Goal: Task Accomplishment & Management: Use online tool/utility

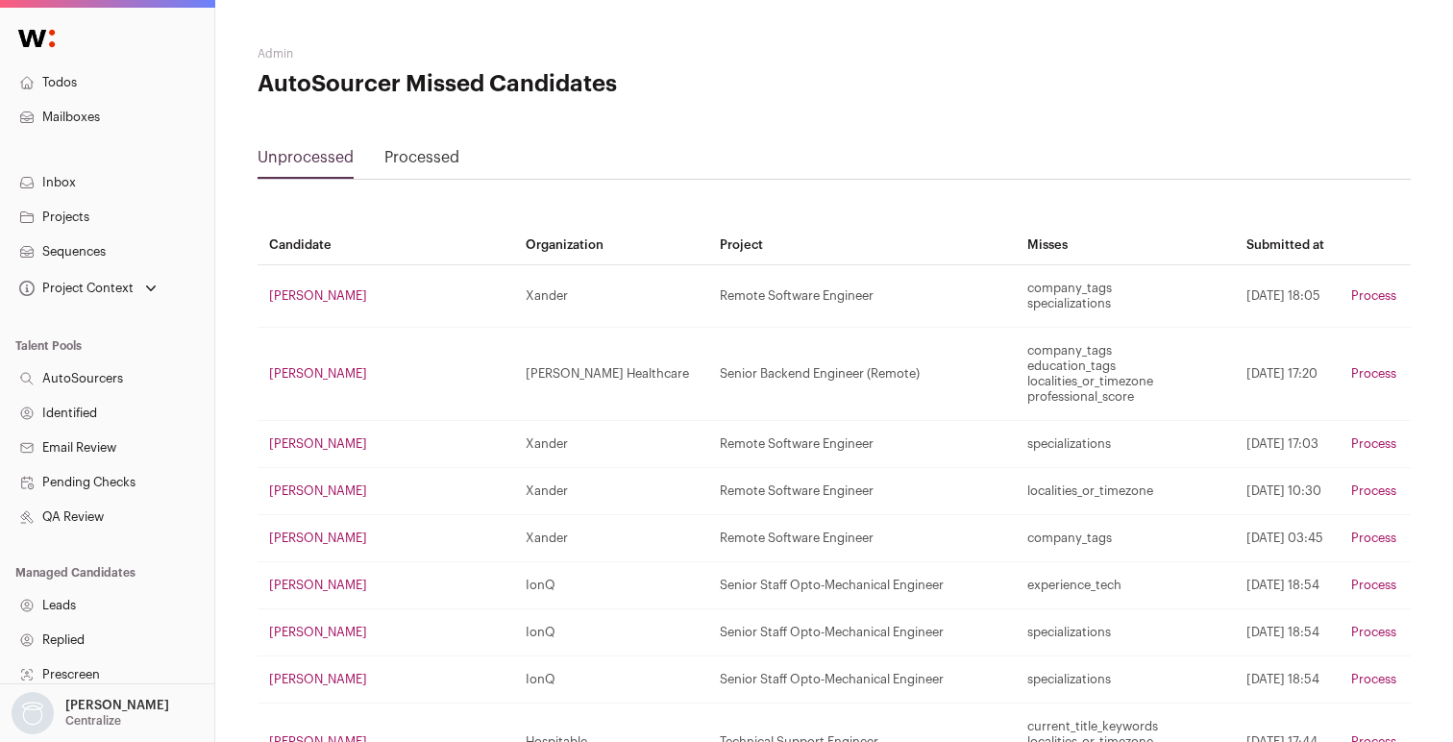
click at [74, 221] on link "Projects" at bounding box center [107, 217] width 214 height 35
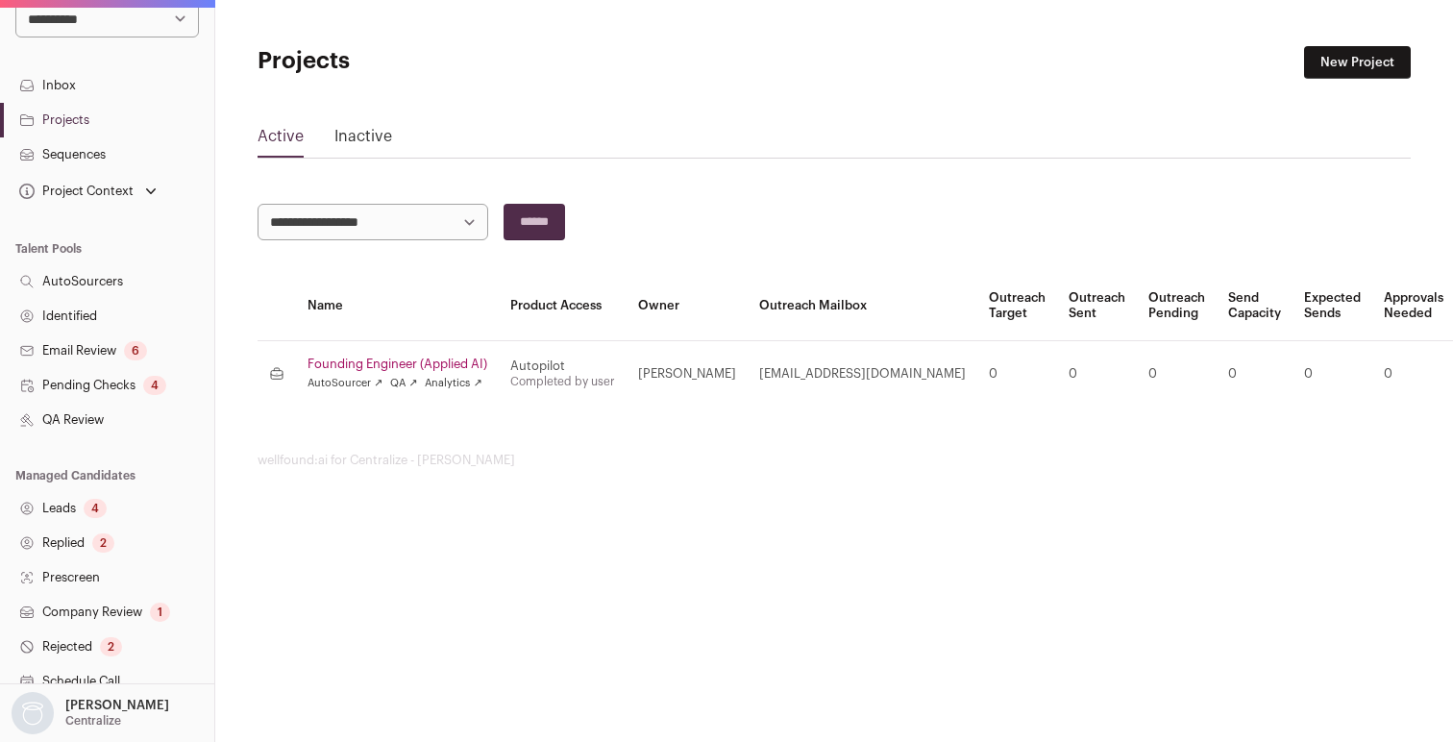
scroll to position [364, 0]
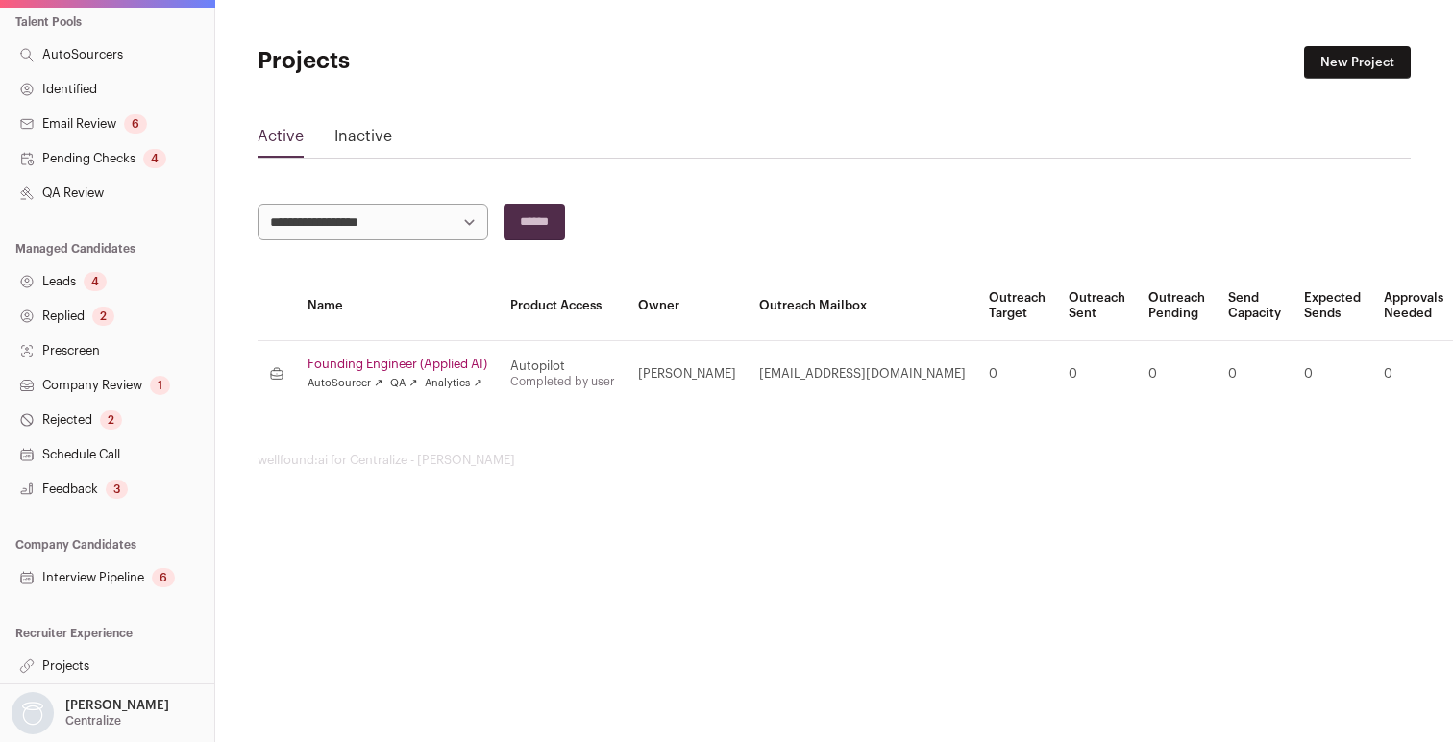
click at [62, 662] on link "Projects" at bounding box center [107, 666] width 214 height 35
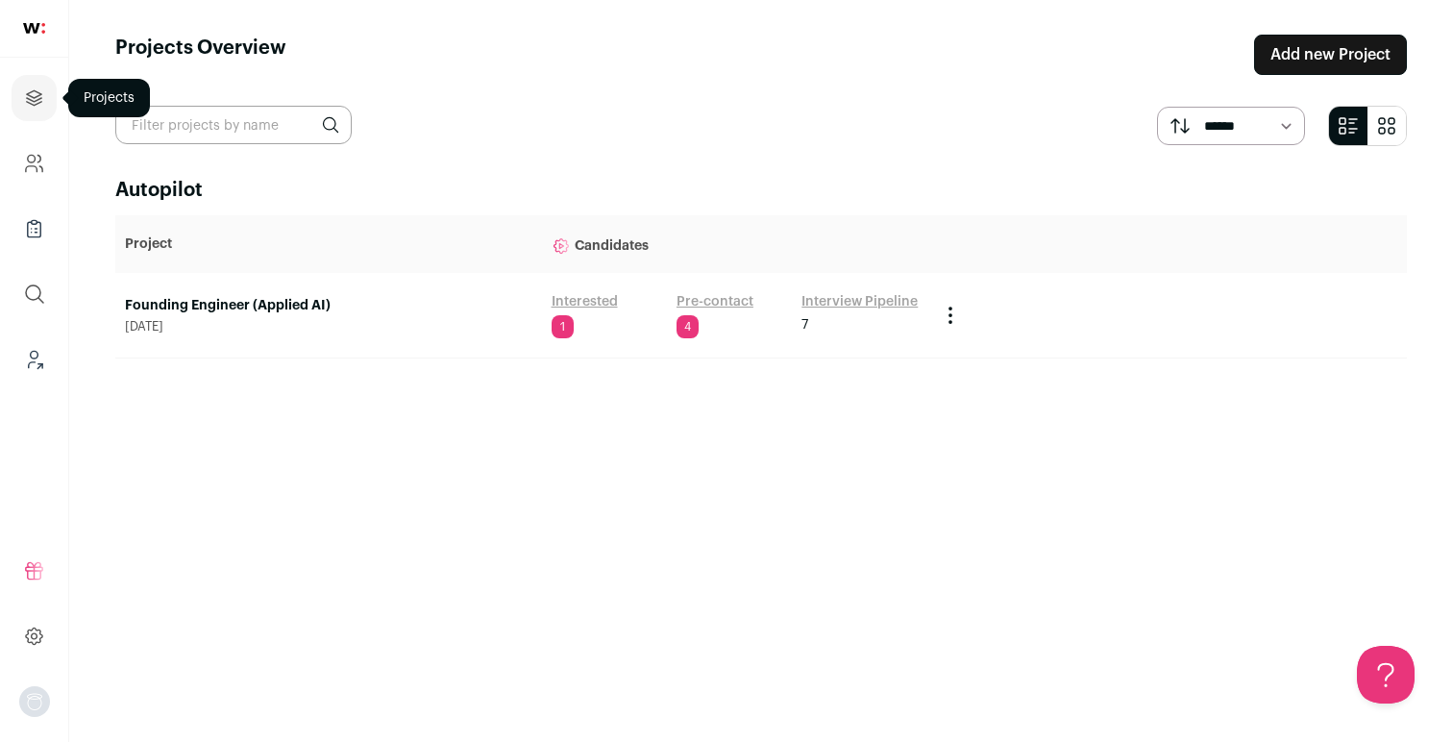
click at [33, 101] on icon "Projects" at bounding box center [34, 97] width 14 height 14
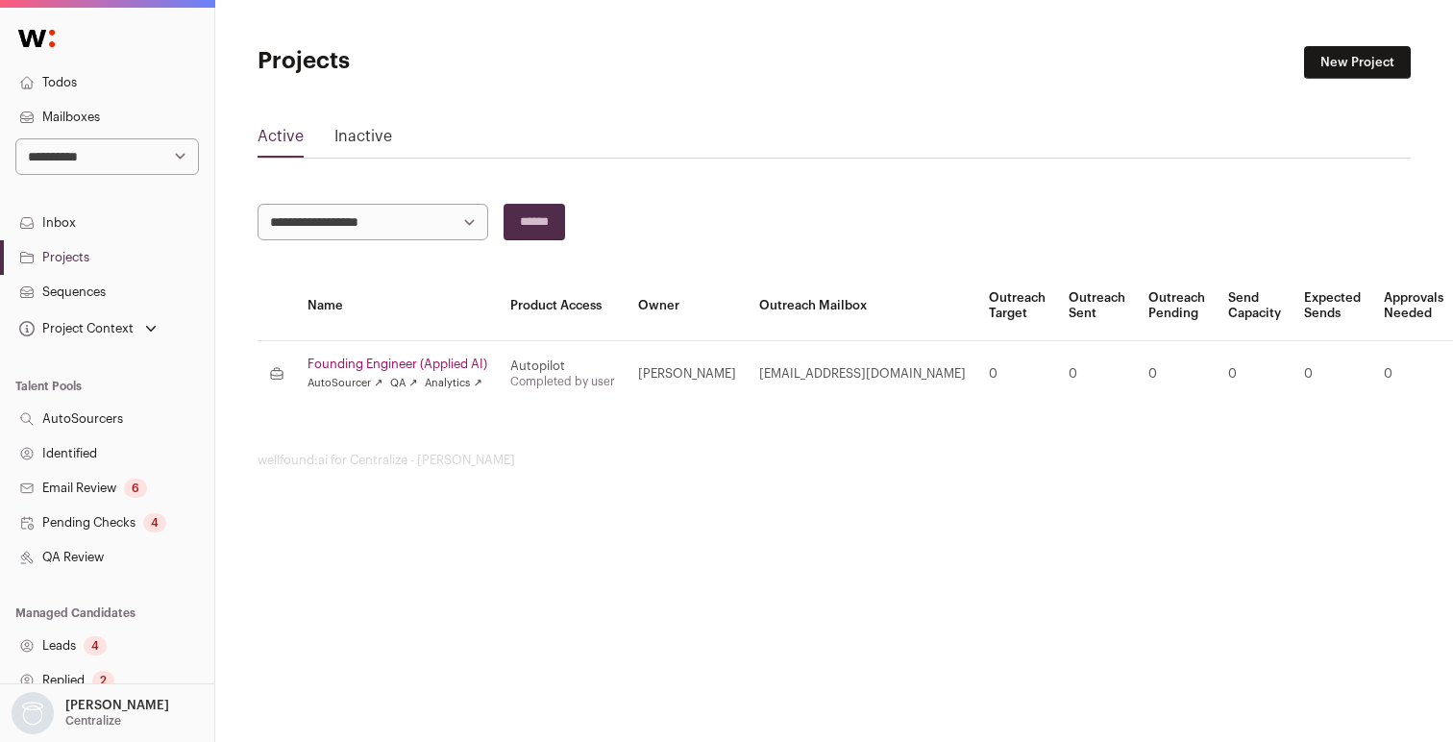
click at [77, 153] on select "**********" at bounding box center [107, 156] width 184 height 37
select select "****"
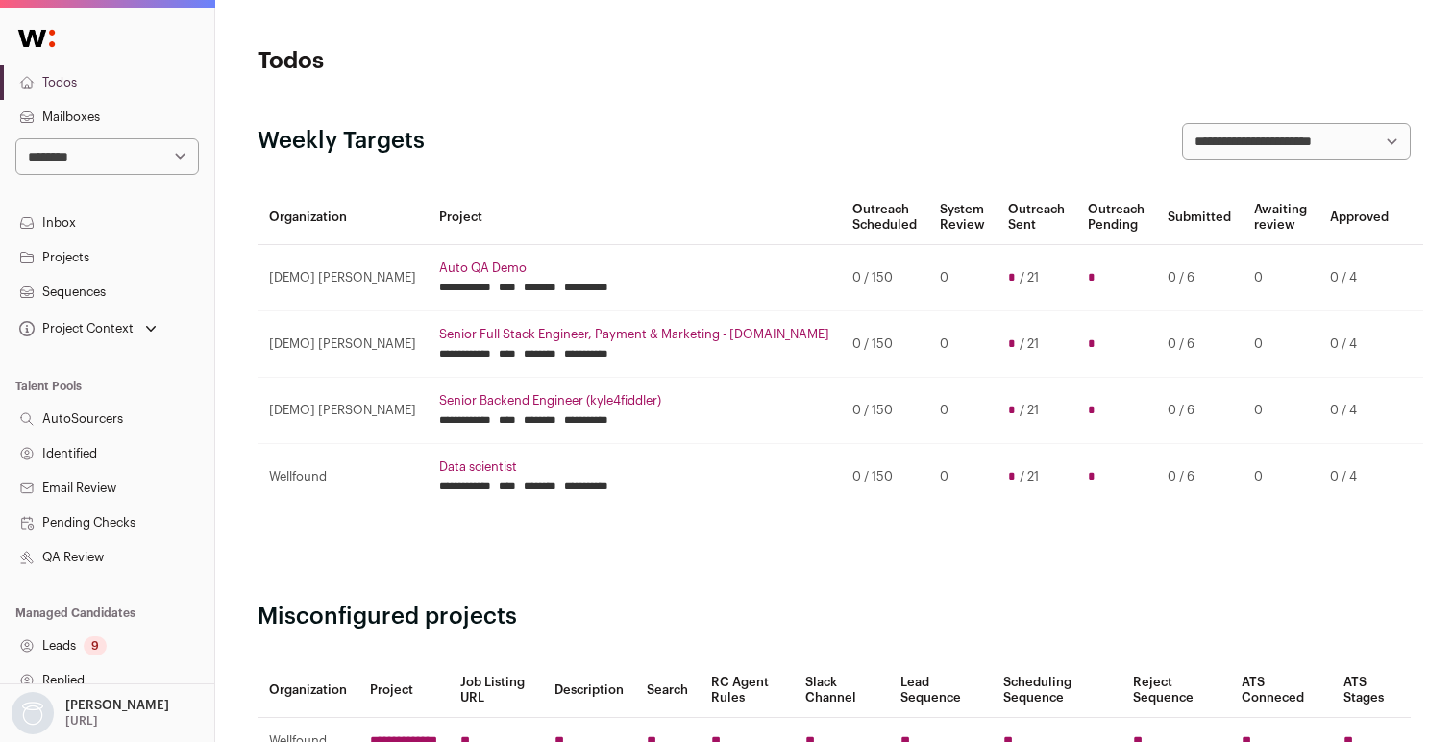
drag, startPoint x: 0, startPoint y: 0, endPoint x: 66, endPoint y: 261, distance: 269.6
click at [66, 261] on link "Projects" at bounding box center [107, 257] width 214 height 35
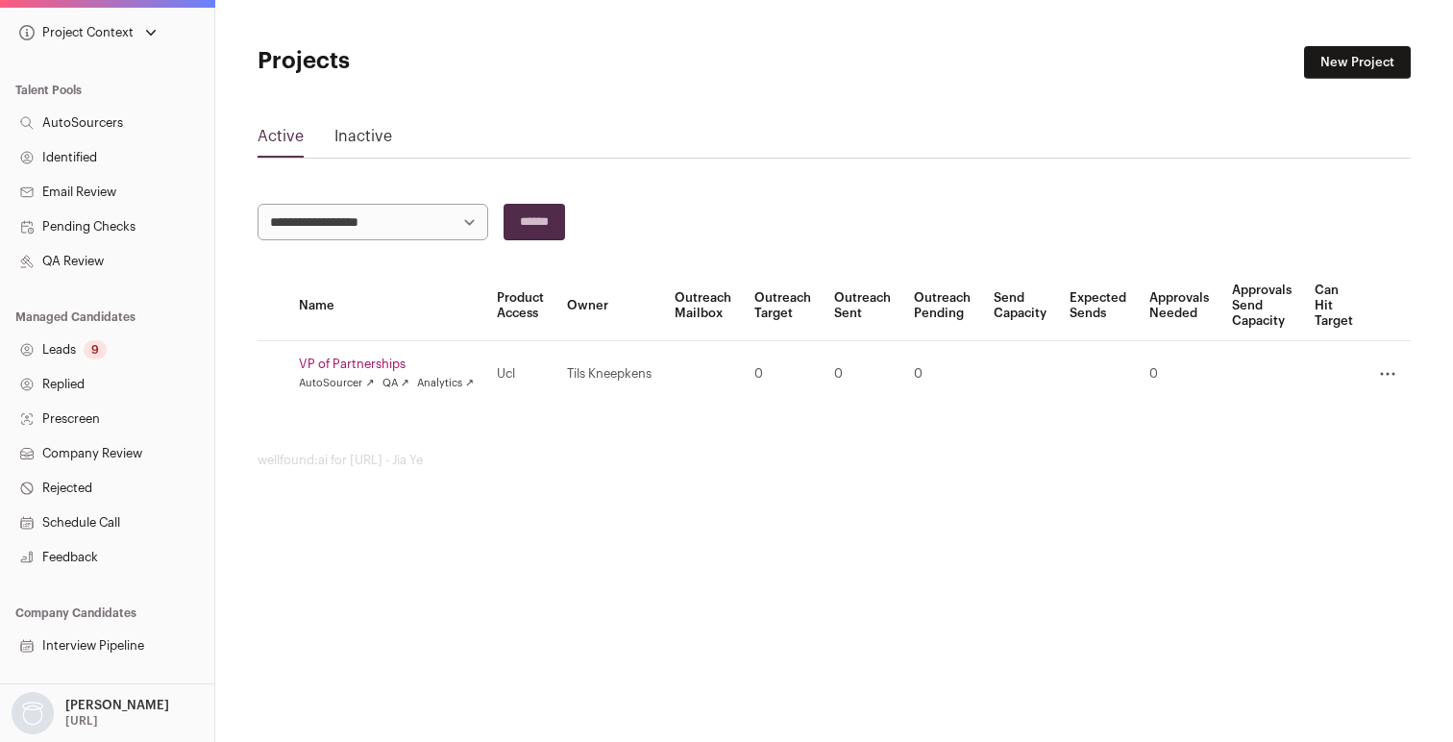
scroll to position [364, 0]
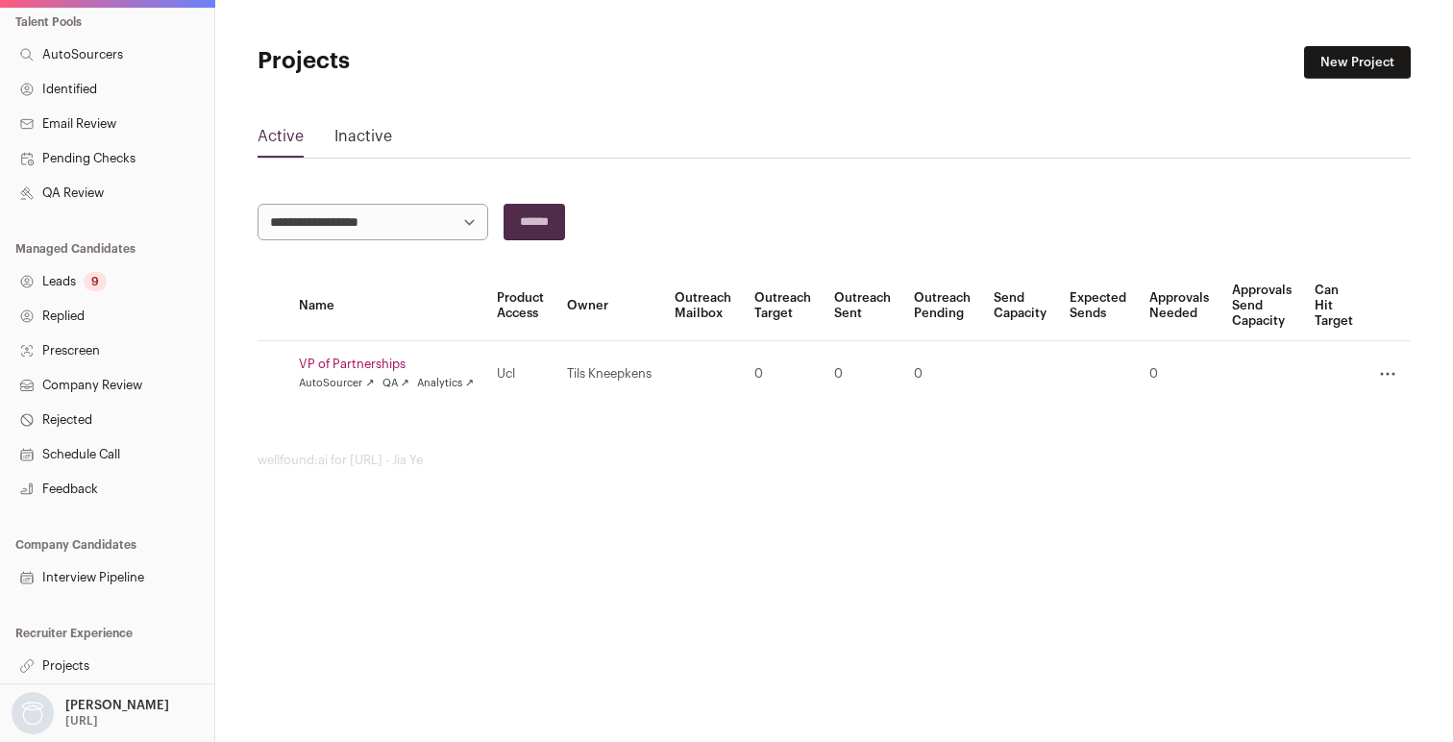
click at [67, 661] on link "Projects" at bounding box center [107, 666] width 214 height 35
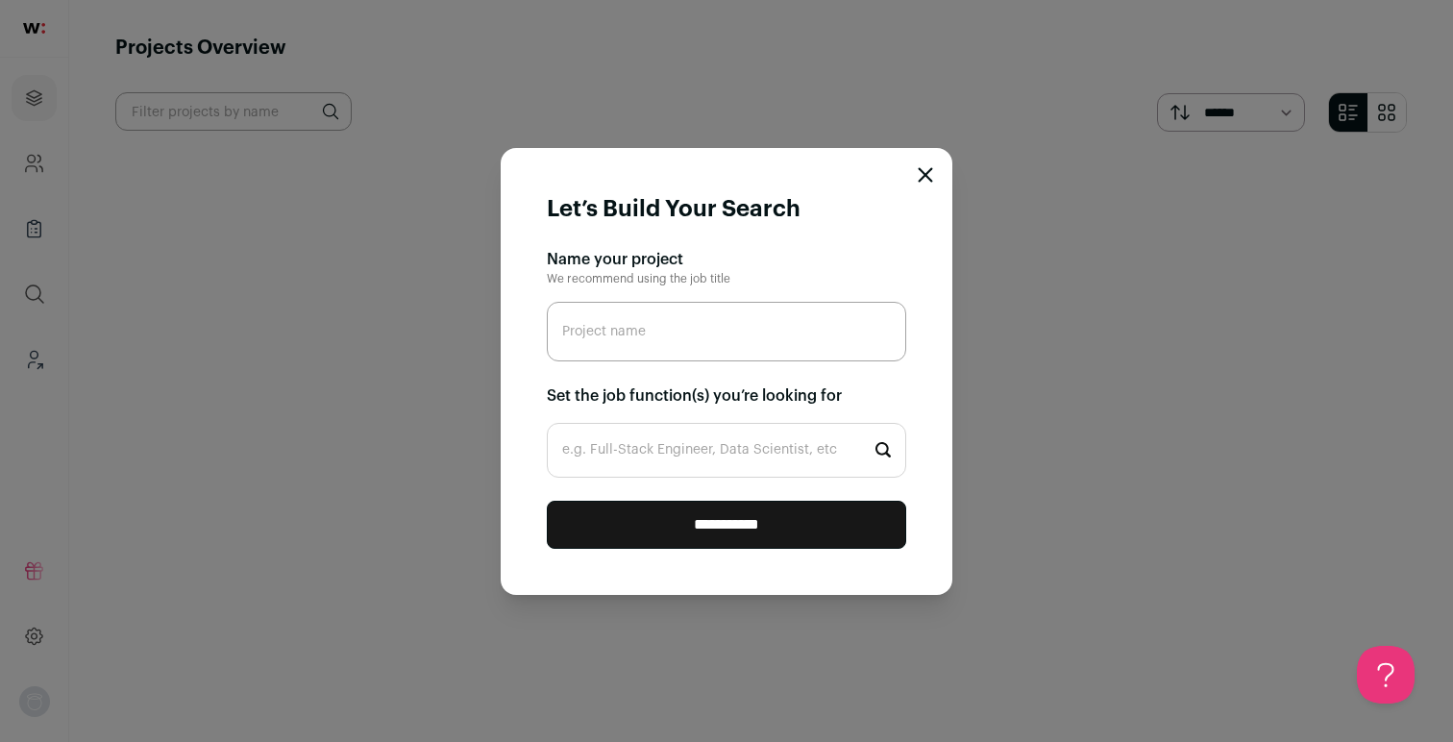
click at [928, 174] on icon "Close modal" at bounding box center [925, 174] width 15 height 15
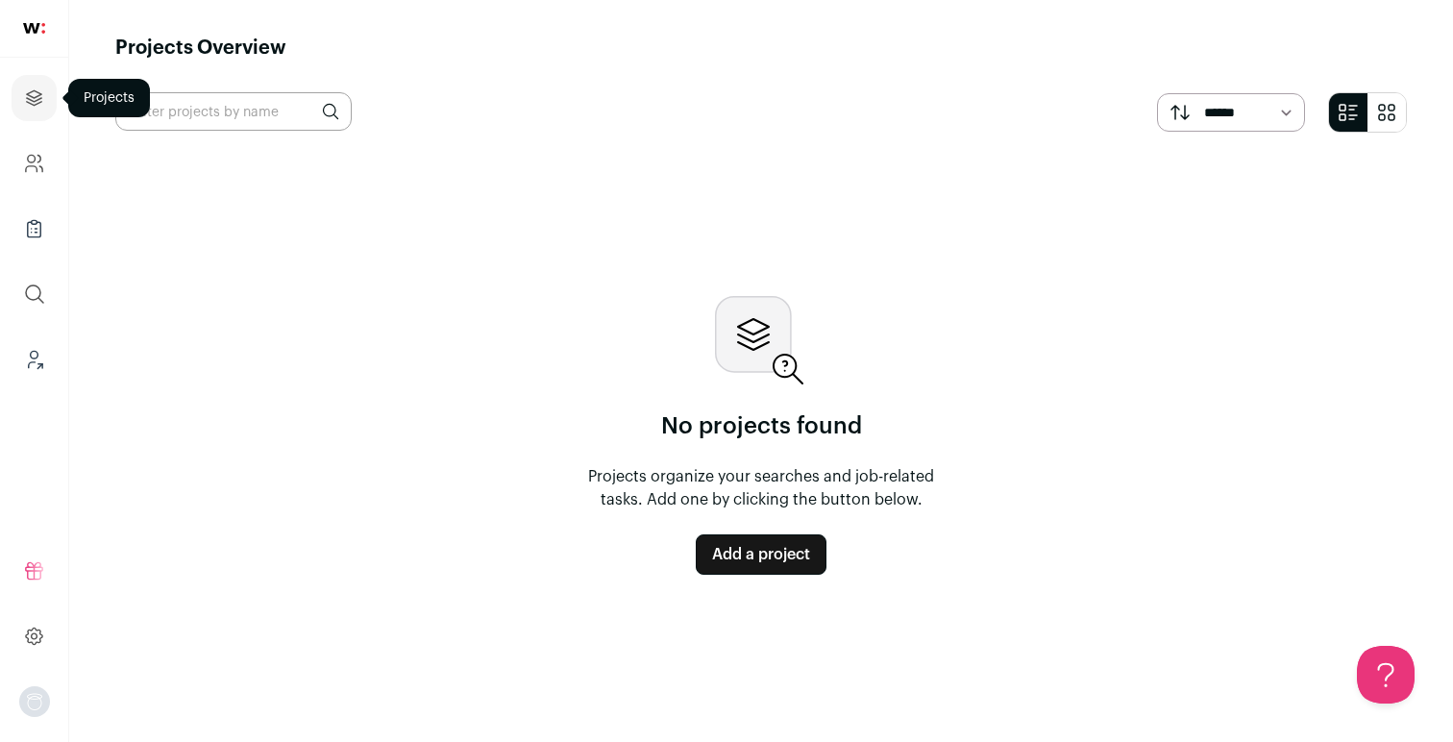
click at [37, 101] on icon "Projects" at bounding box center [34, 97] width 22 height 23
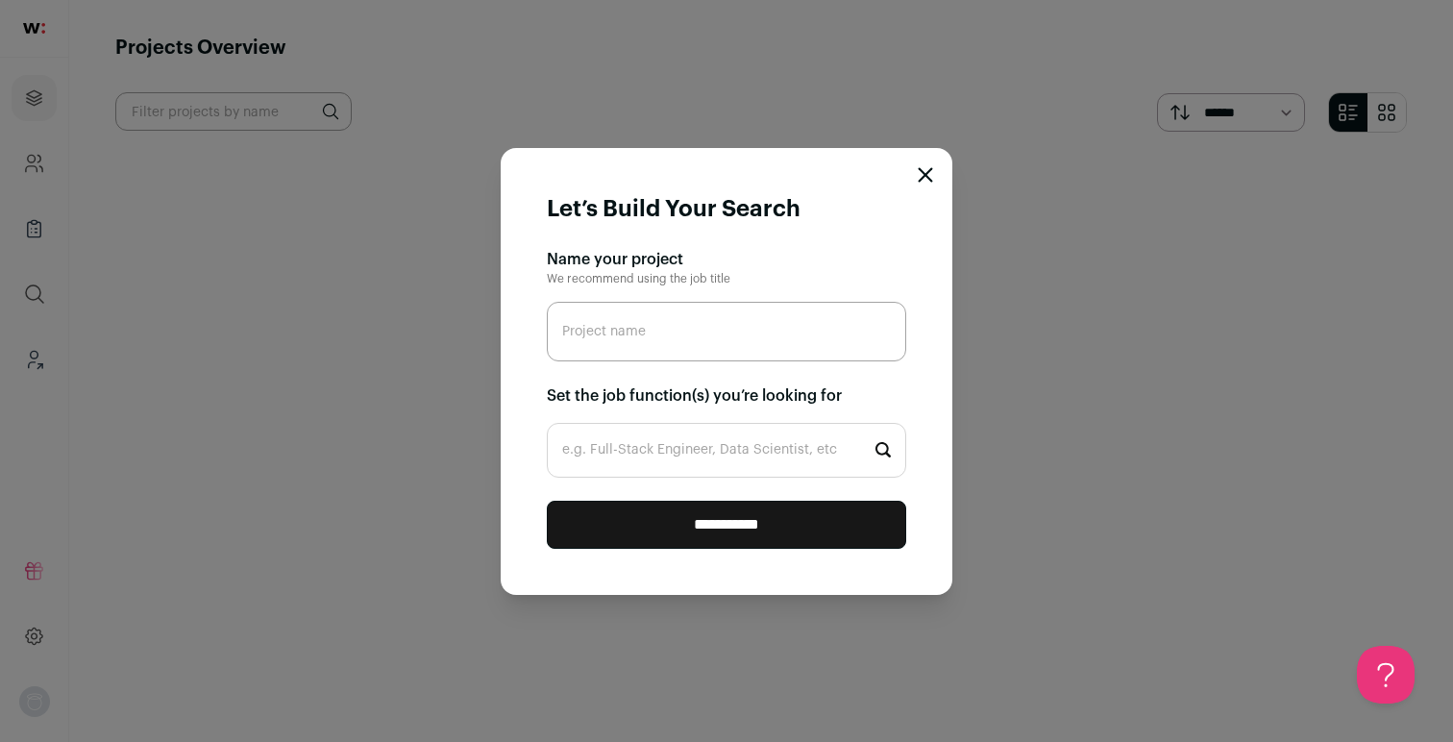
click at [927, 177] on icon "Close modal" at bounding box center [926, 174] width 12 height 12
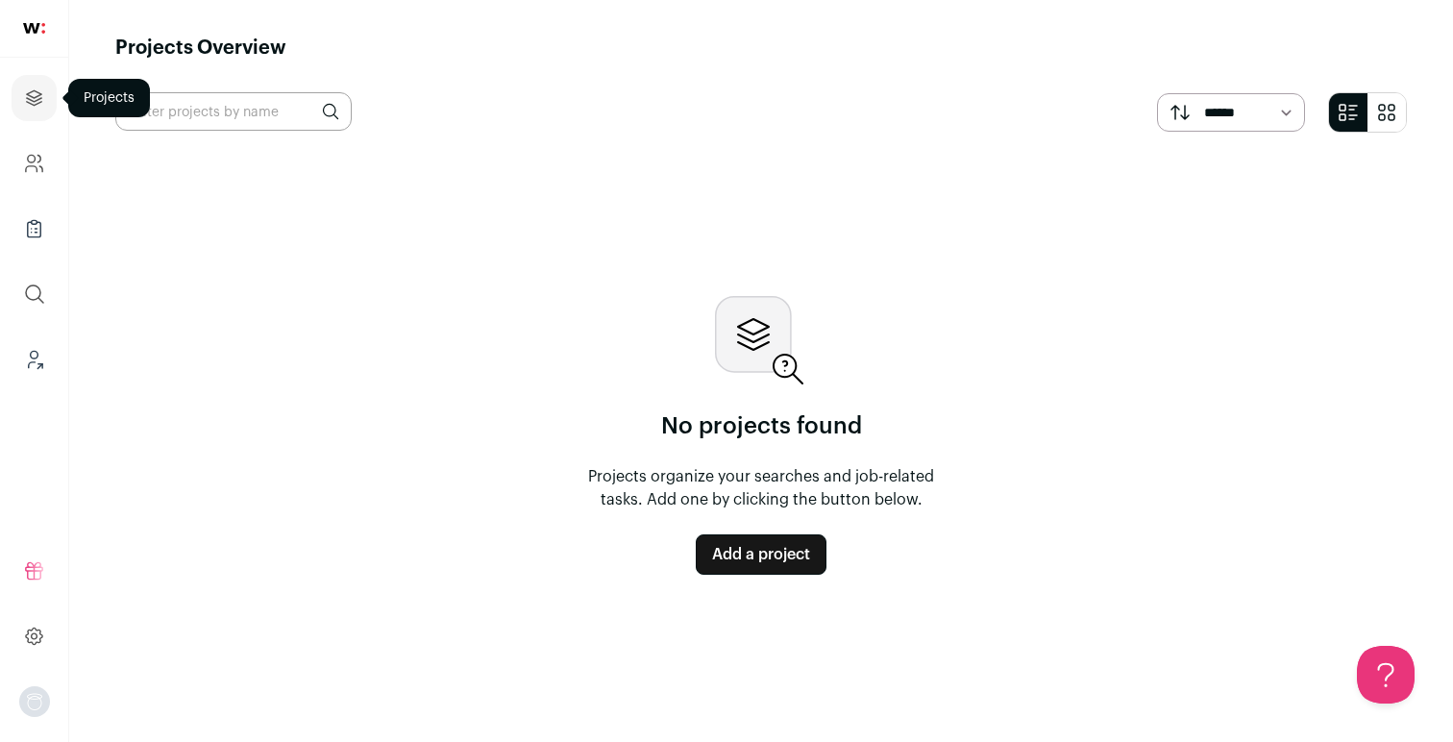
click at [34, 94] on icon "Projects" at bounding box center [34, 97] width 22 height 23
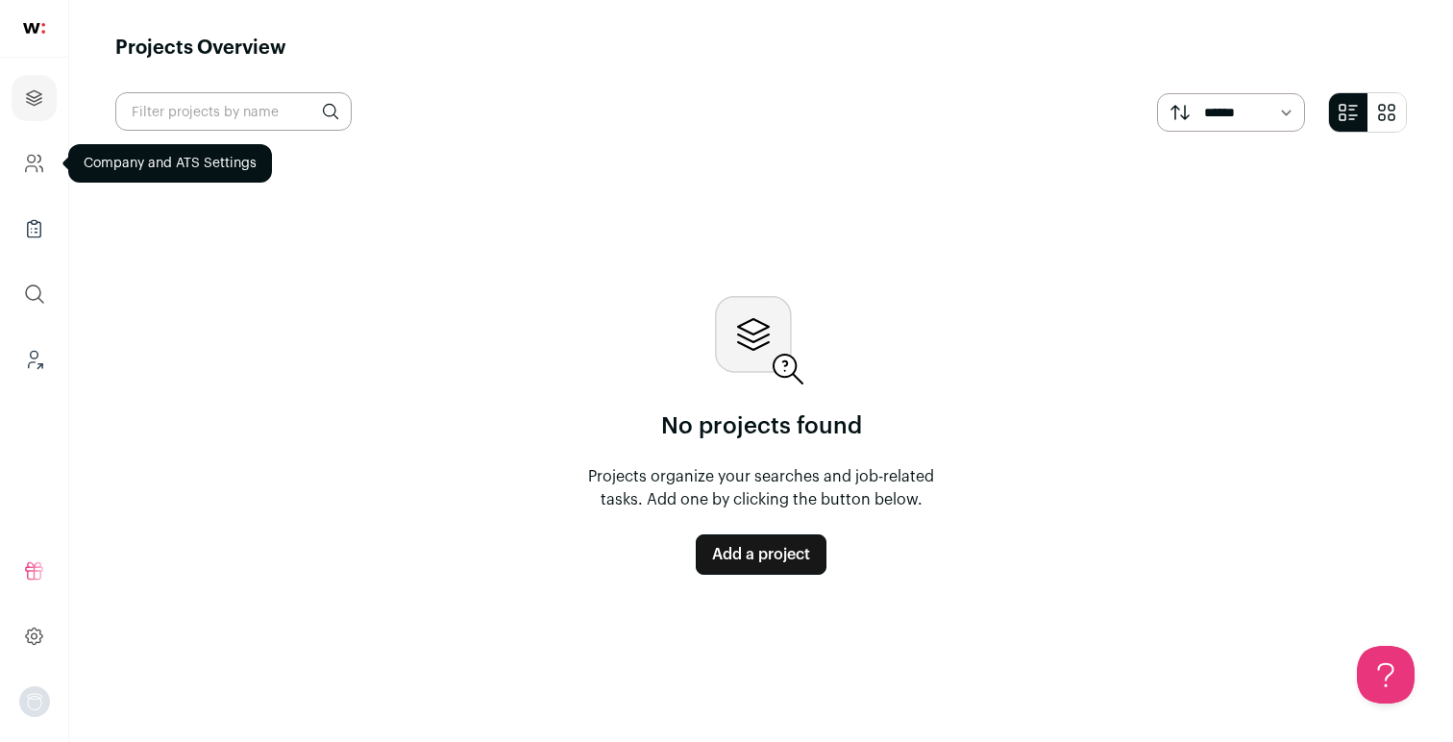
click at [35, 163] on icon "Company and ATS Settings" at bounding box center [34, 163] width 22 height 23
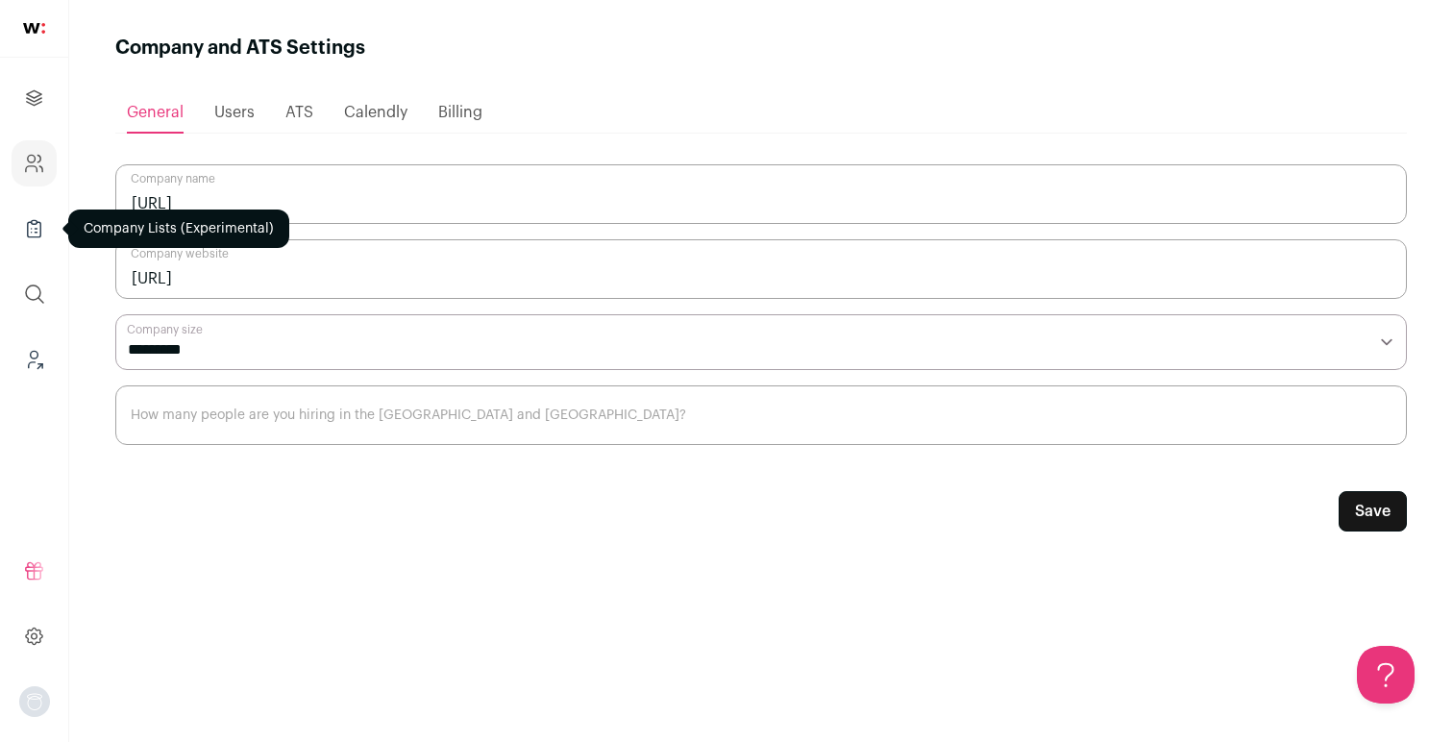
click at [31, 226] on icon "Company Lists" at bounding box center [34, 228] width 22 height 23
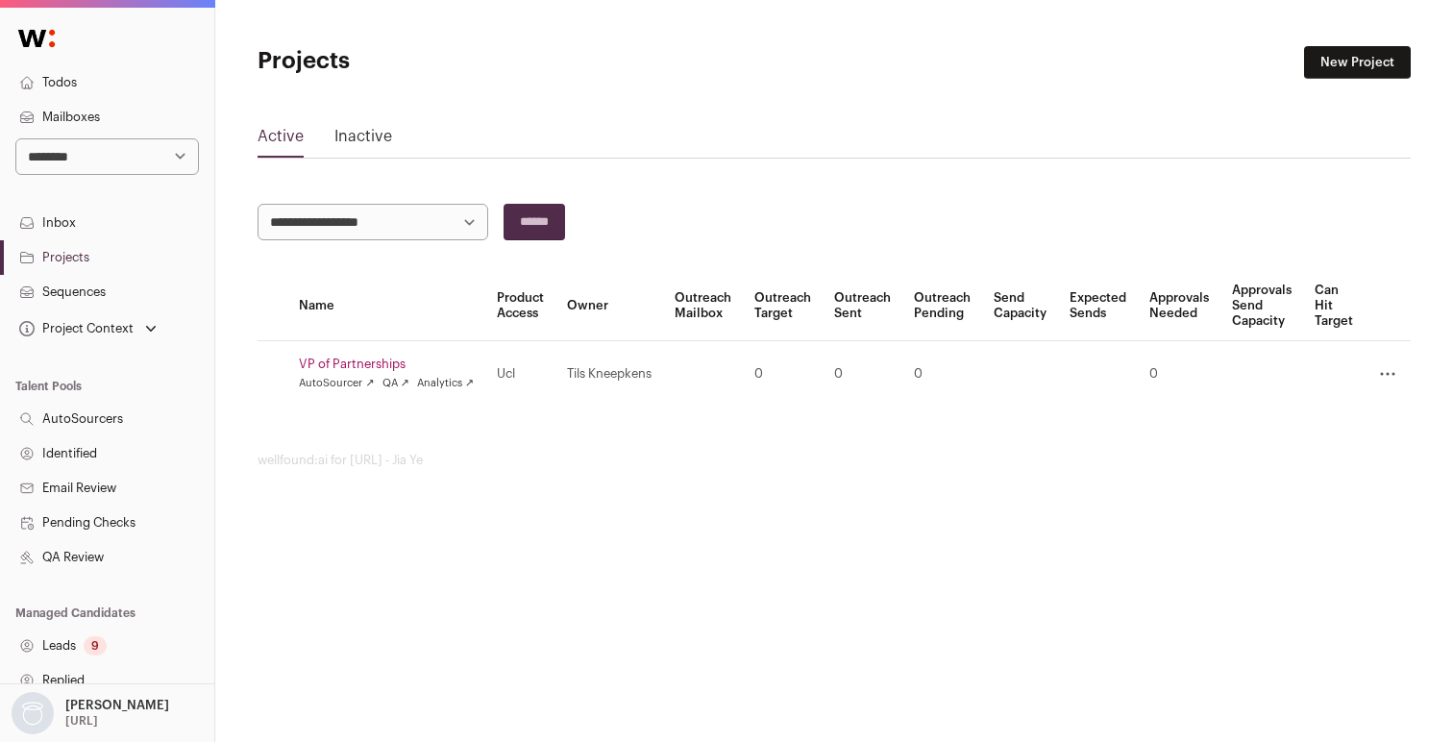
click at [74, 156] on select "**********" at bounding box center [107, 156] width 184 height 37
select select "*****"
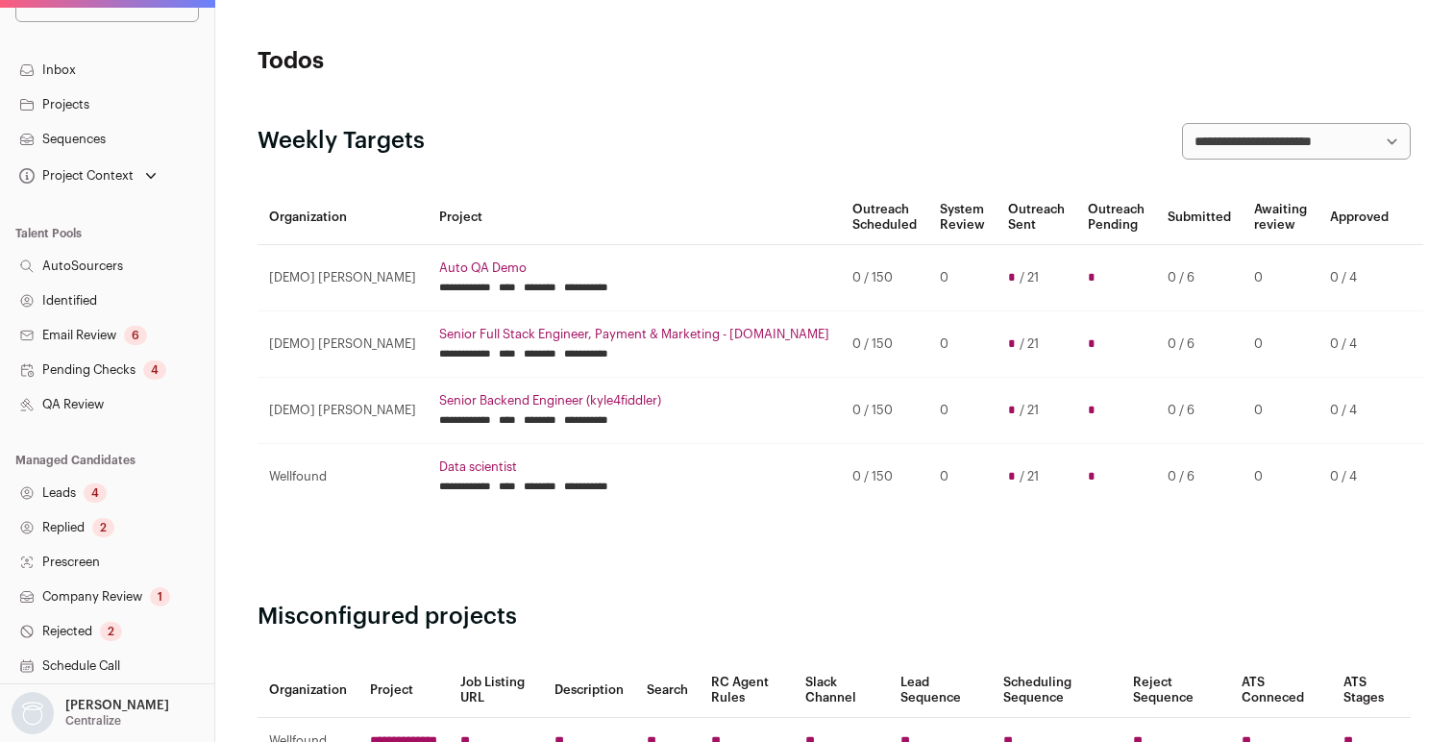
scroll to position [364, 0]
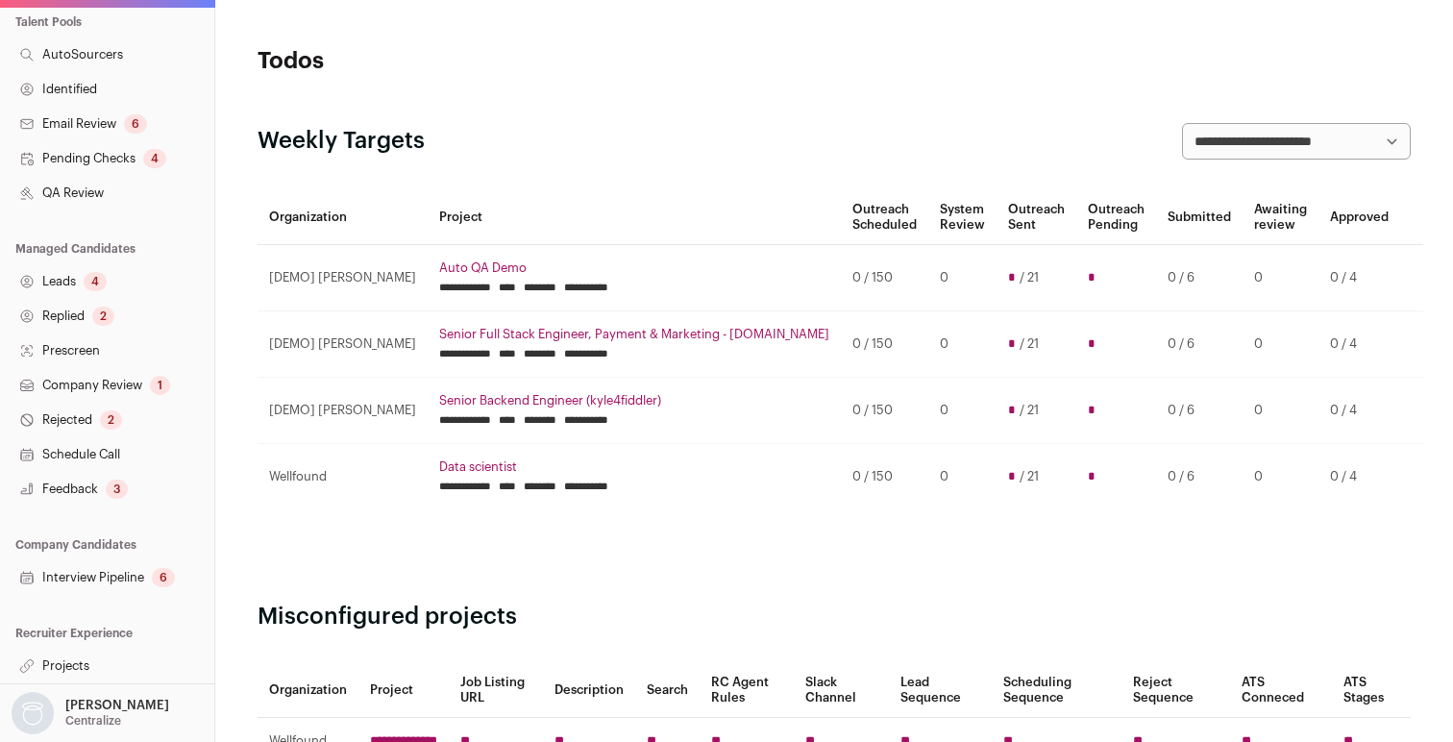
click at [94, 662] on link "Projects" at bounding box center [107, 666] width 214 height 35
click at [63, 662] on link "Projects" at bounding box center [107, 666] width 214 height 35
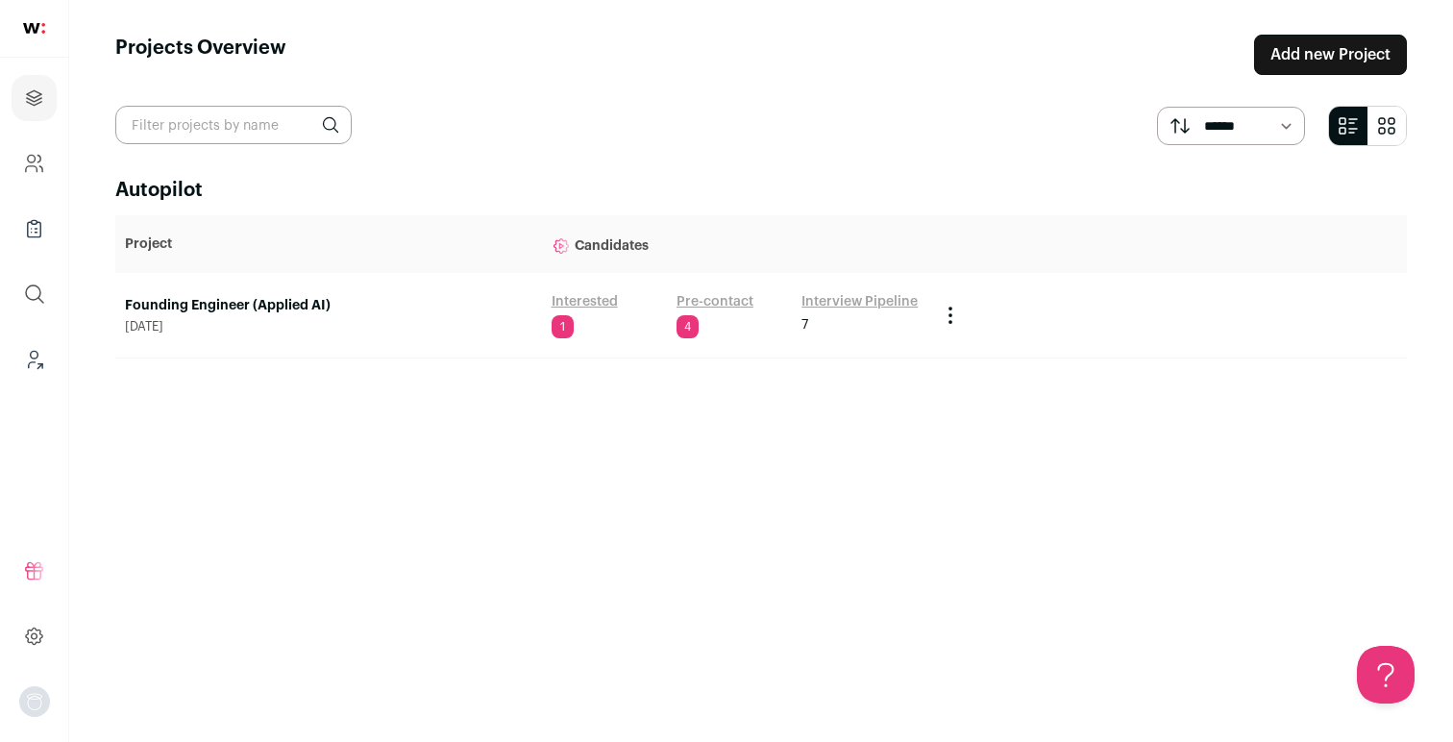
click at [194, 301] on link "Founding Engineer (Applied AI)" at bounding box center [328, 305] width 407 height 19
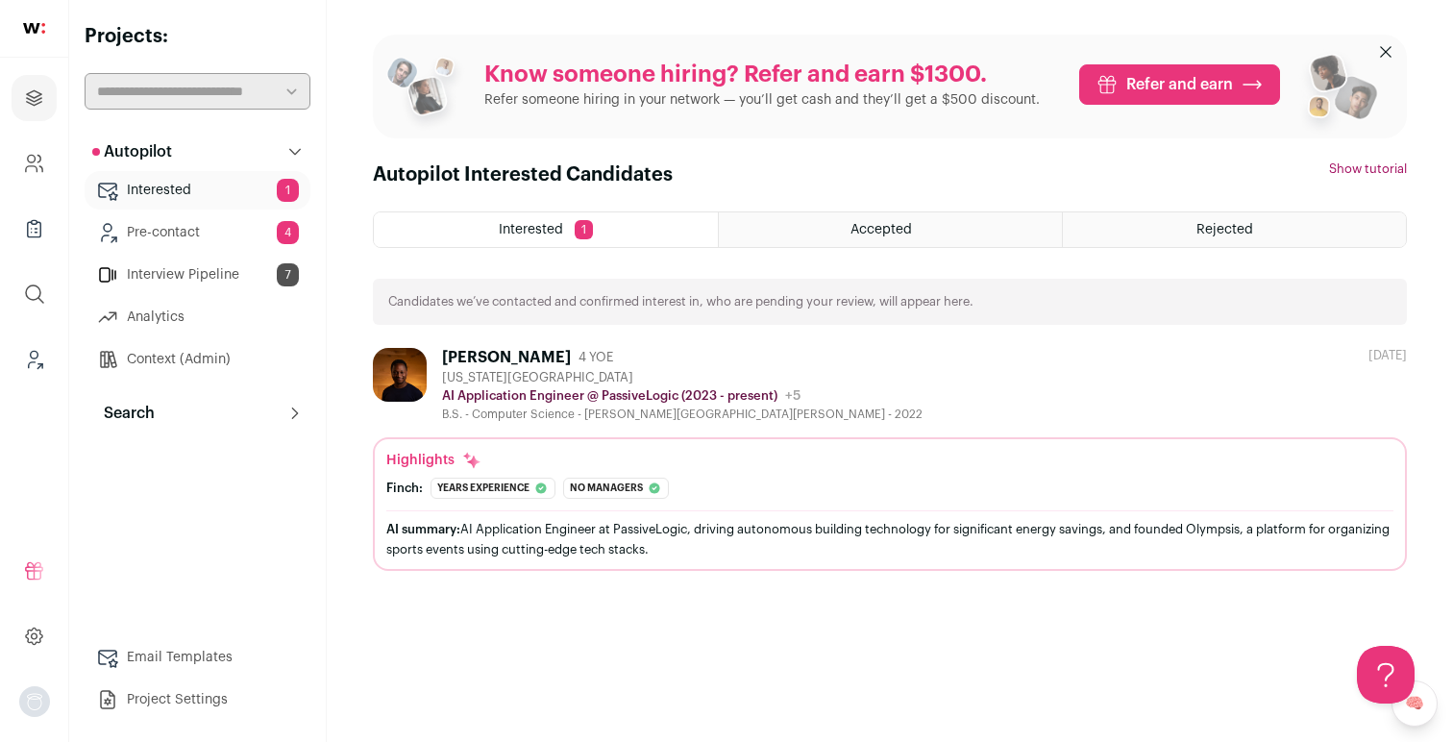
click at [172, 693] on link "Project Settings" at bounding box center [198, 699] width 226 height 38
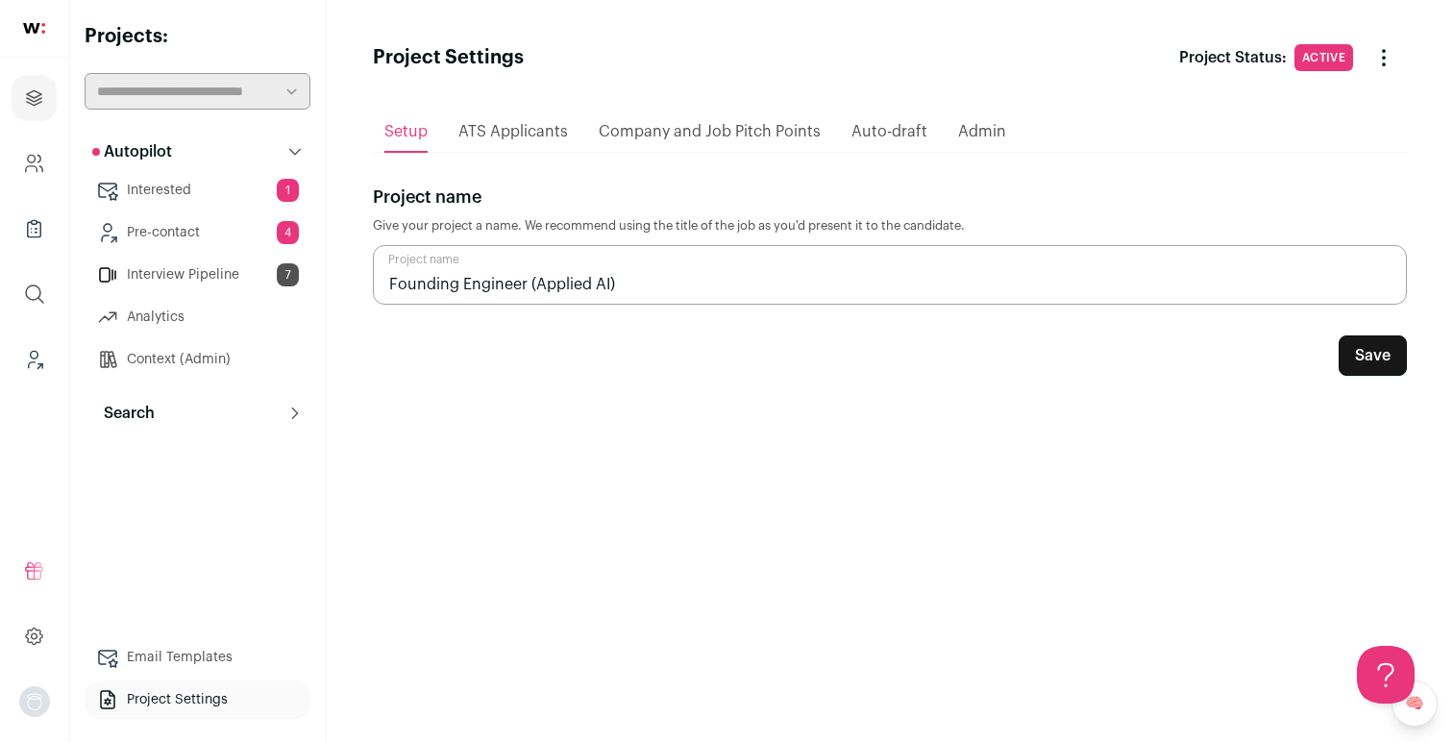
click at [511, 124] on span "ATS Applicants" at bounding box center [513, 131] width 110 height 15
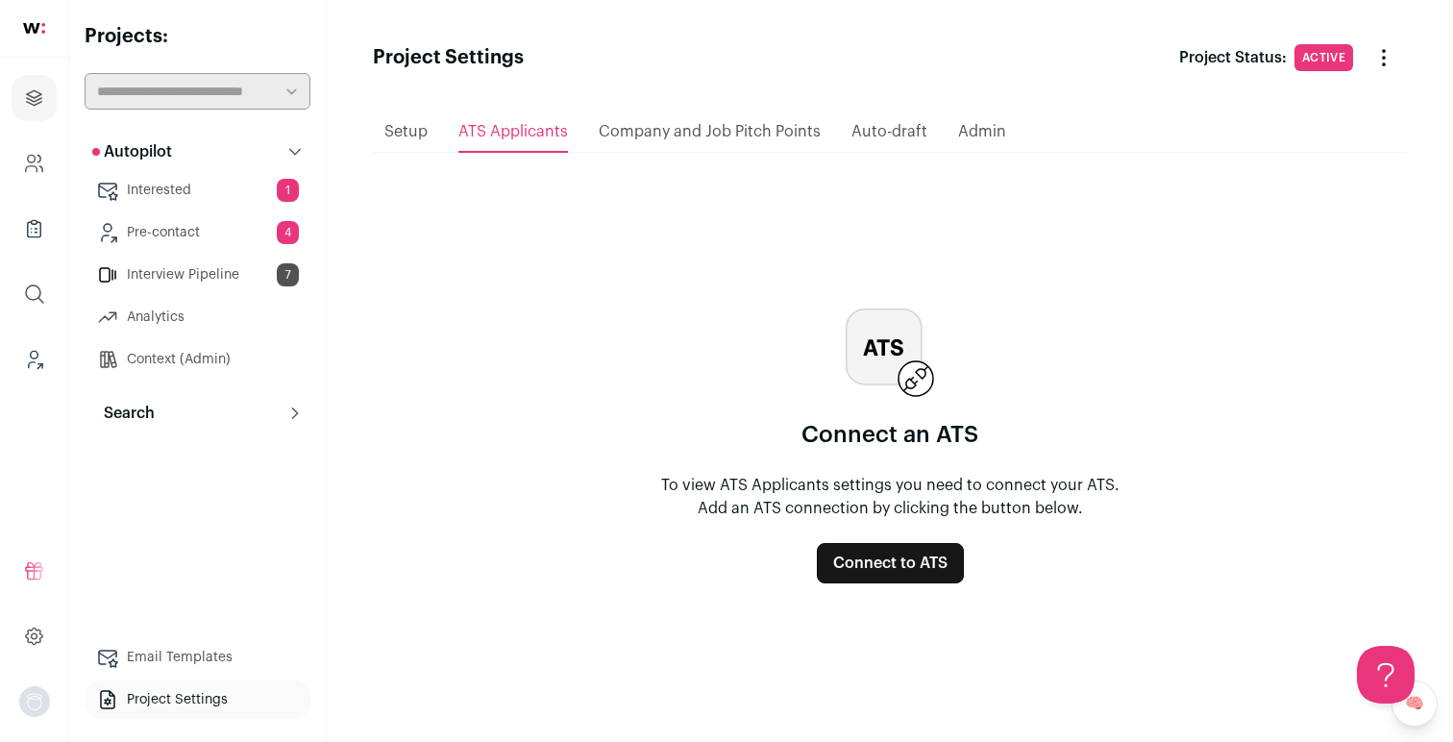
click at [644, 121] on html "Projects Company and ATS Settings Company Lists (Experimental) Global Search Le…" at bounding box center [726, 371] width 1453 height 742
click at [775, 134] on span "Company and Job Pitch Points" at bounding box center [710, 131] width 222 height 15
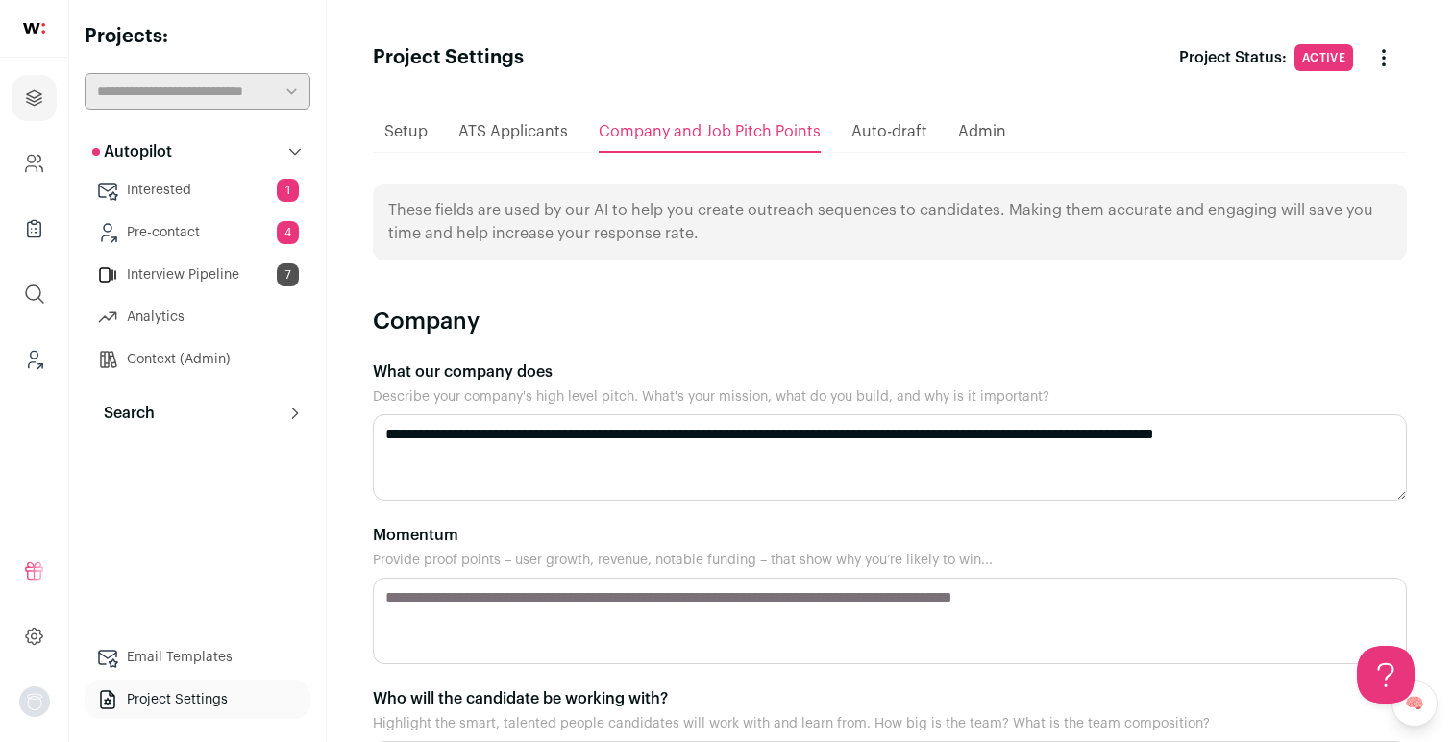
click at [852, 128] on span "Auto-draft" at bounding box center [889, 131] width 76 height 15
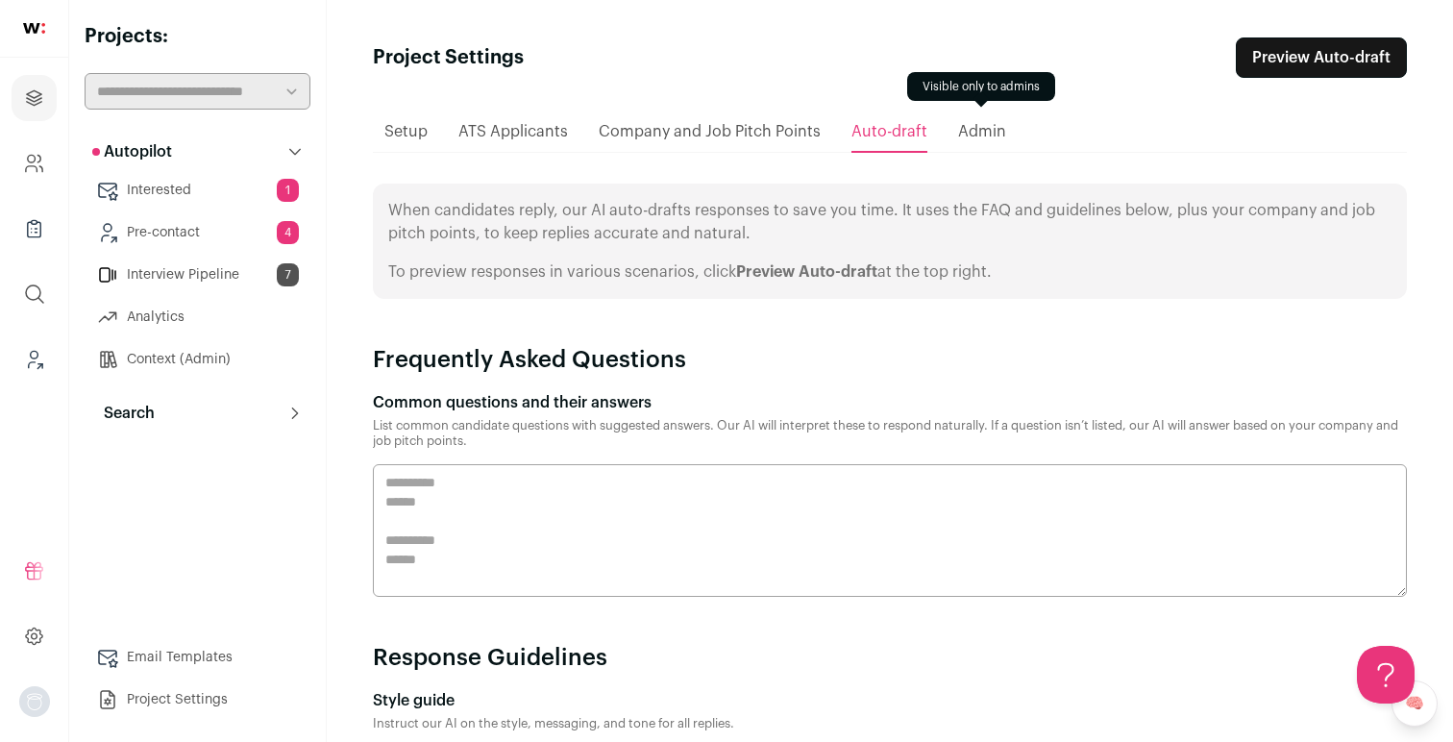
click at [222, 409] on button "Search" at bounding box center [198, 413] width 226 height 38
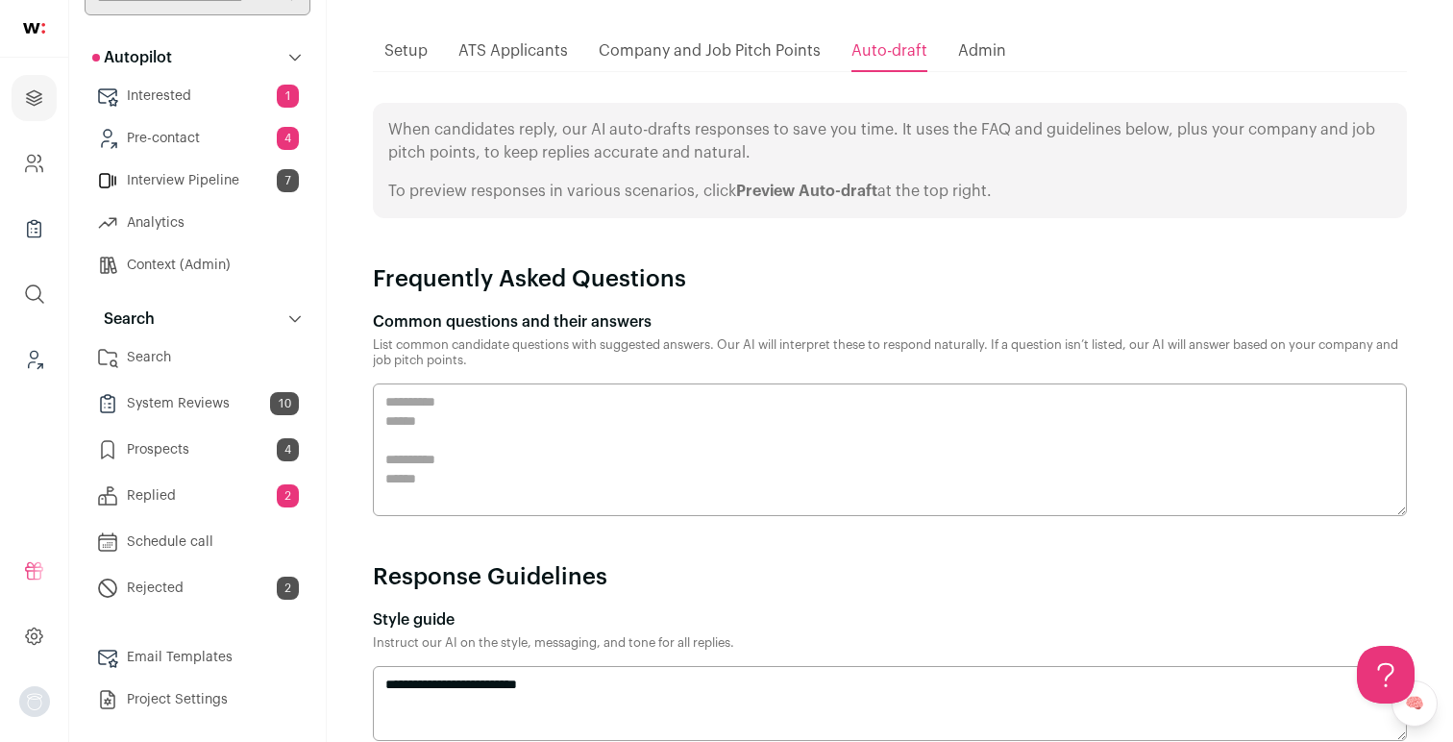
scroll to position [83, 0]
click at [152, 358] on link "Search" at bounding box center [198, 357] width 226 height 38
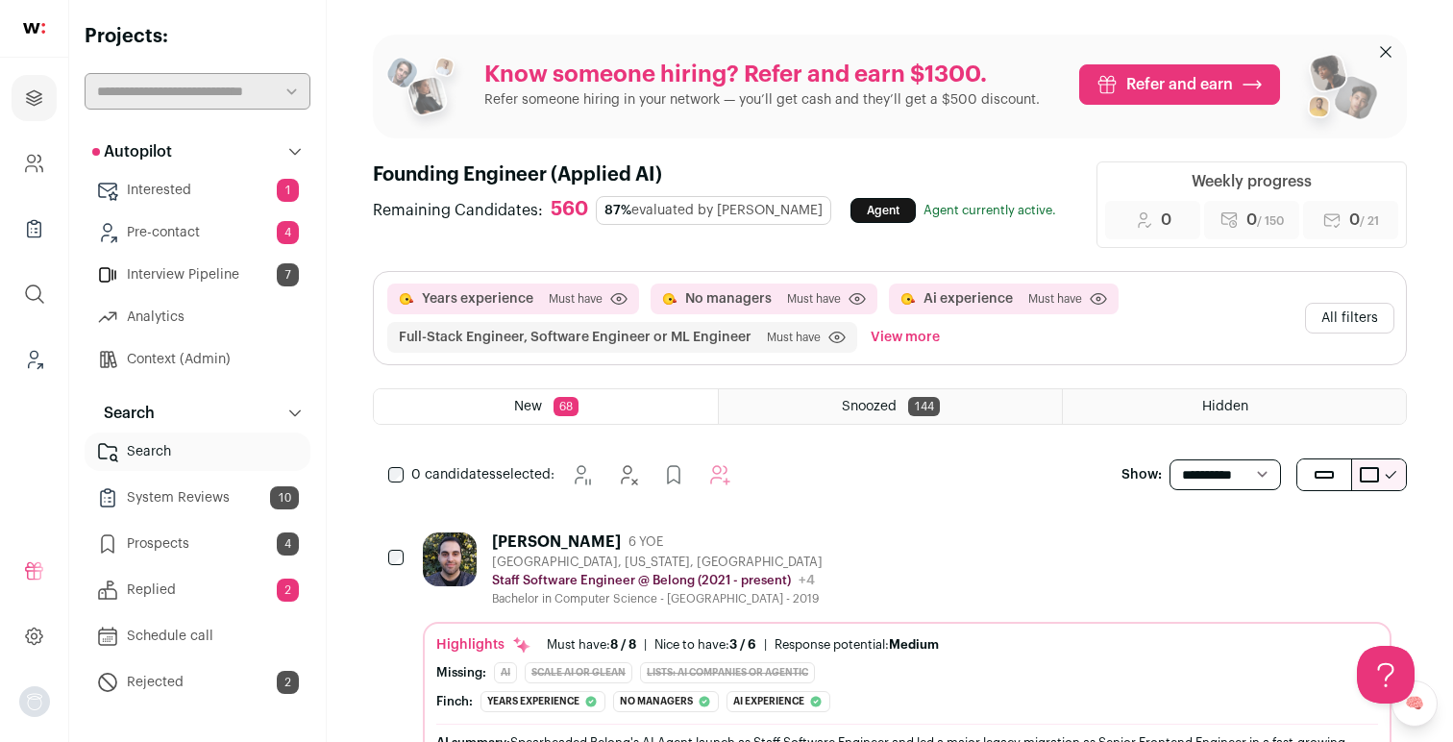
click at [850, 203] on link "Agent" at bounding box center [882, 210] width 65 height 25
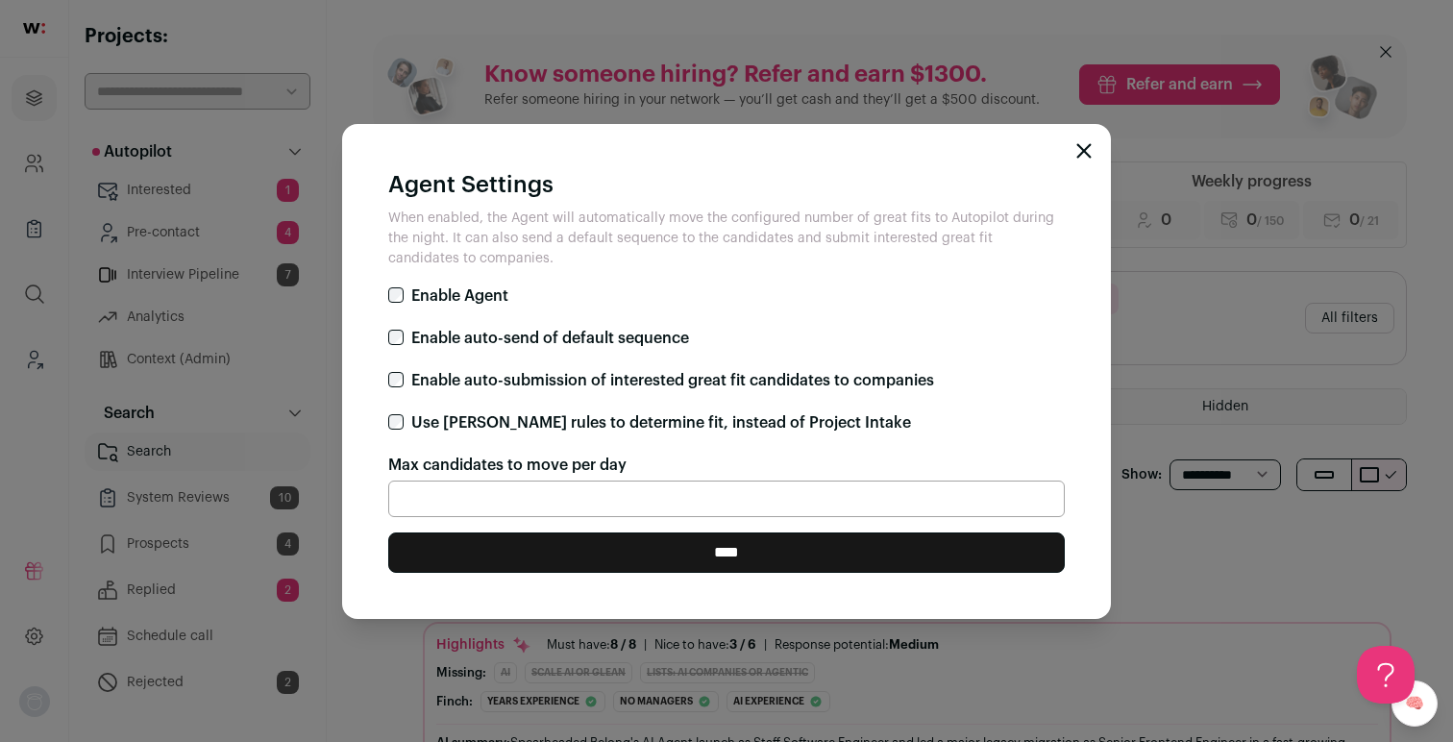
click at [1078, 147] on icon "Close modal" at bounding box center [1083, 150] width 15 height 15
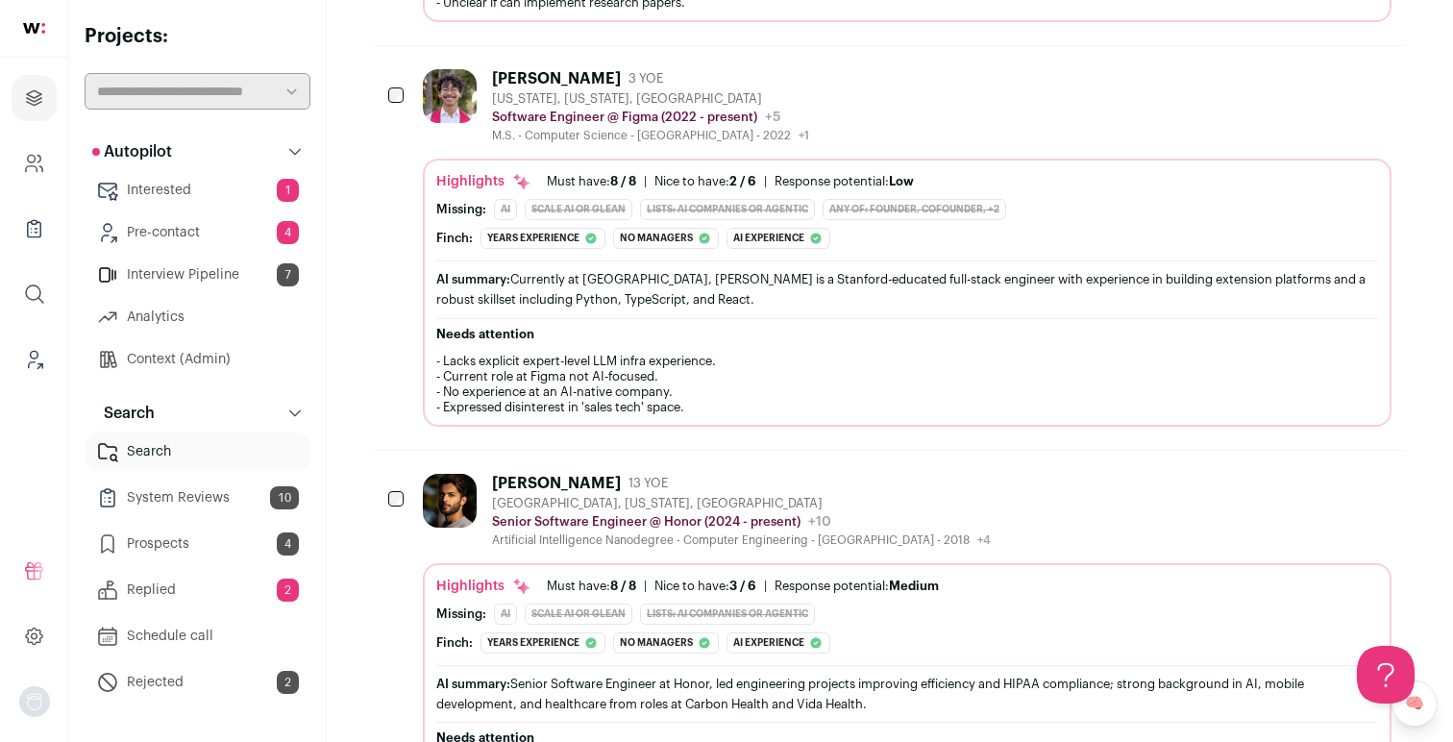
scroll to position [1210, 0]
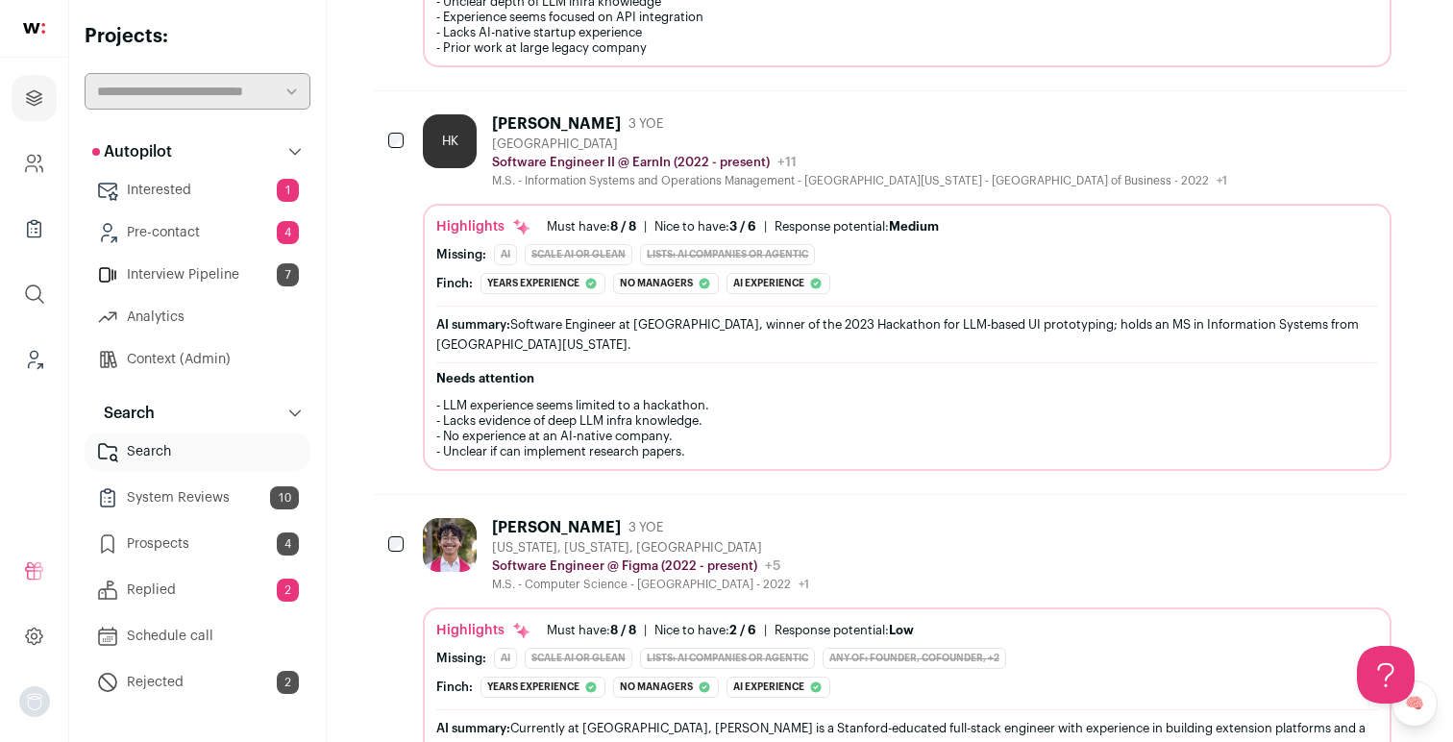
click at [278, 152] on button "Autopilot" at bounding box center [198, 152] width 226 height 38
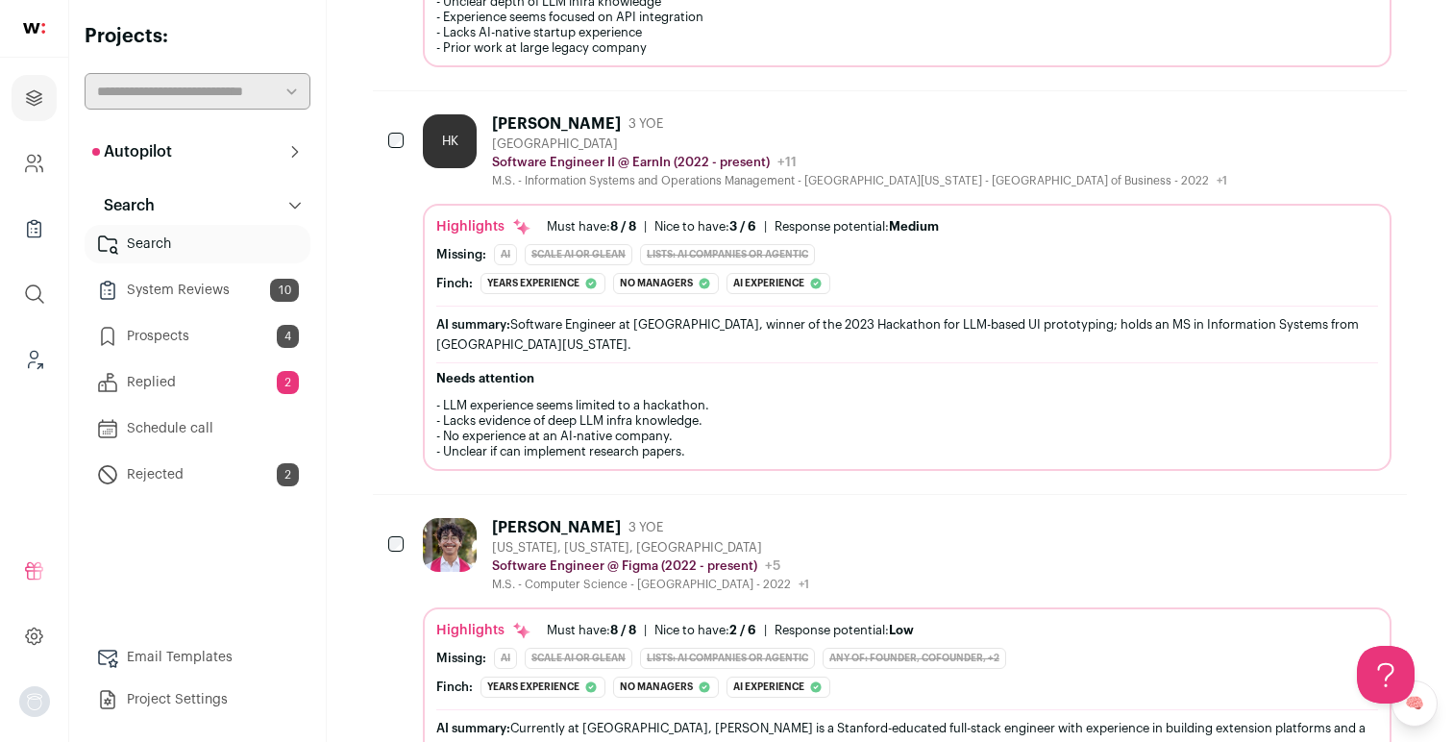
click at [278, 152] on button "Autopilot" at bounding box center [198, 152] width 226 height 38
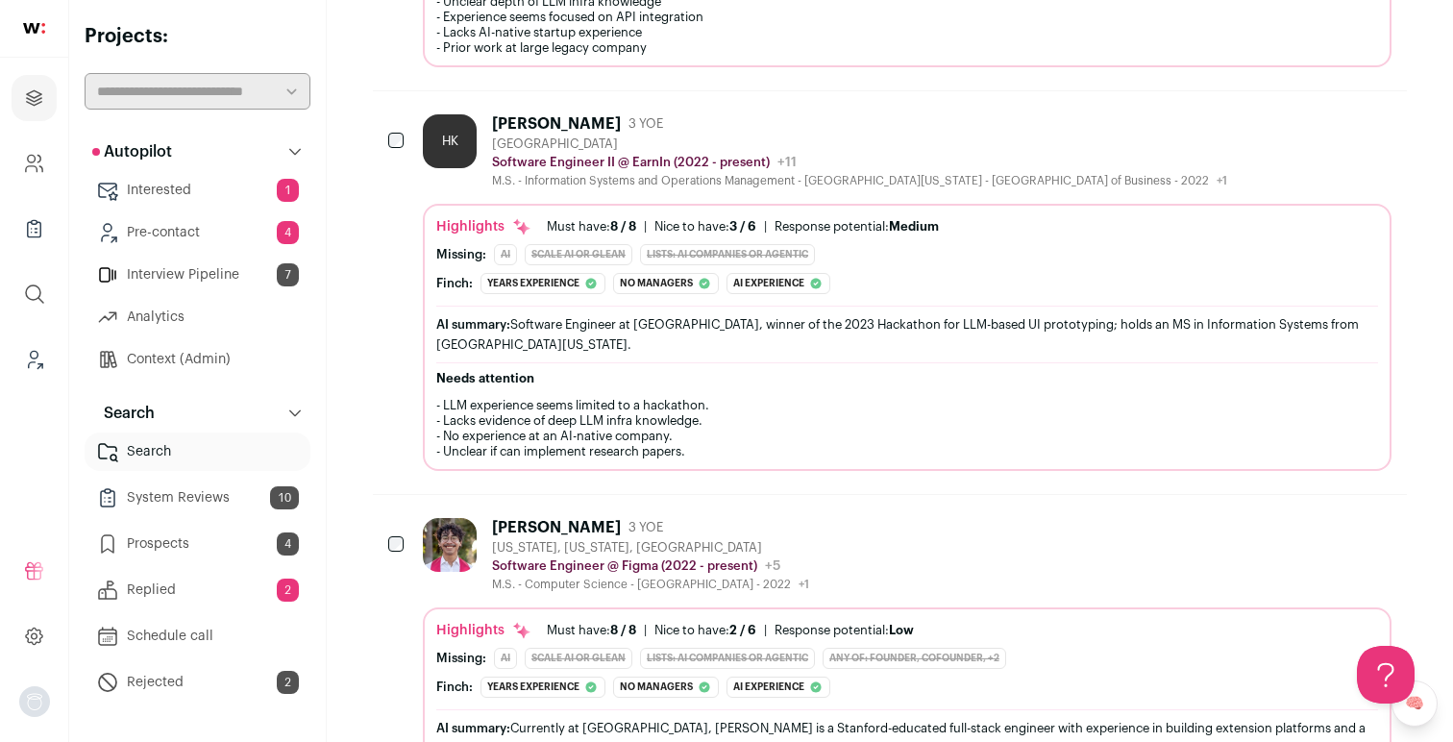
click at [278, 152] on button "Autopilot" at bounding box center [198, 152] width 226 height 38
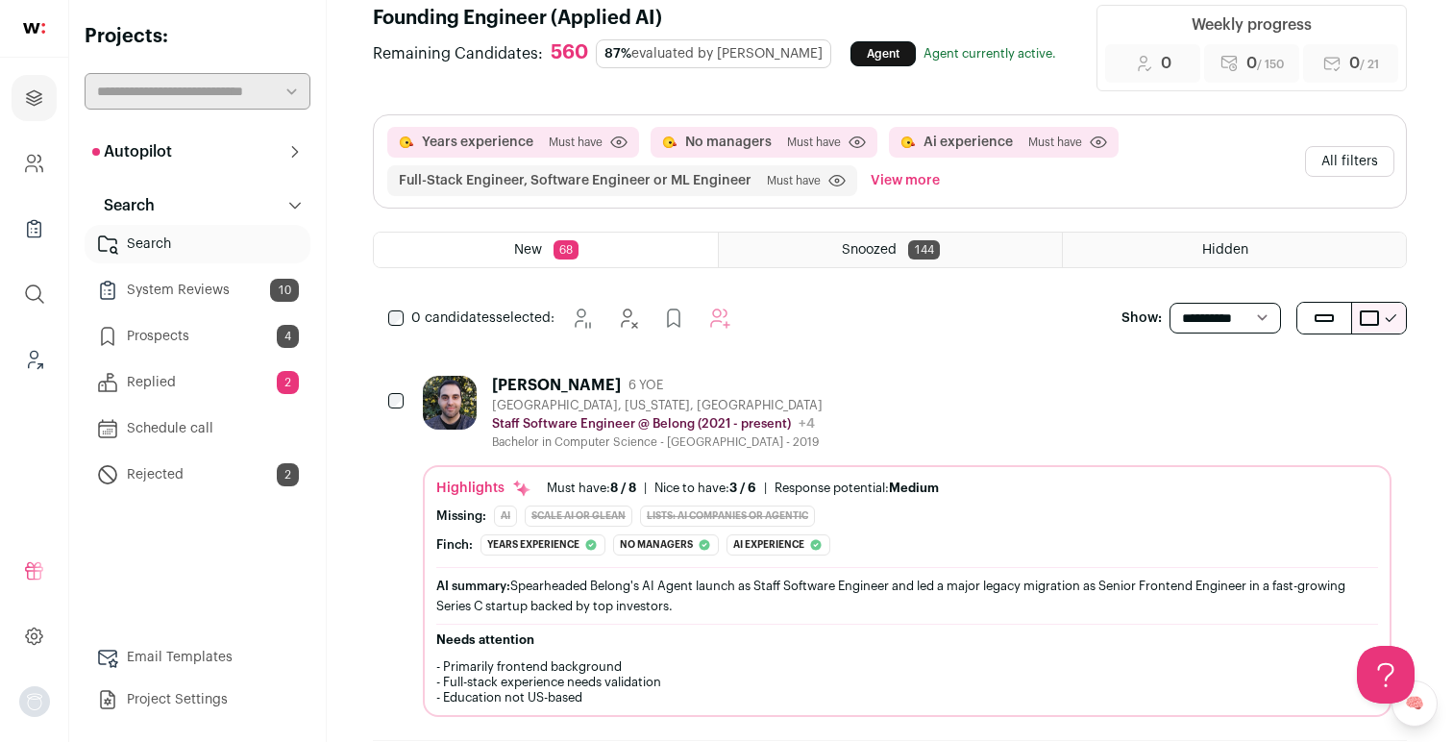
scroll to position [0, 0]
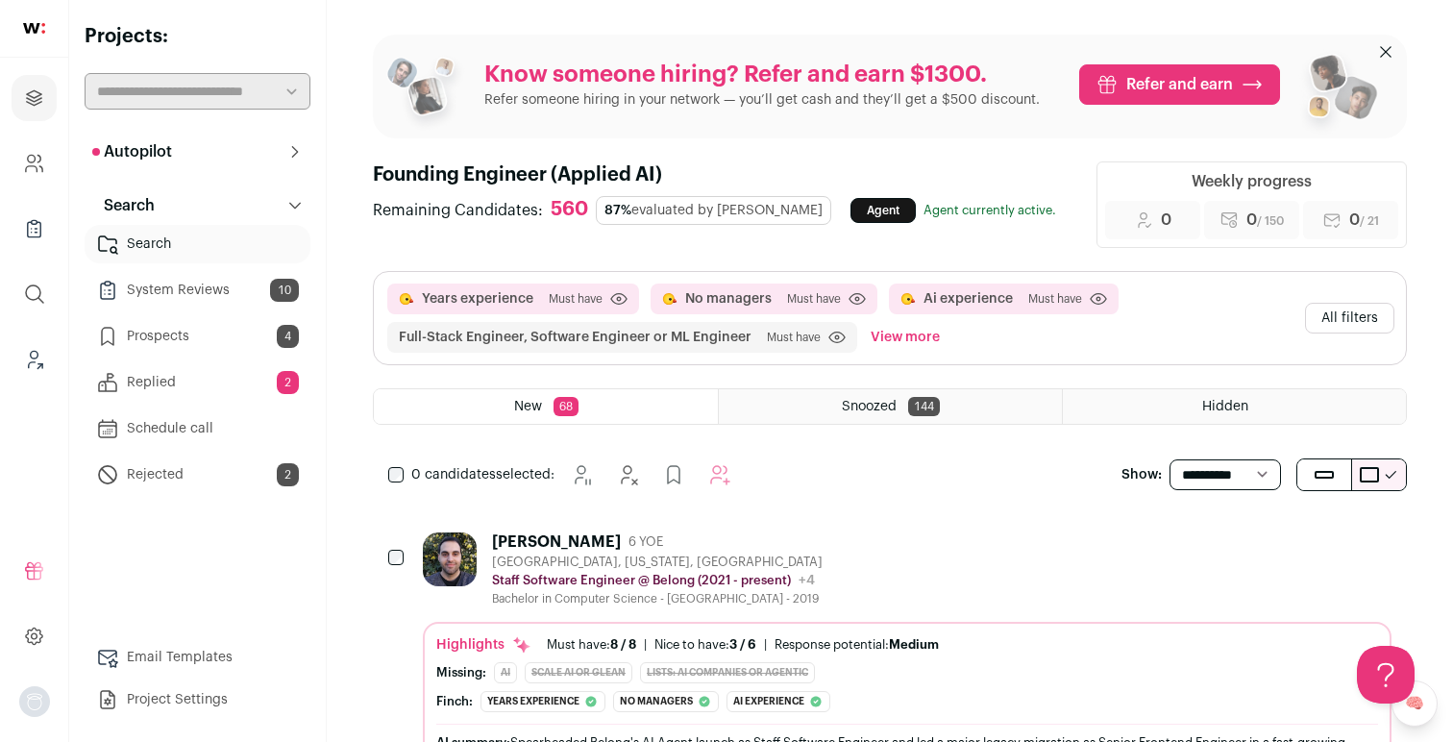
click at [167, 382] on link "Replied 2" at bounding box center [198, 382] width 226 height 38
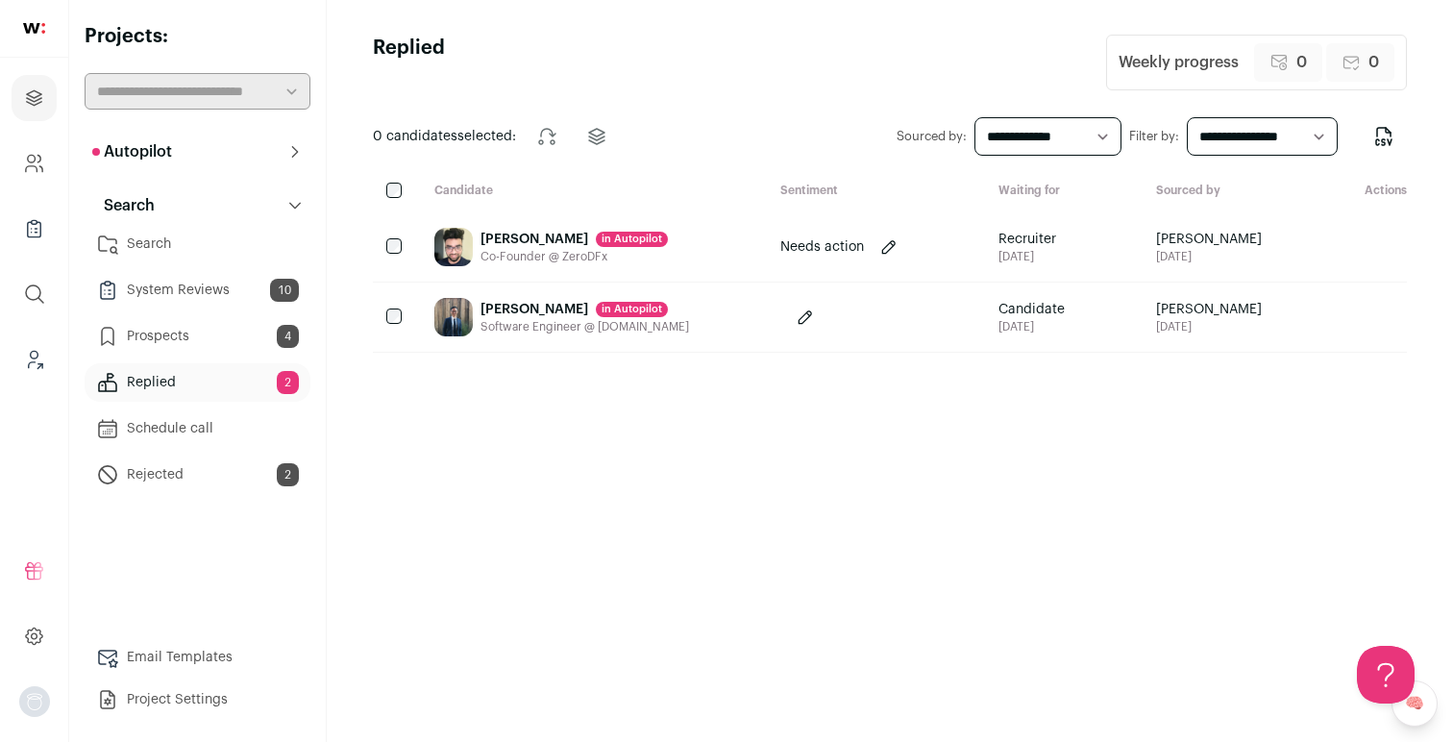
click at [172, 279] on link "System Reviews 10" at bounding box center [198, 290] width 226 height 38
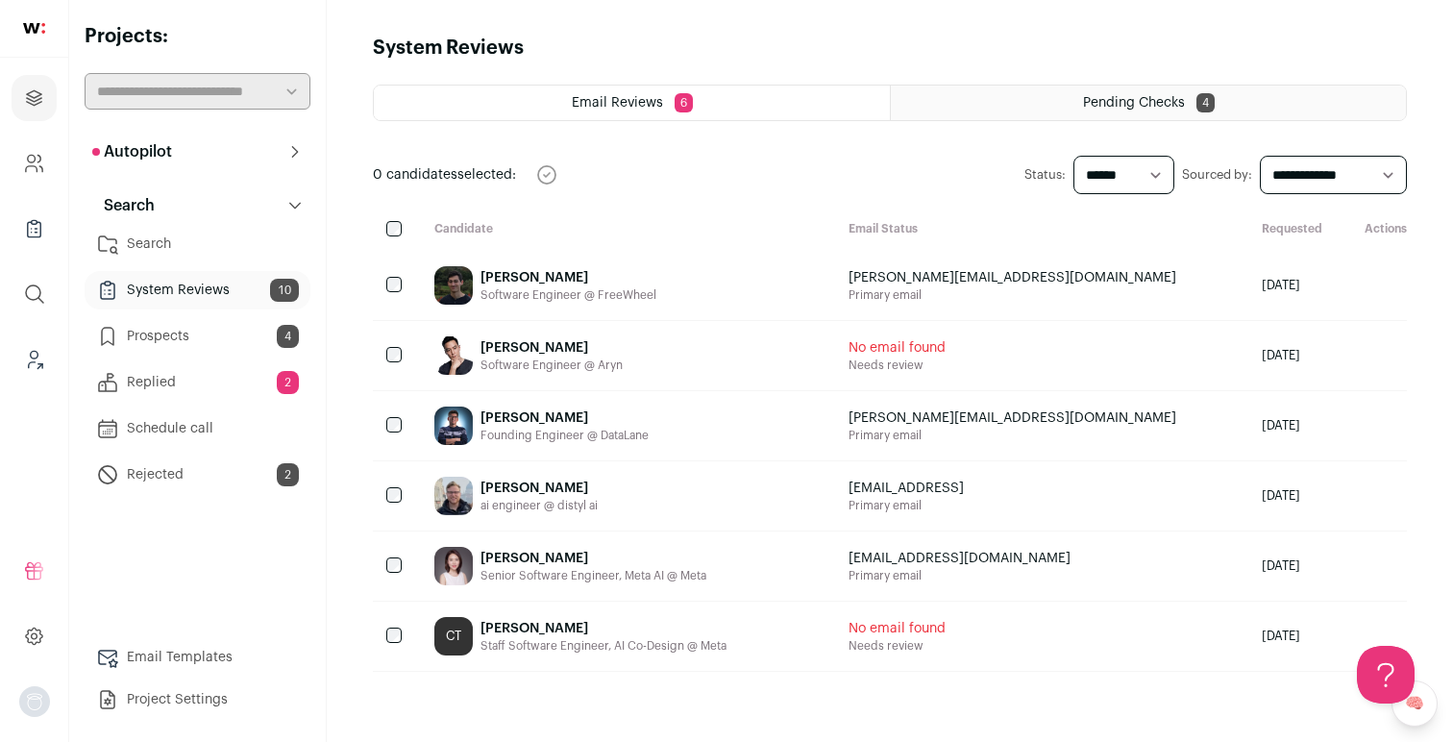
click at [163, 333] on link "Prospects 4" at bounding box center [198, 336] width 226 height 38
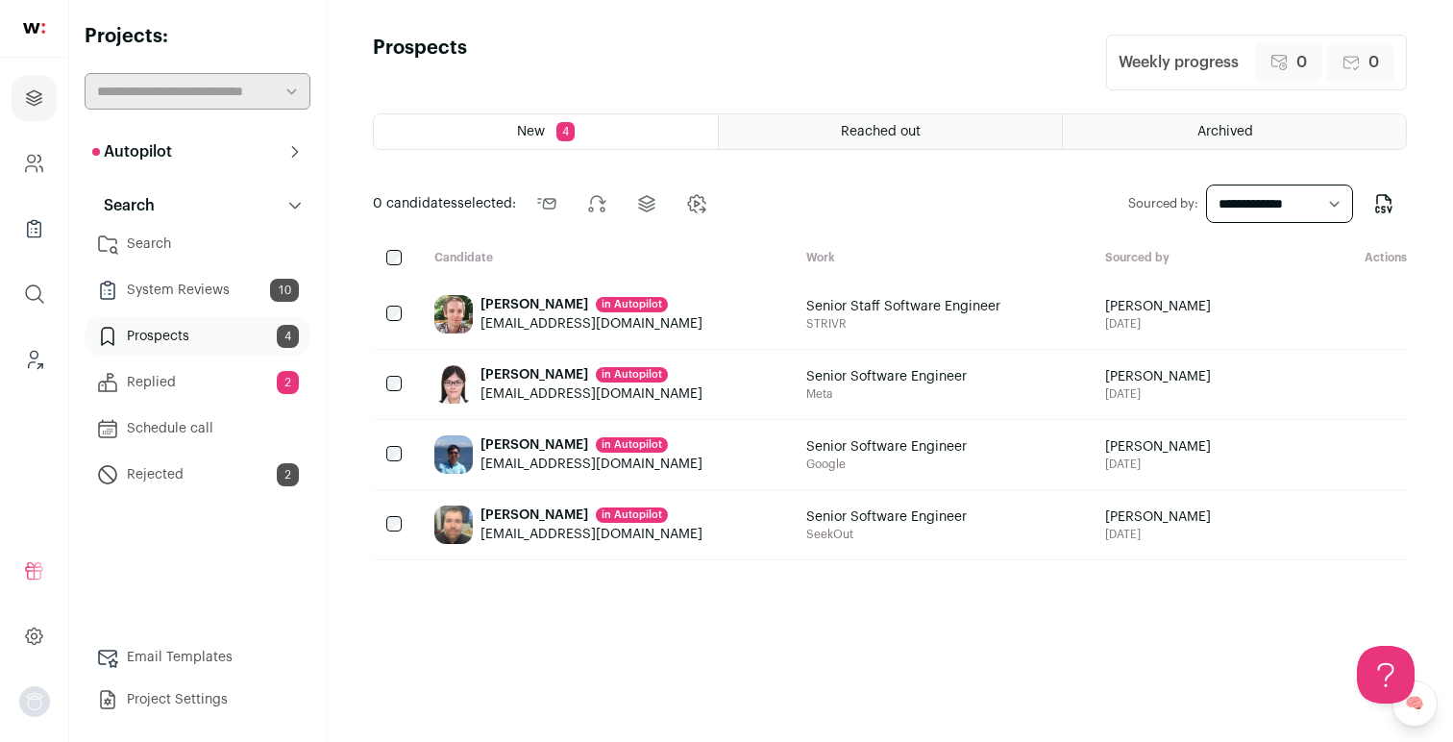
click at [166, 380] on link "Replied 2" at bounding box center [198, 382] width 226 height 38
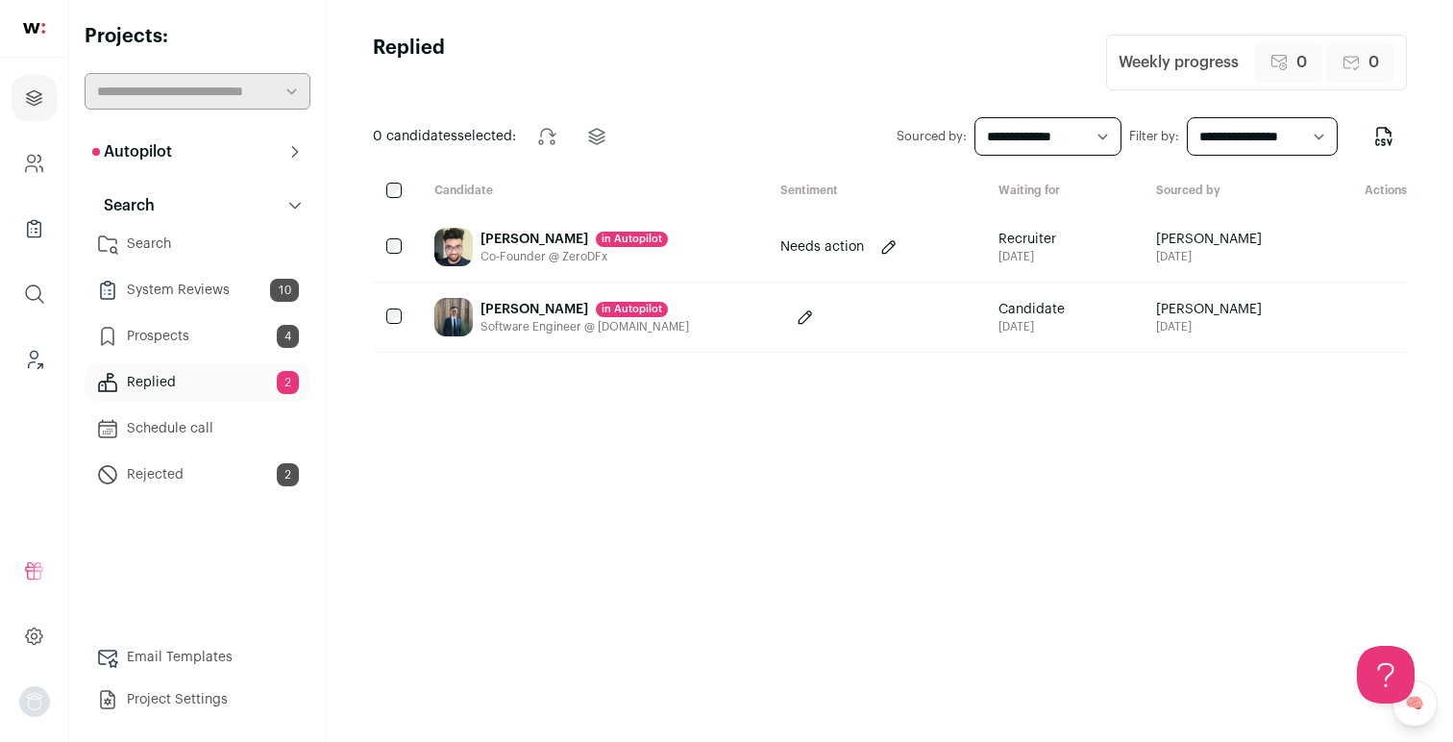
click at [167, 426] on link "Schedule call" at bounding box center [198, 428] width 226 height 38
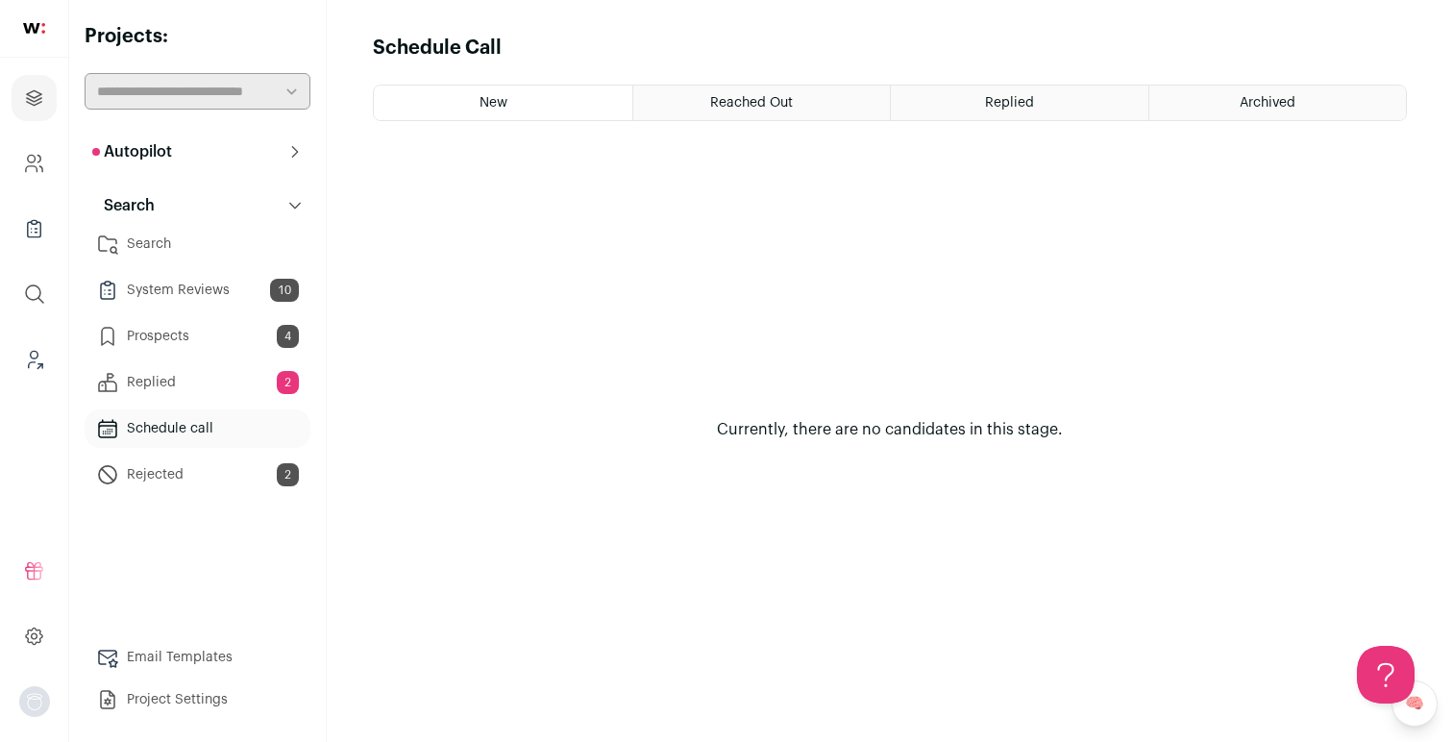
click at [170, 152] on p "Autopilot" at bounding box center [132, 151] width 80 height 23
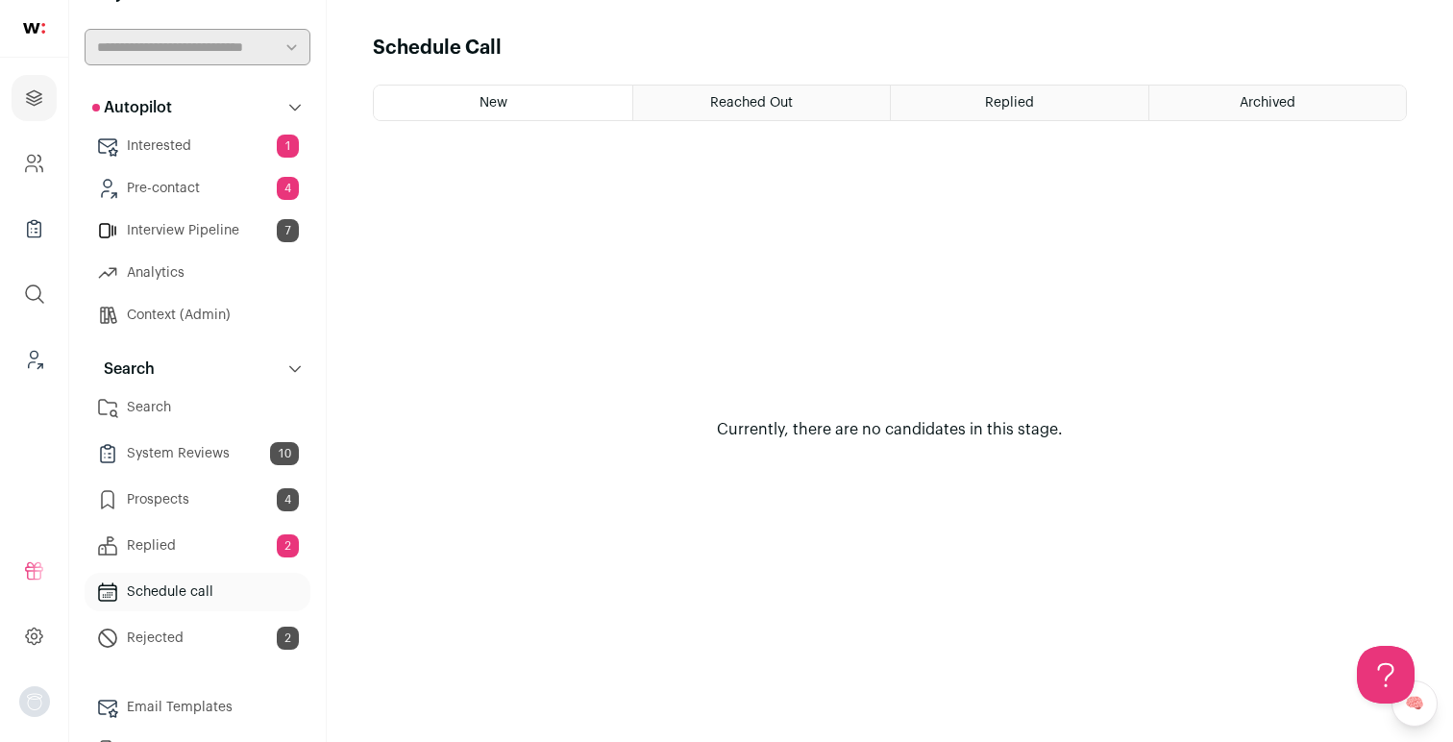
scroll to position [94, 0]
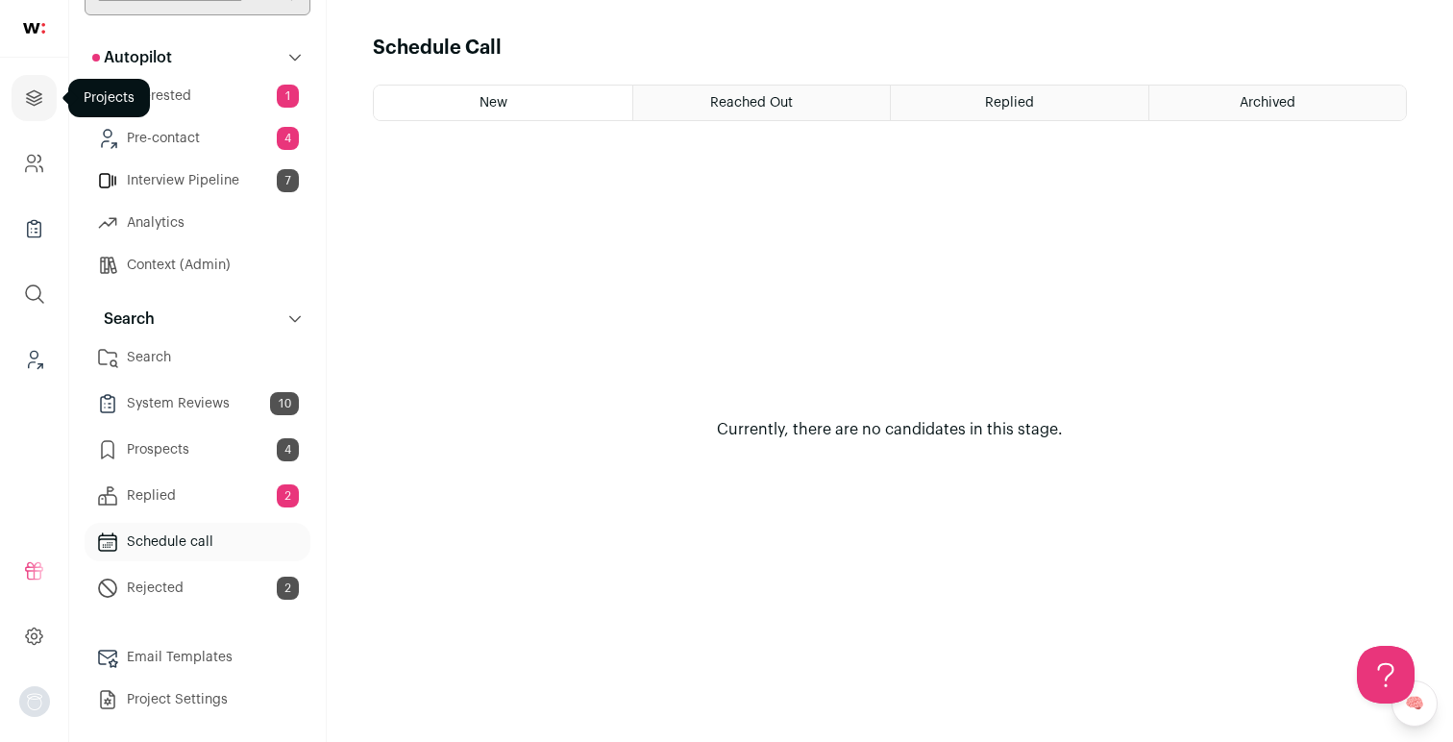
click at [32, 91] on icon "Projects" at bounding box center [34, 97] width 14 height 14
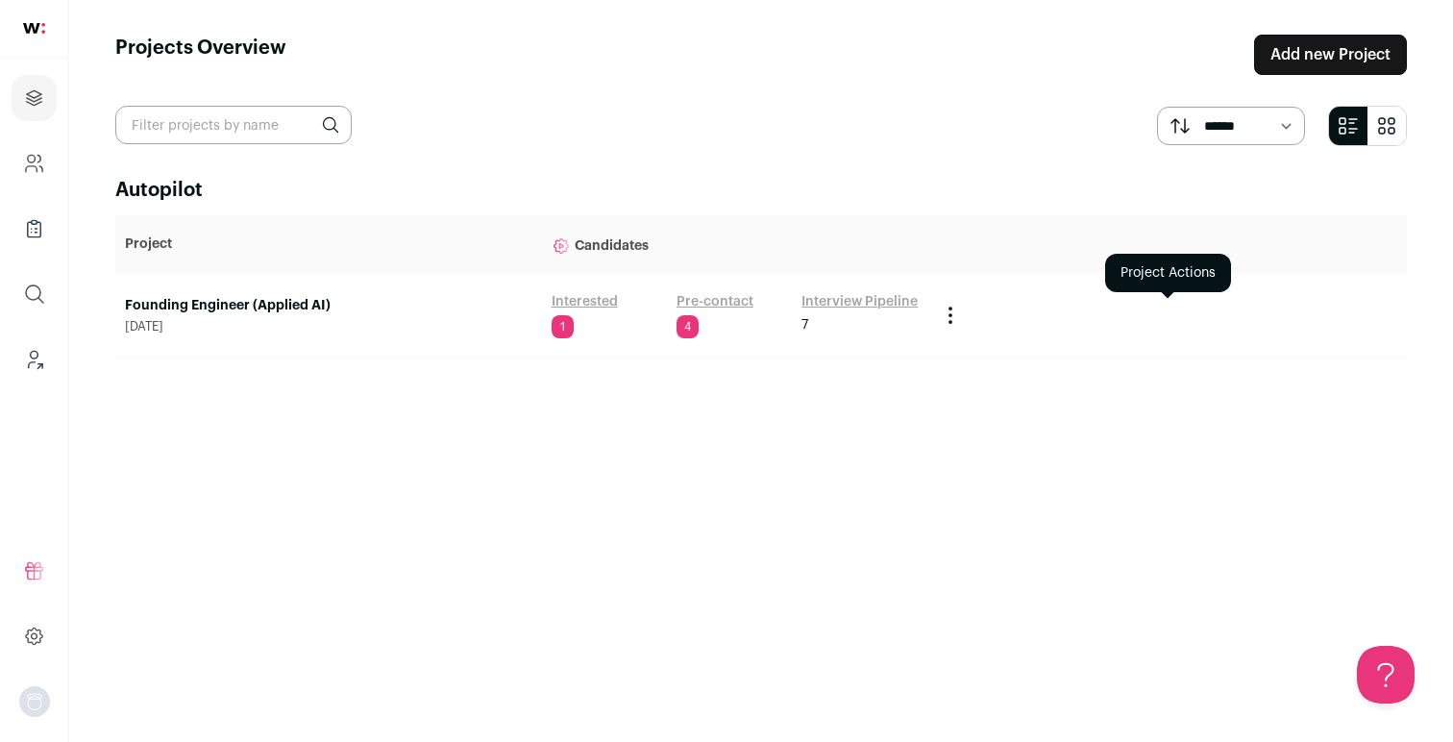
click at [952, 316] on icon "Project Actions" at bounding box center [950, 315] width 23 height 23
click at [951, 316] on icon "Project Actions" at bounding box center [950, 315] width 23 height 23
click at [953, 486] on div "Autopilot Project Candidates Founding Engineer (Applied AI) June 23, 2025 Inter…" at bounding box center [760, 442] width 1291 height 530
click at [209, 332] on span "June 23, 2025" at bounding box center [328, 326] width 407 height 15
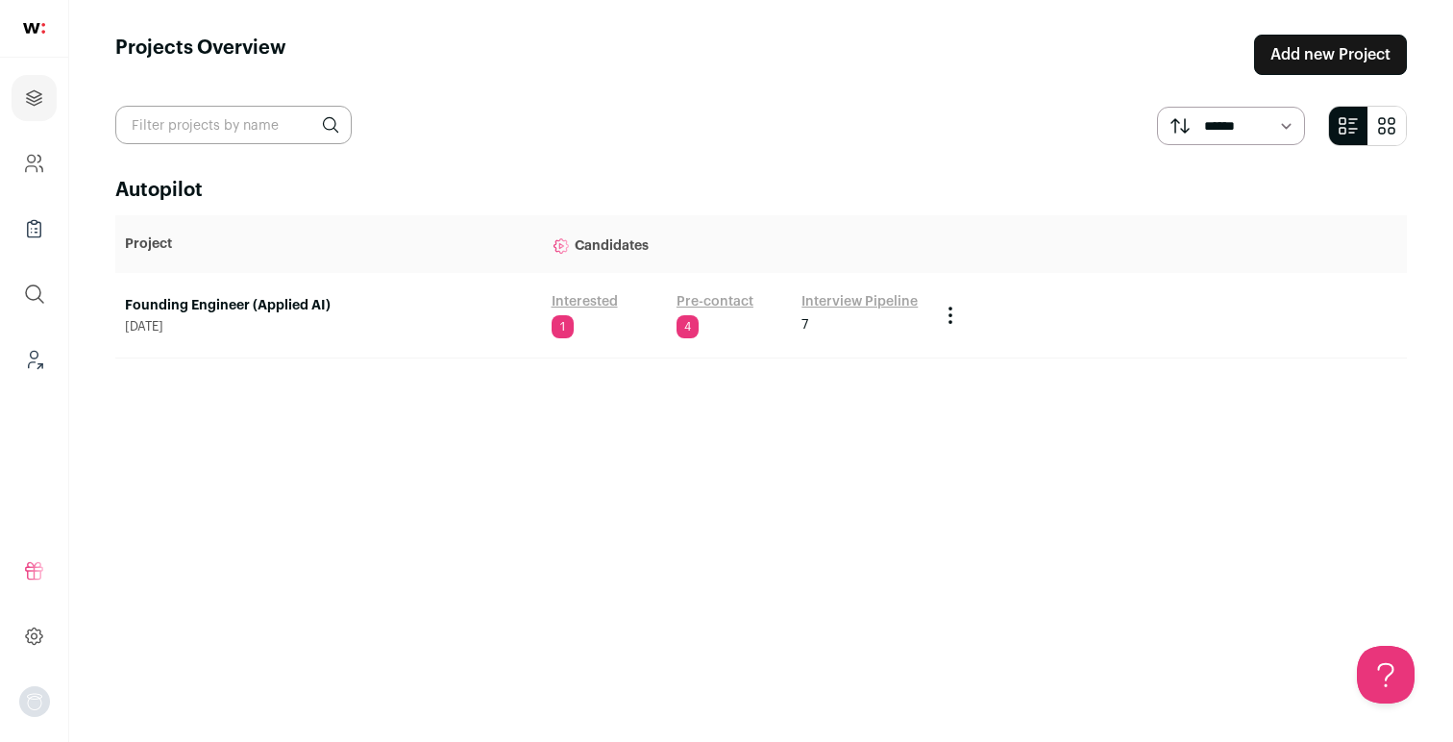
click at [191, 256] on th "Project" at bounding box center [328, 244] width 427 height 58
click at [183, 310] on link "Founding Engineer (Applied AI)" at bounding box center [328, 305] width 407 height 19
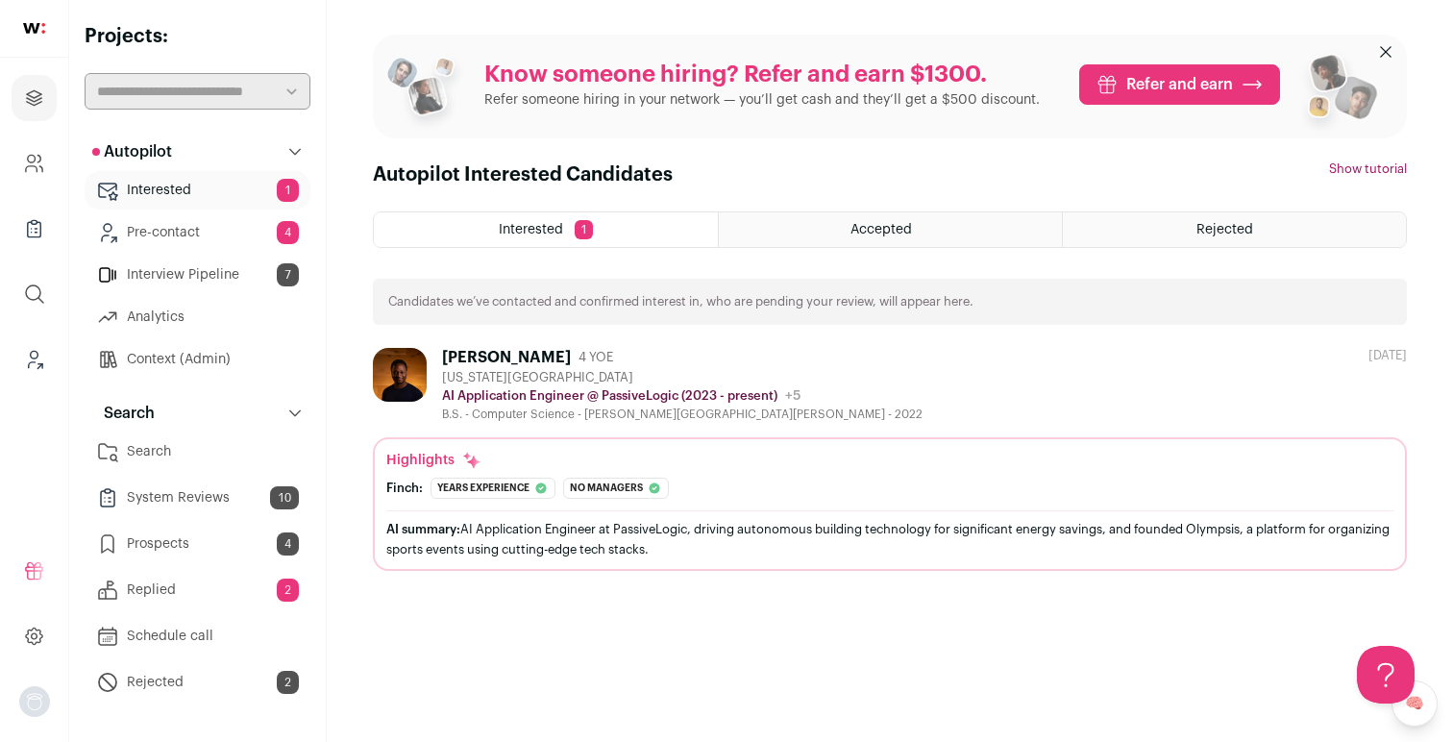
click at [168, 363] on link "Context (Admin)" at bounding box center [198, 359] width 226 height 38
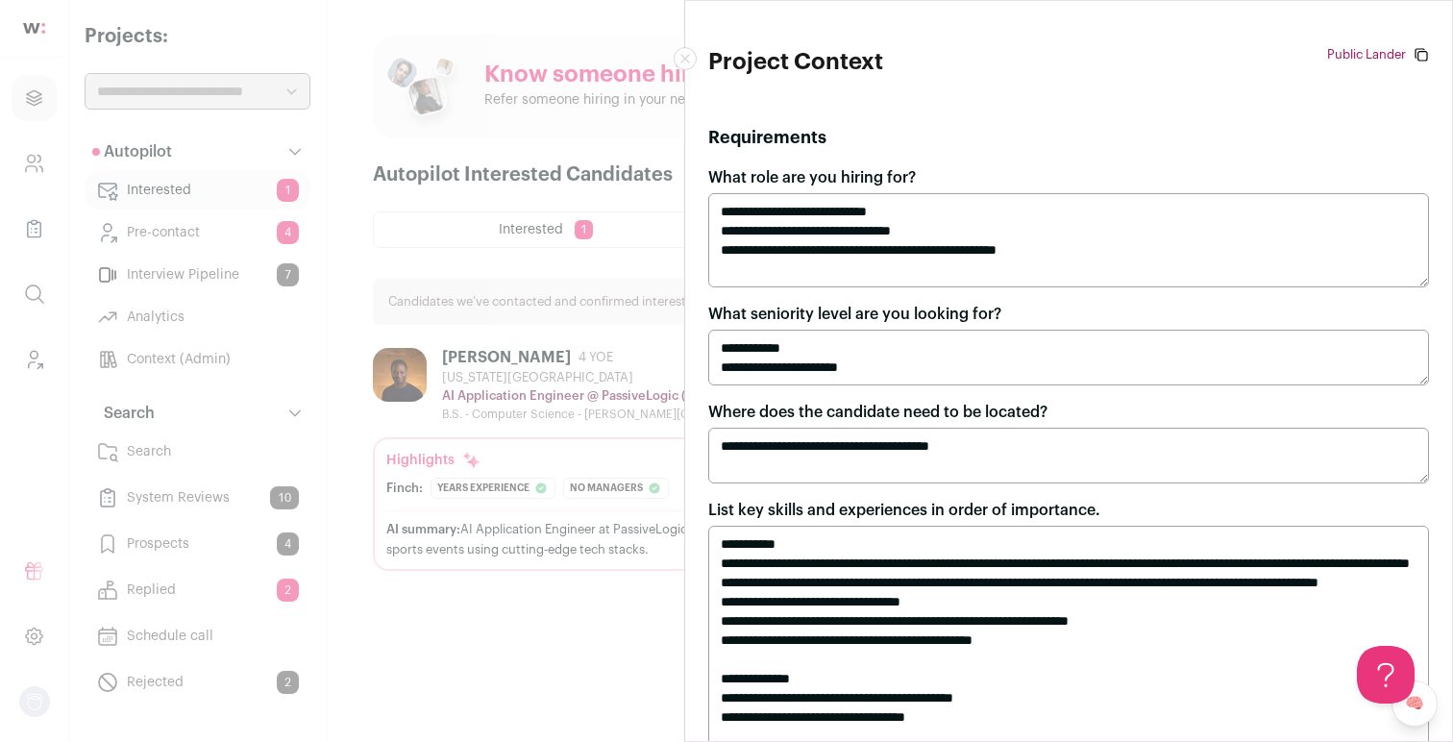
click at [340, 178] on div "**********" at bounding box center [726, 371] width 1453 height 742
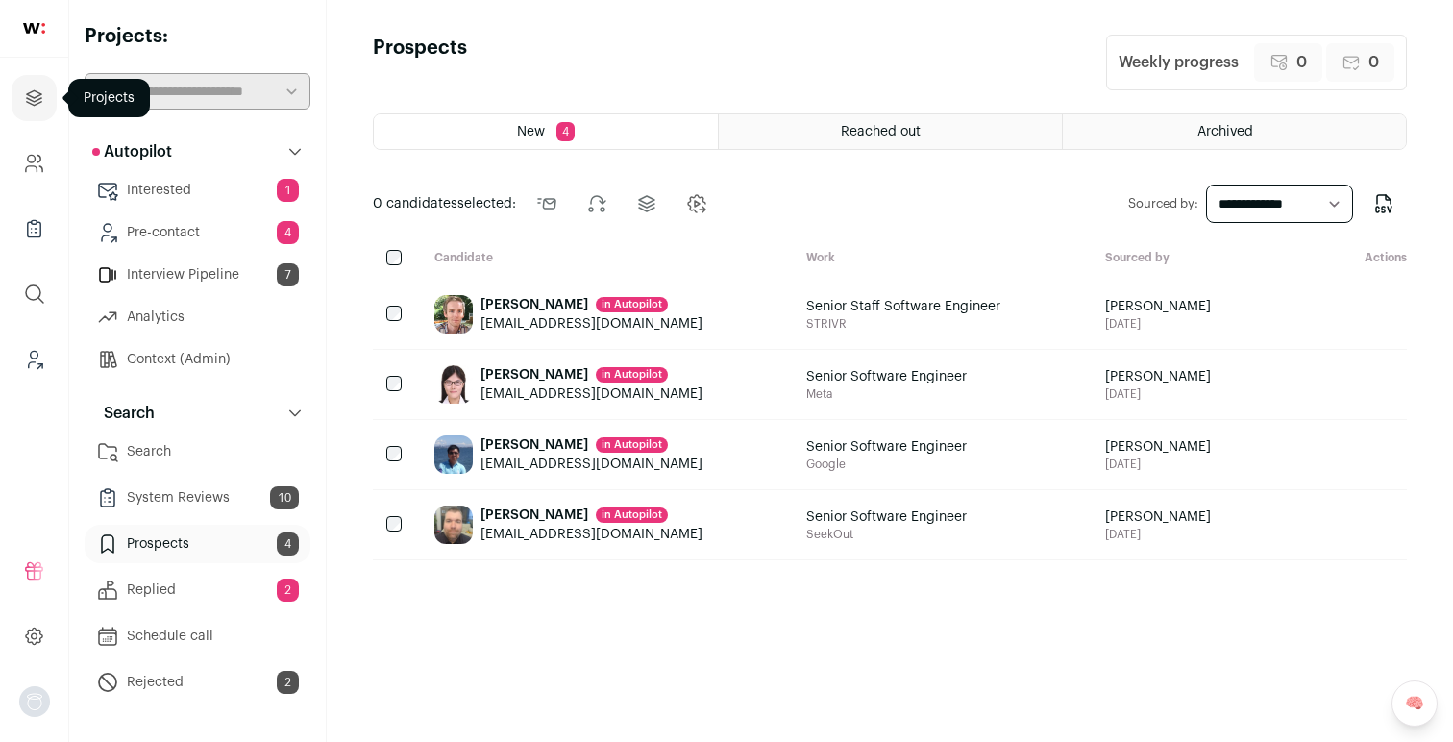
click at [33, 99] on icon "Projects" at bounding box center [34, 97] width 22 height 23
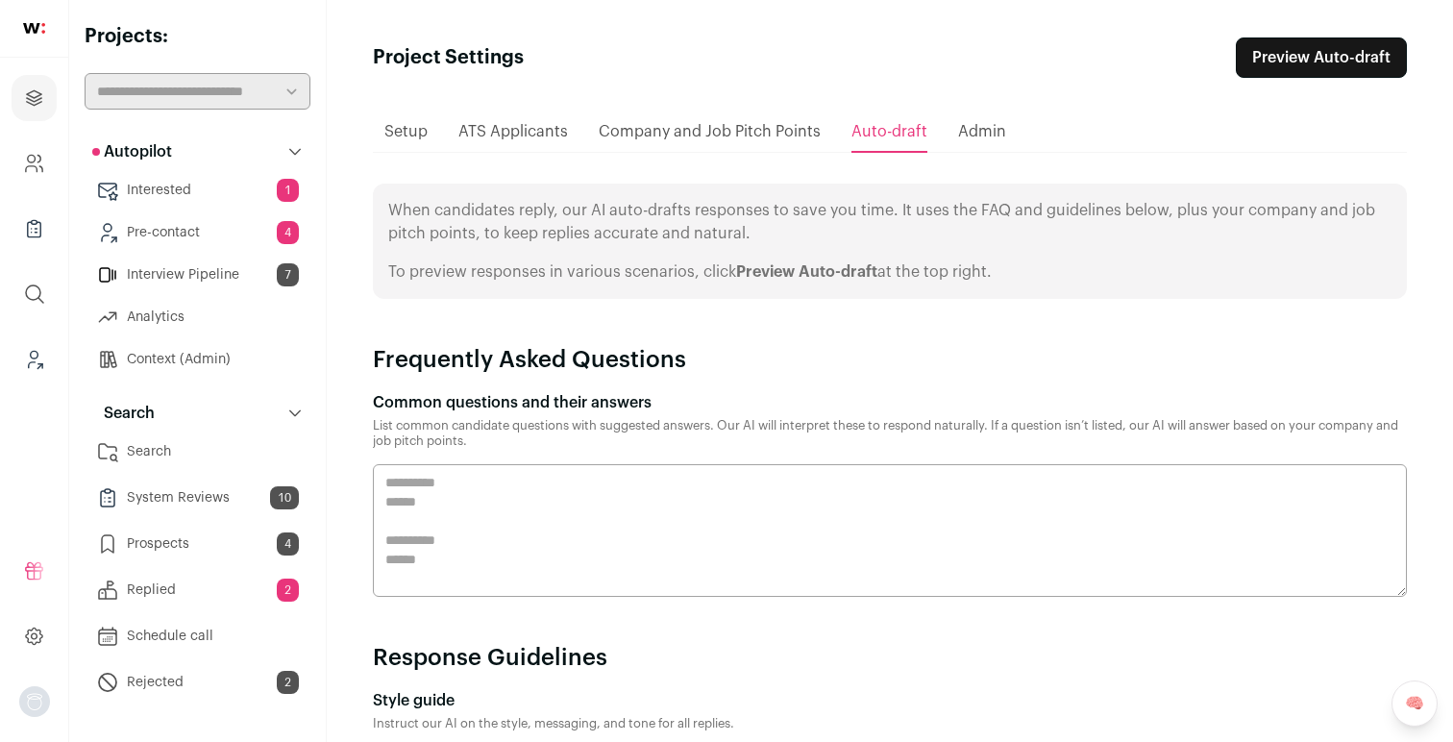
scroll to position [83, 0]
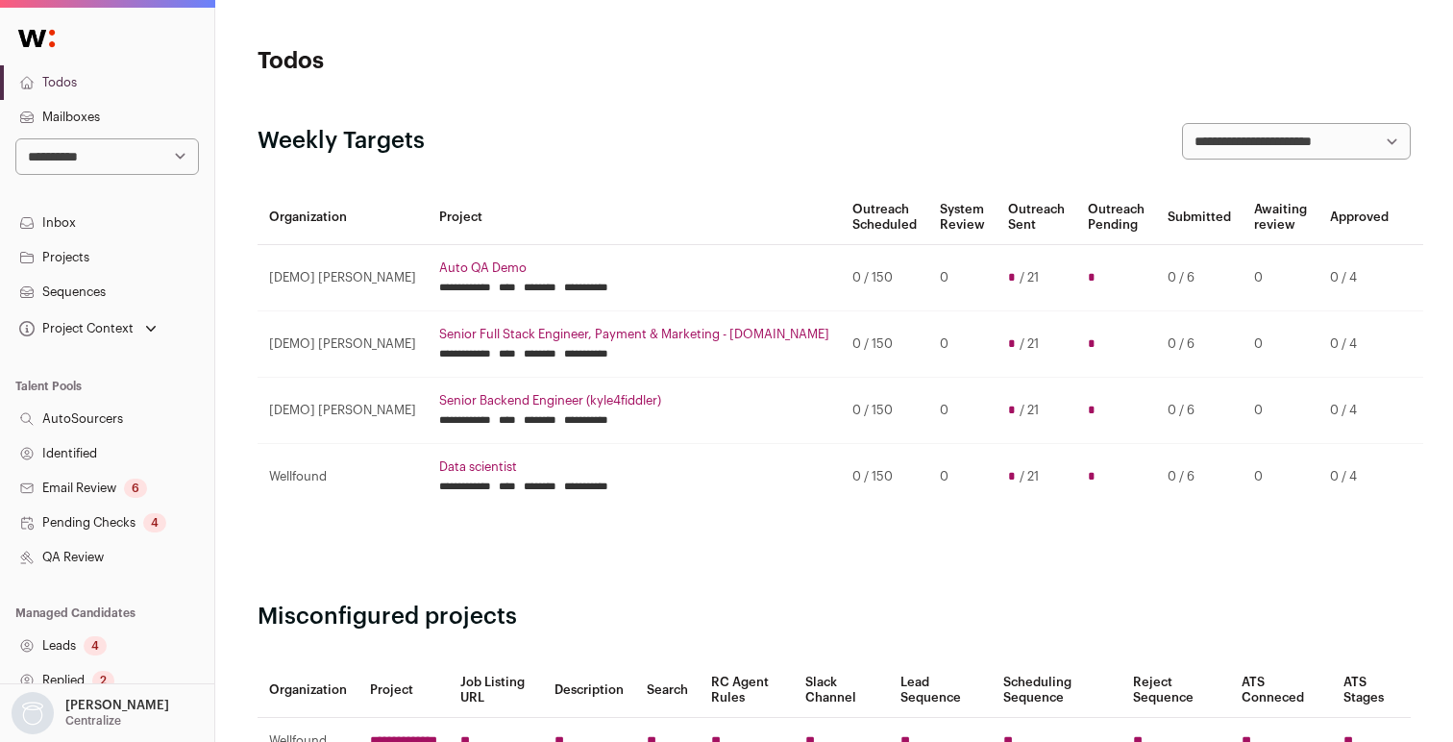
click at [110, 258] on link "Projects" at bounding box center [107, 257] width 214 height 35
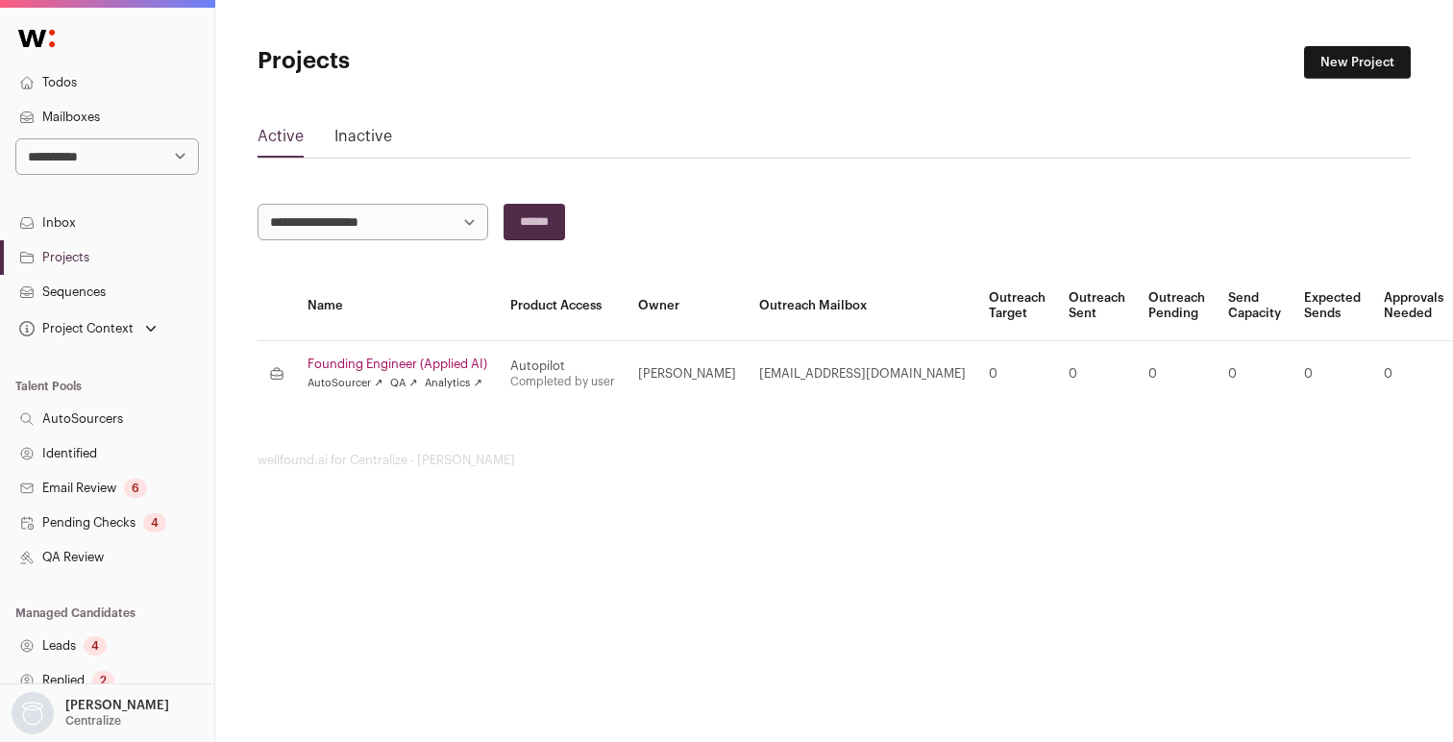
click at [381, 361] on link "Founding Engineer (Applied AI)" at bounding box center [397, 363] width 180 height 15
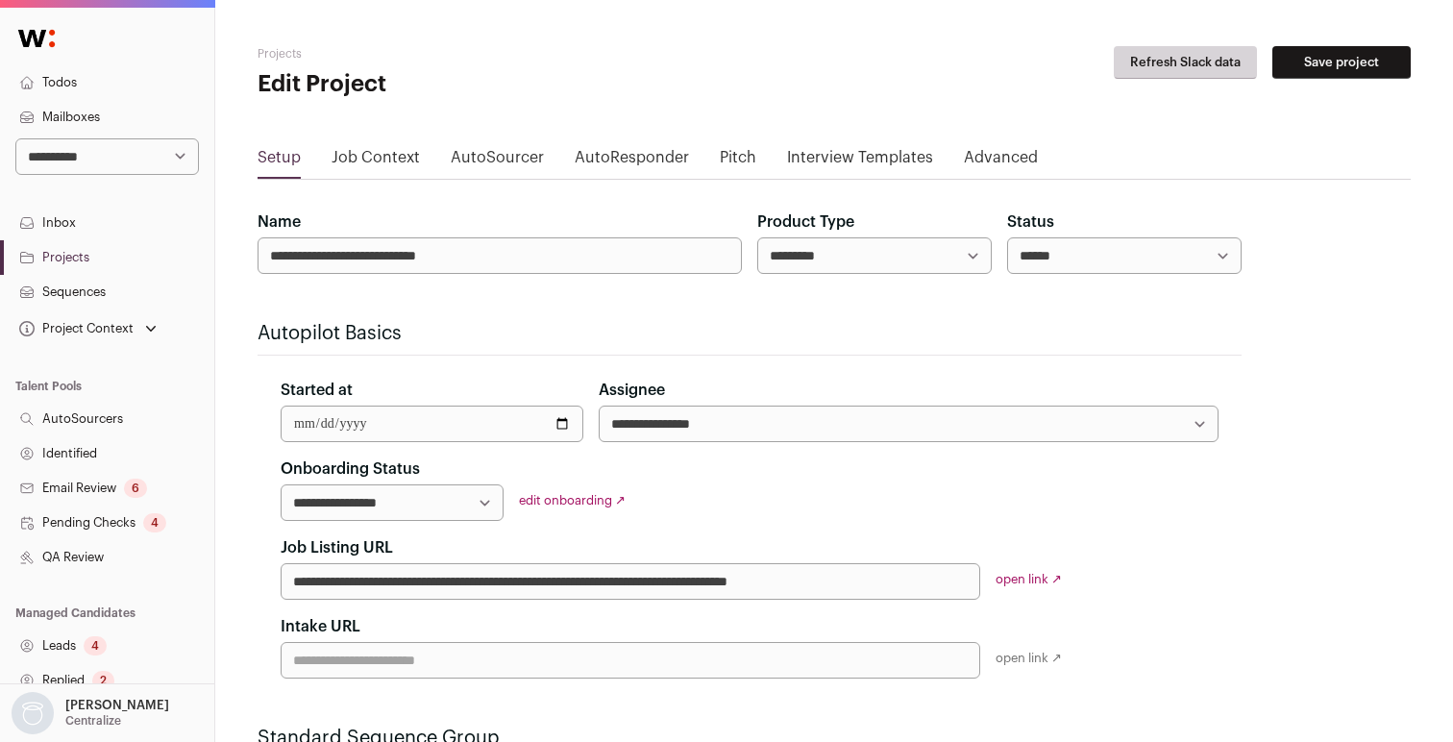
click at [377, 157] on link "Job Context" at bounding box center [376, 161] width 88 height 31
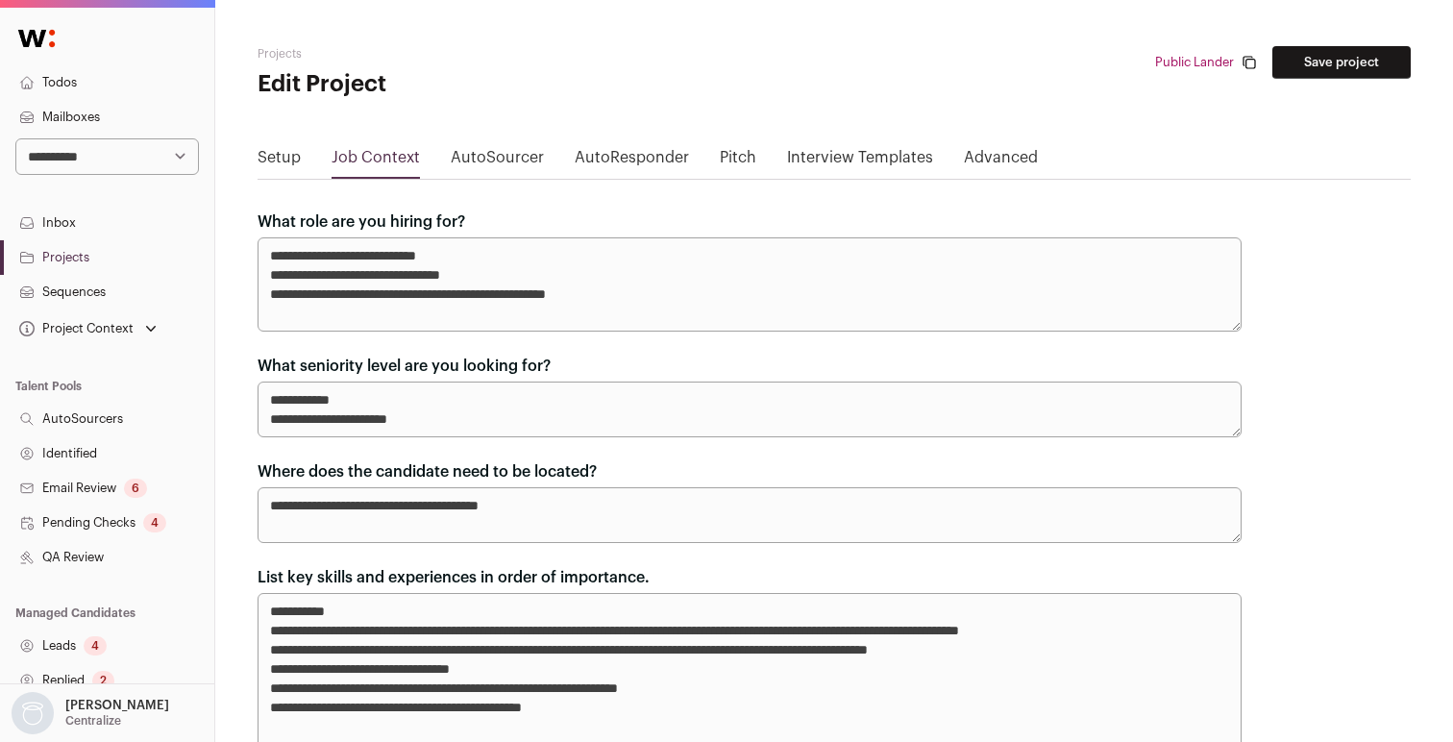
click at [510, 160] on link "AutoSourcer" at bounding box center [497, 161] width 93 height 31
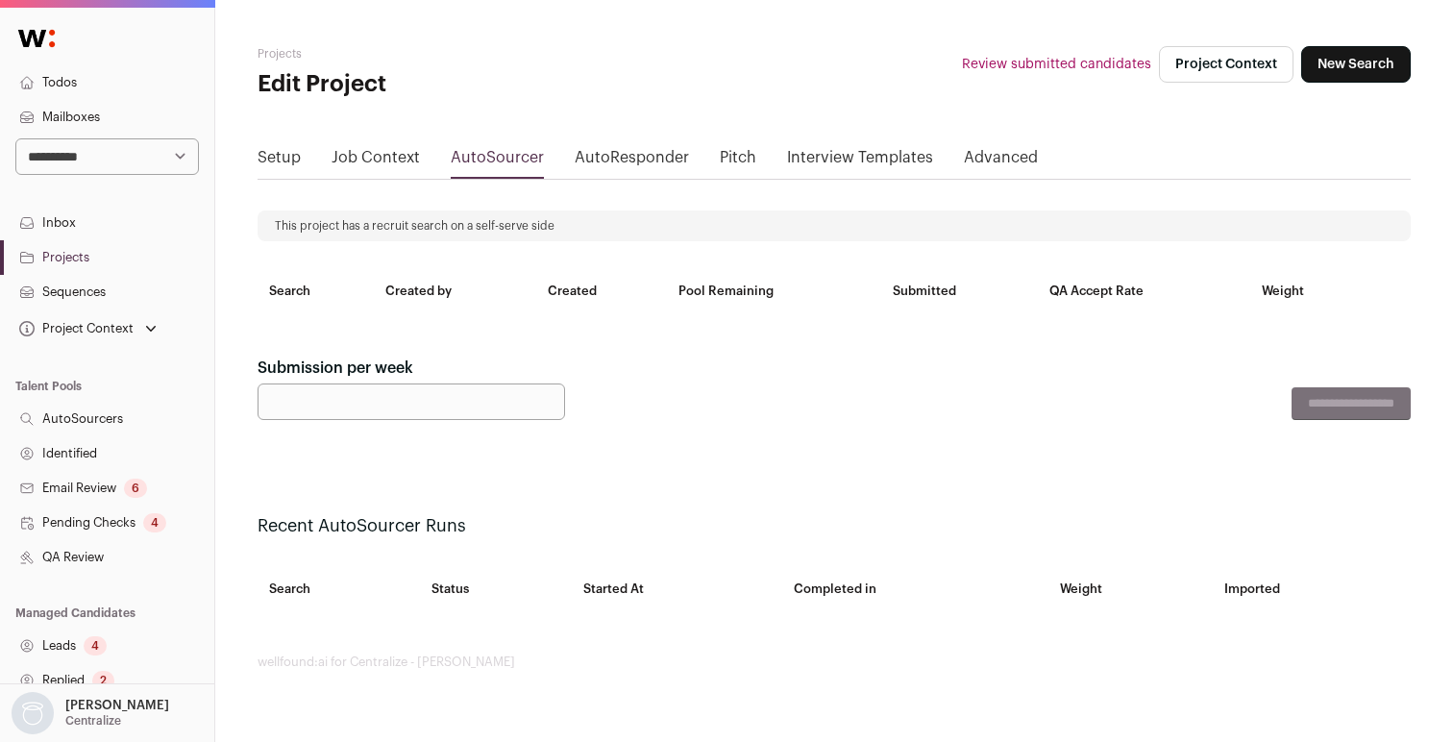
click at [632, 158] on link "AutoResponder" at bounding box center [632, 161] width 114 height 31
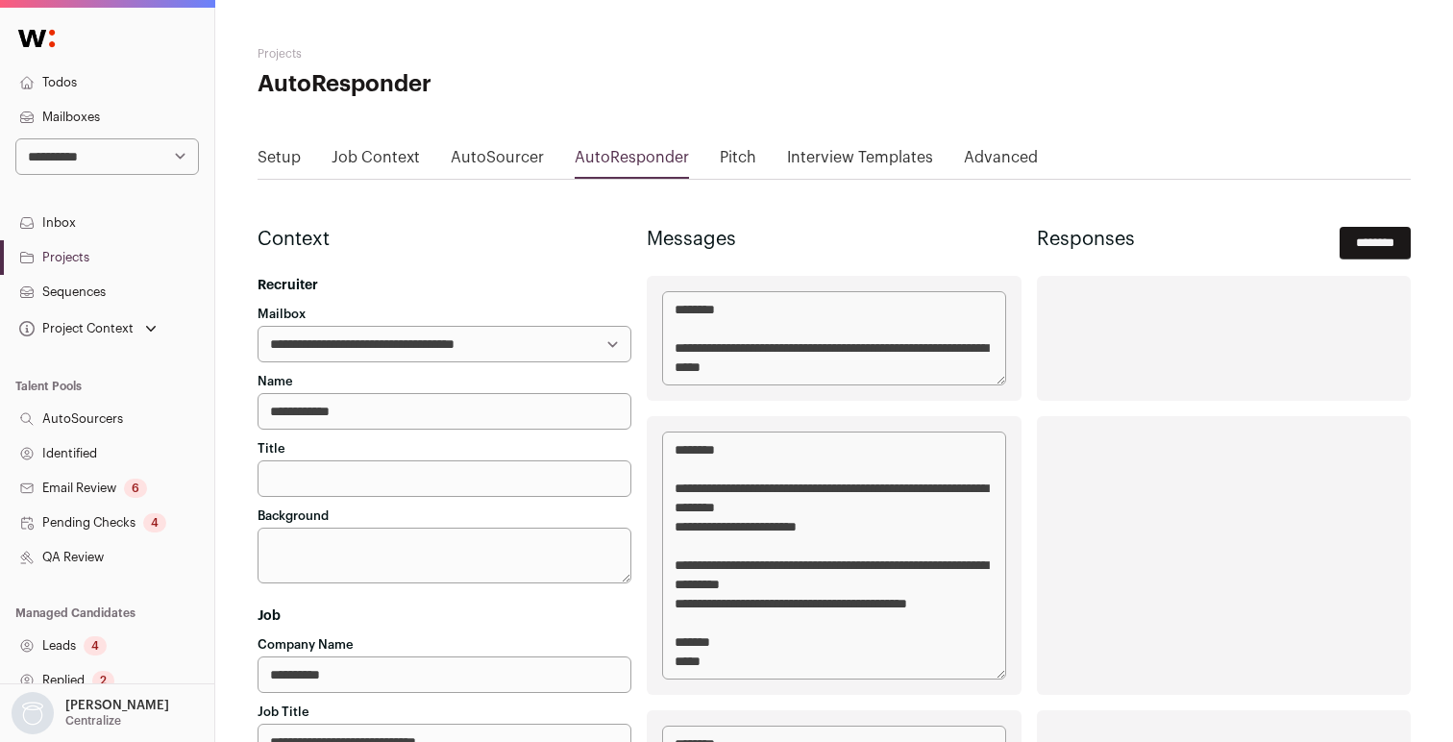
click at [735, 162] on link "Pitch" at bounding box center [738, 161] width 37 height 31
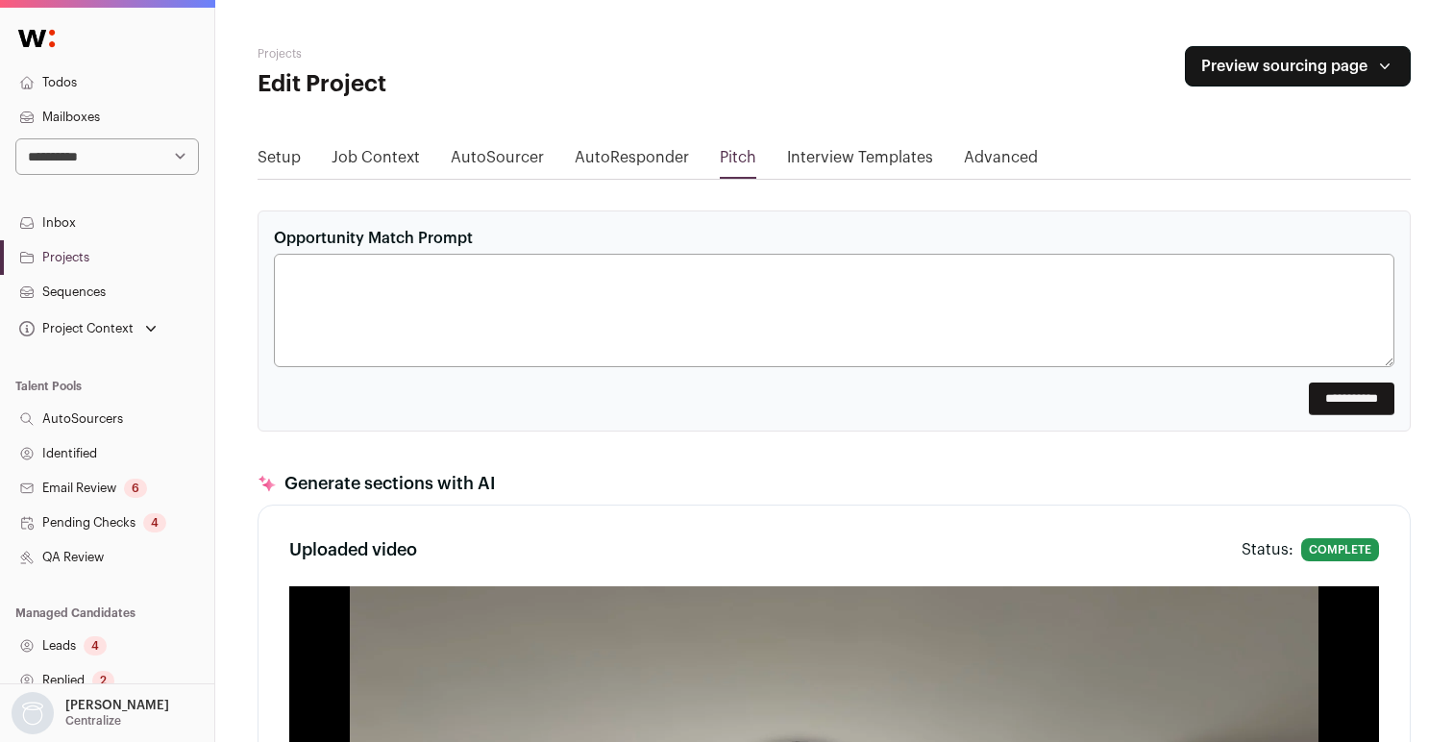
click at [824, 157] on link "Interview Templates" at bounding box center [860, 161] width 146 height 31
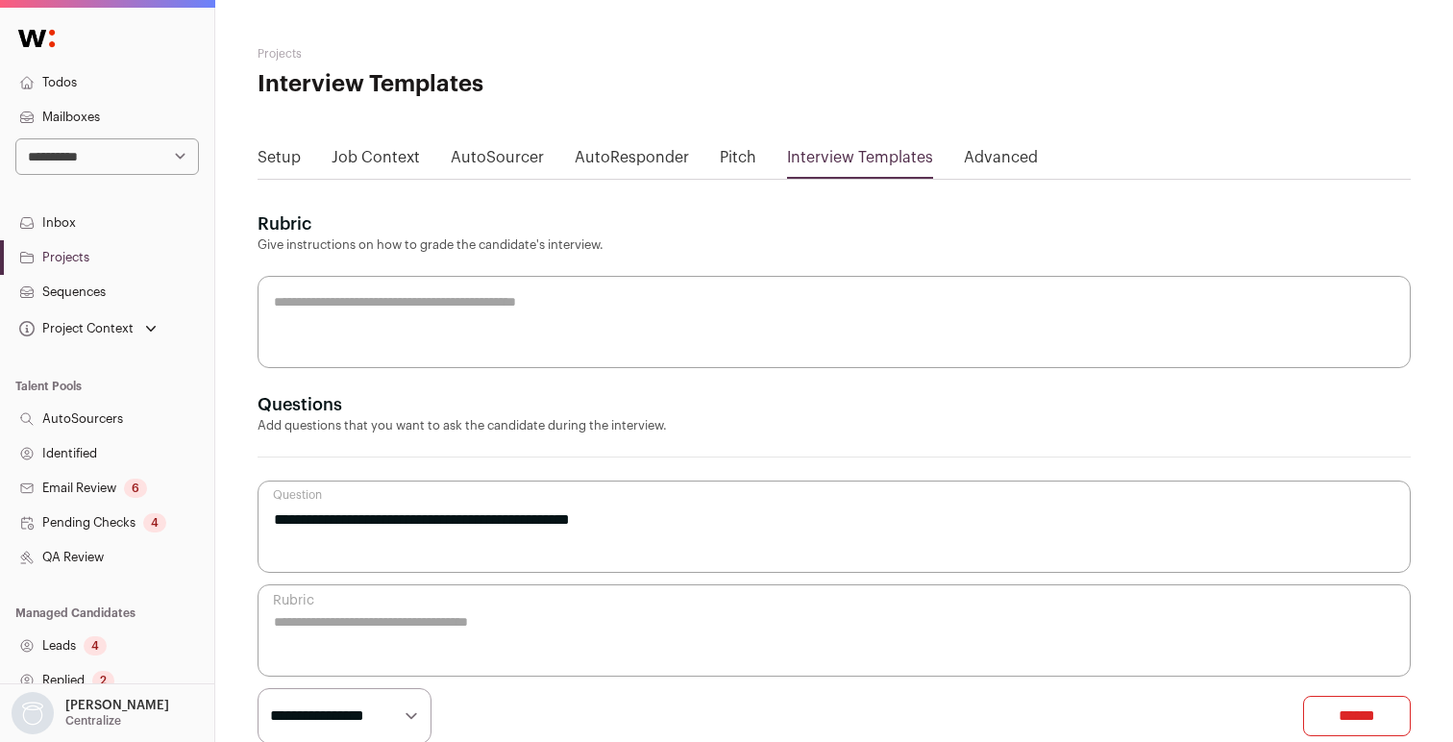
click at [1003, 165] on link "Advanced" at bounding box center [1001, 161] width 74 height 31
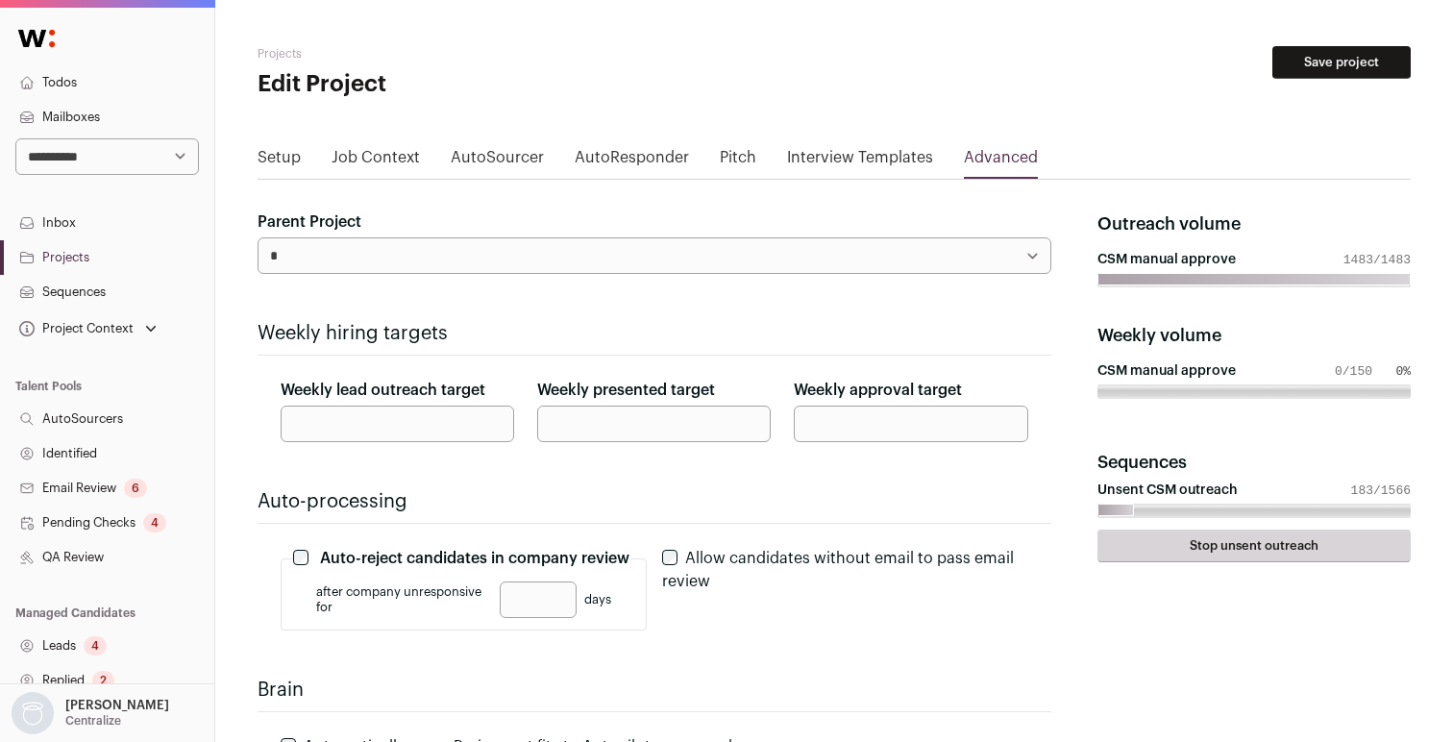
click at [848, 161] on link "Interview Templates" at bounding box center [860, 161] width 146 height 31
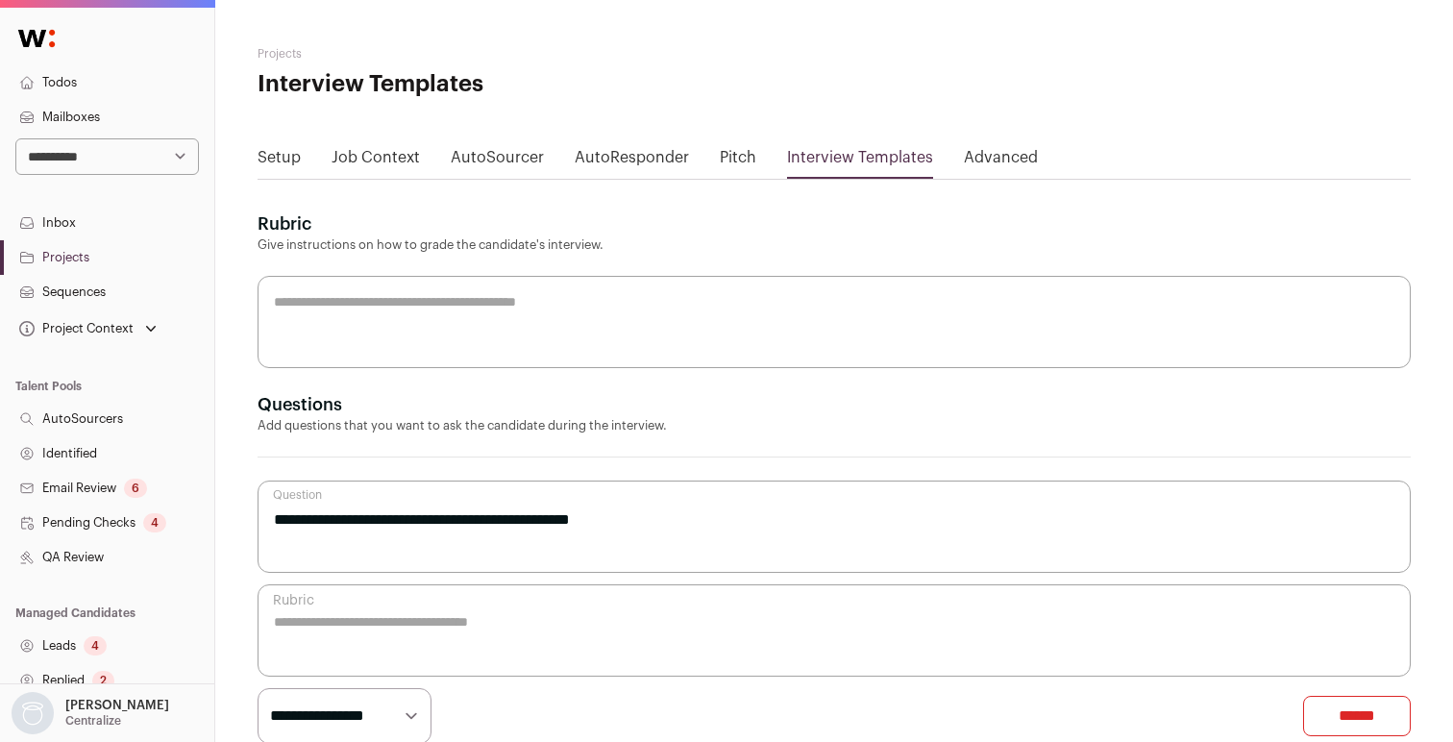
click at [728, 157] on link "Pitch" at bounding box center [738, 161] width 37 height 31
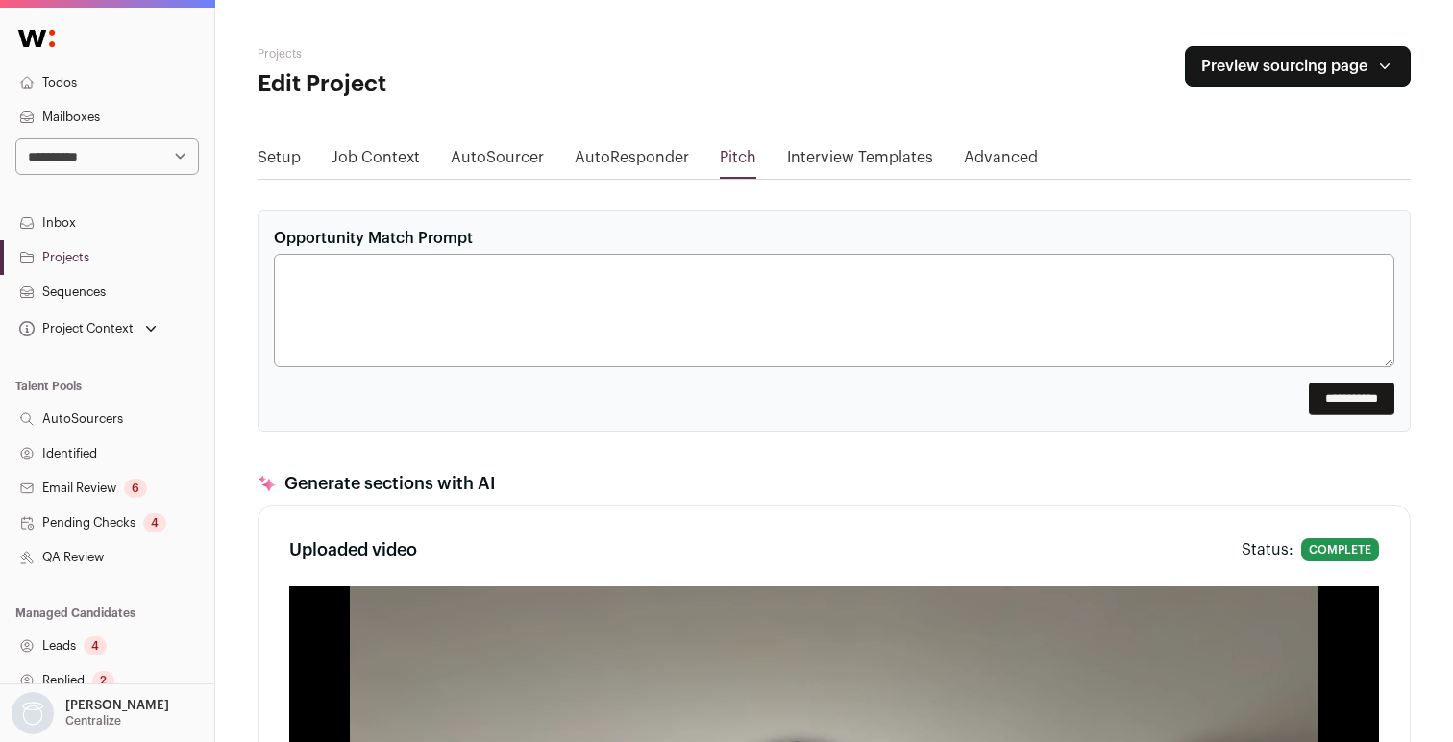
click at [613, 166] on link "AutoResponder" at bounding box center [632, 161] width 114 height 31
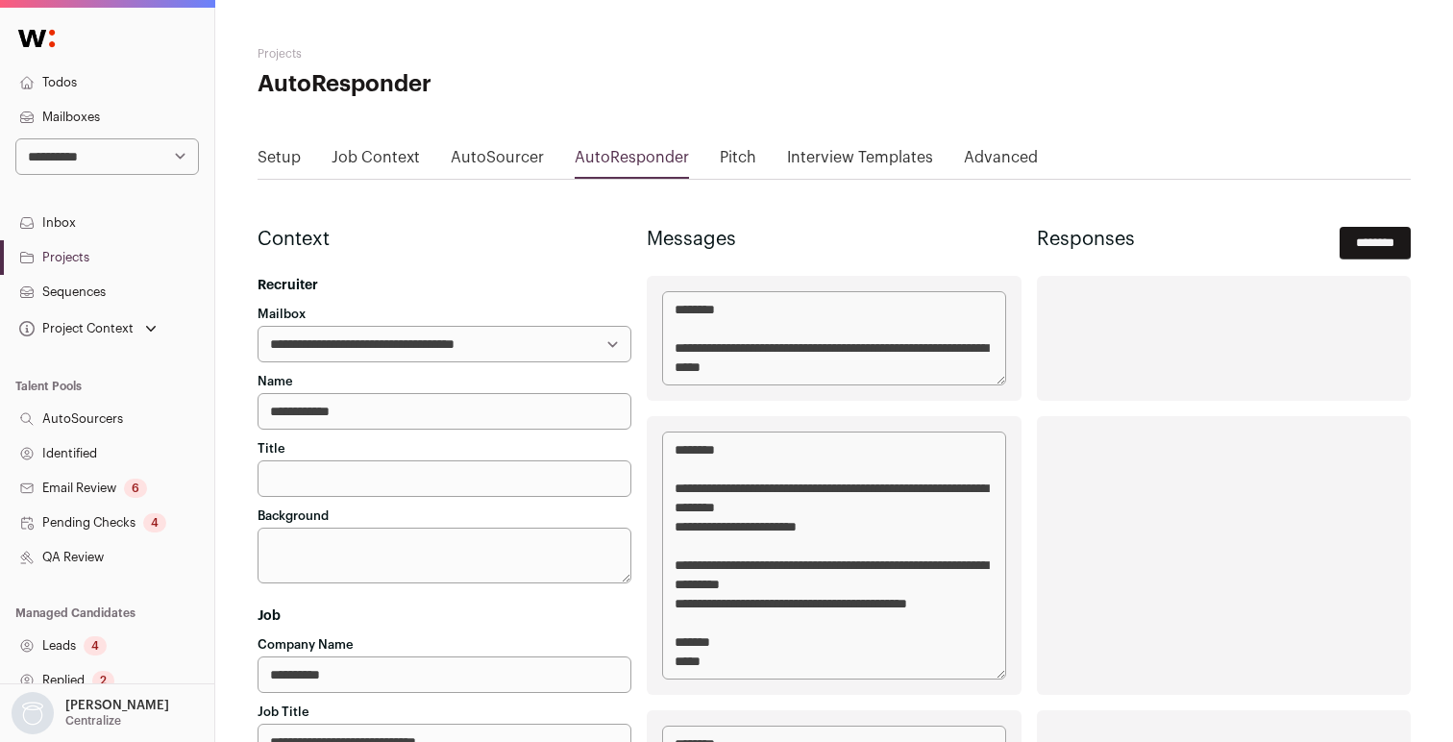
click at [511, 156] on link "AutoSourcer" at bounding box center [497, 161] width 93 height 31
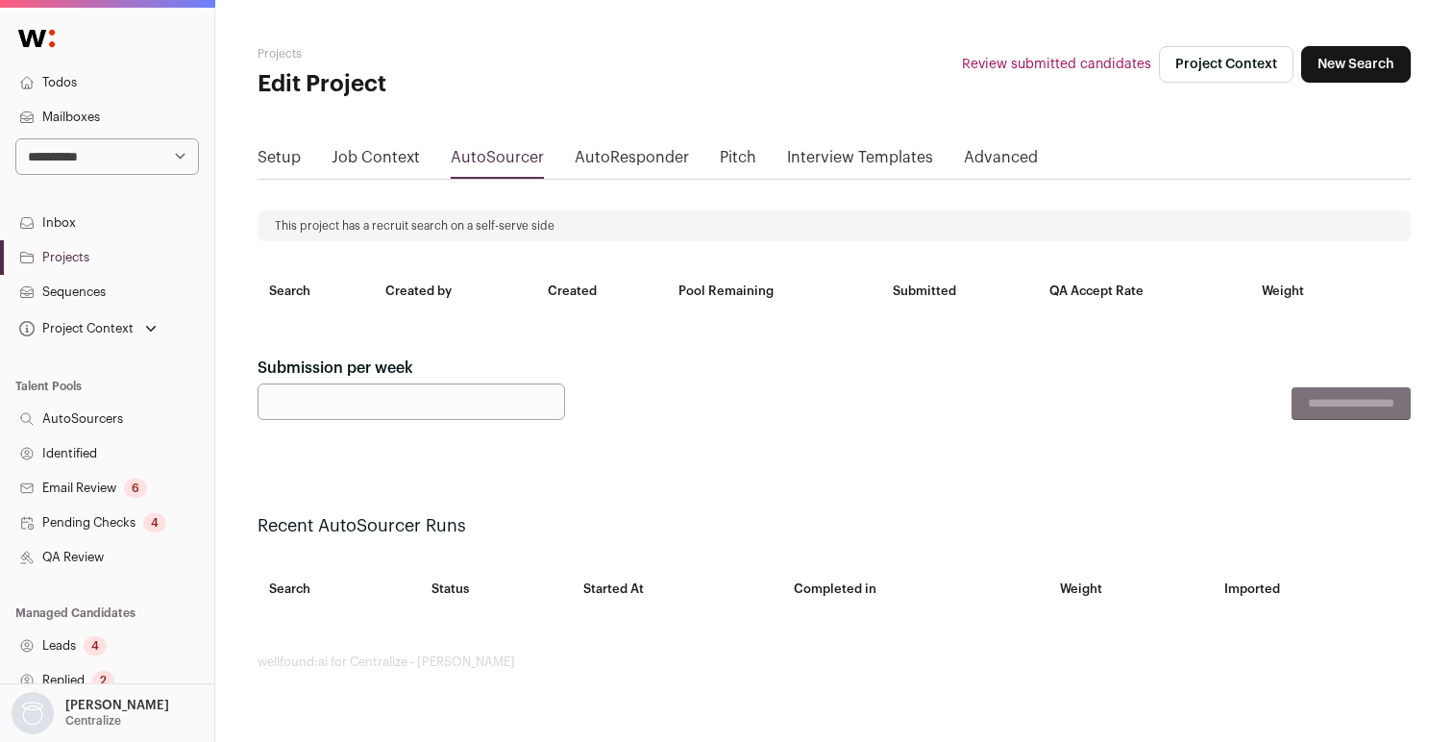
click at [410, 159] on link "Job Context" at bounding box center [376, 161] width 88 height 31
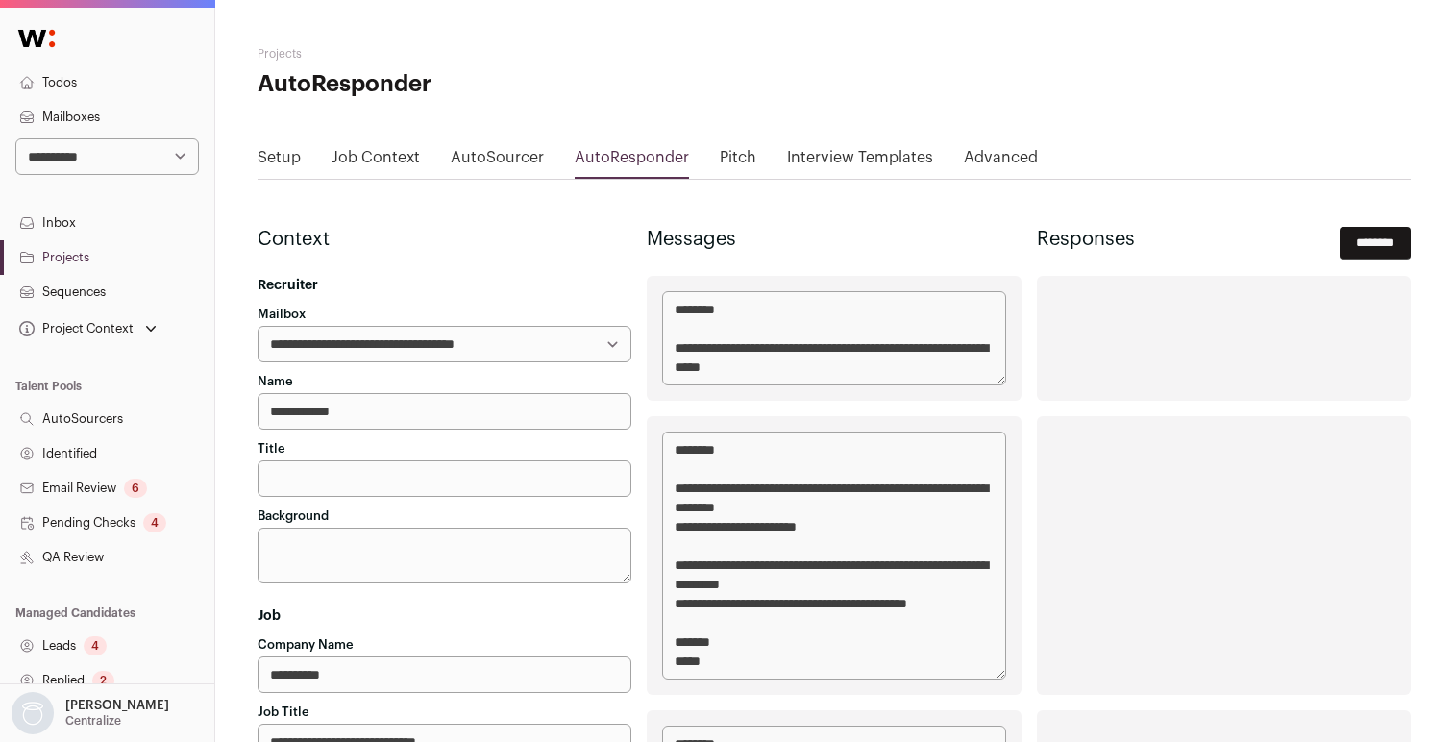
scroll to position [3, 0]
click at [74, 259] on link "Projects" at bounding box center [107, 254] width 214 height 35
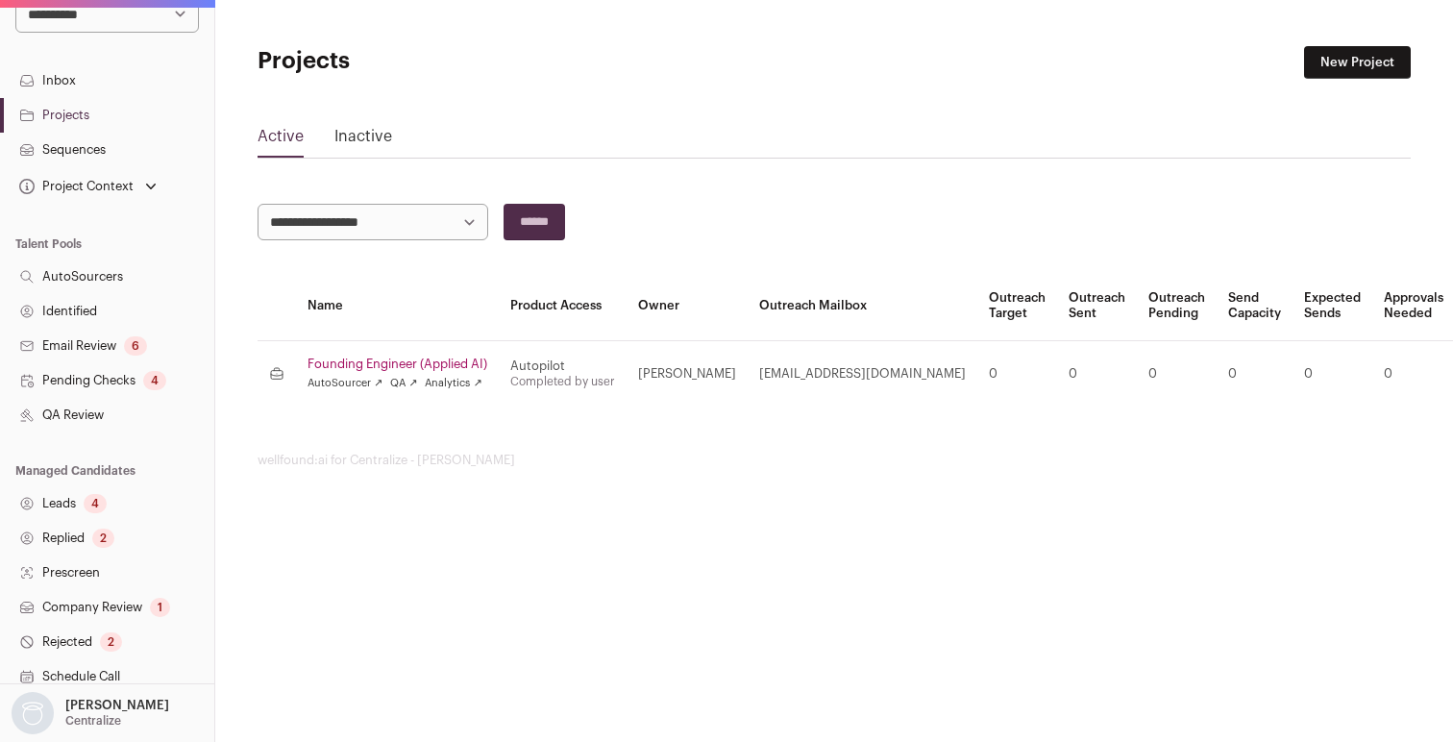
scroll to position [151, 0]
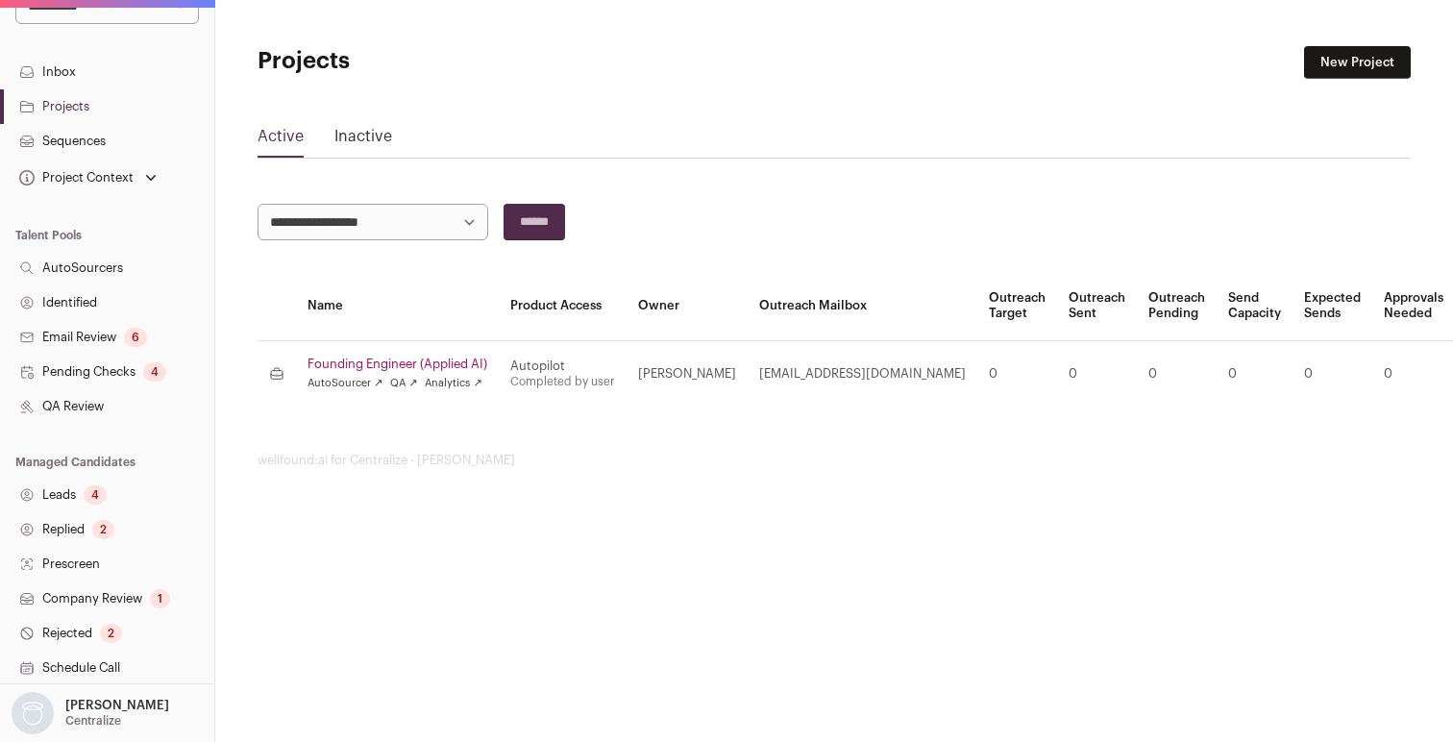
click at [77, 300] on link "Identified" at bounding box center [107, 302] width 214 height 35
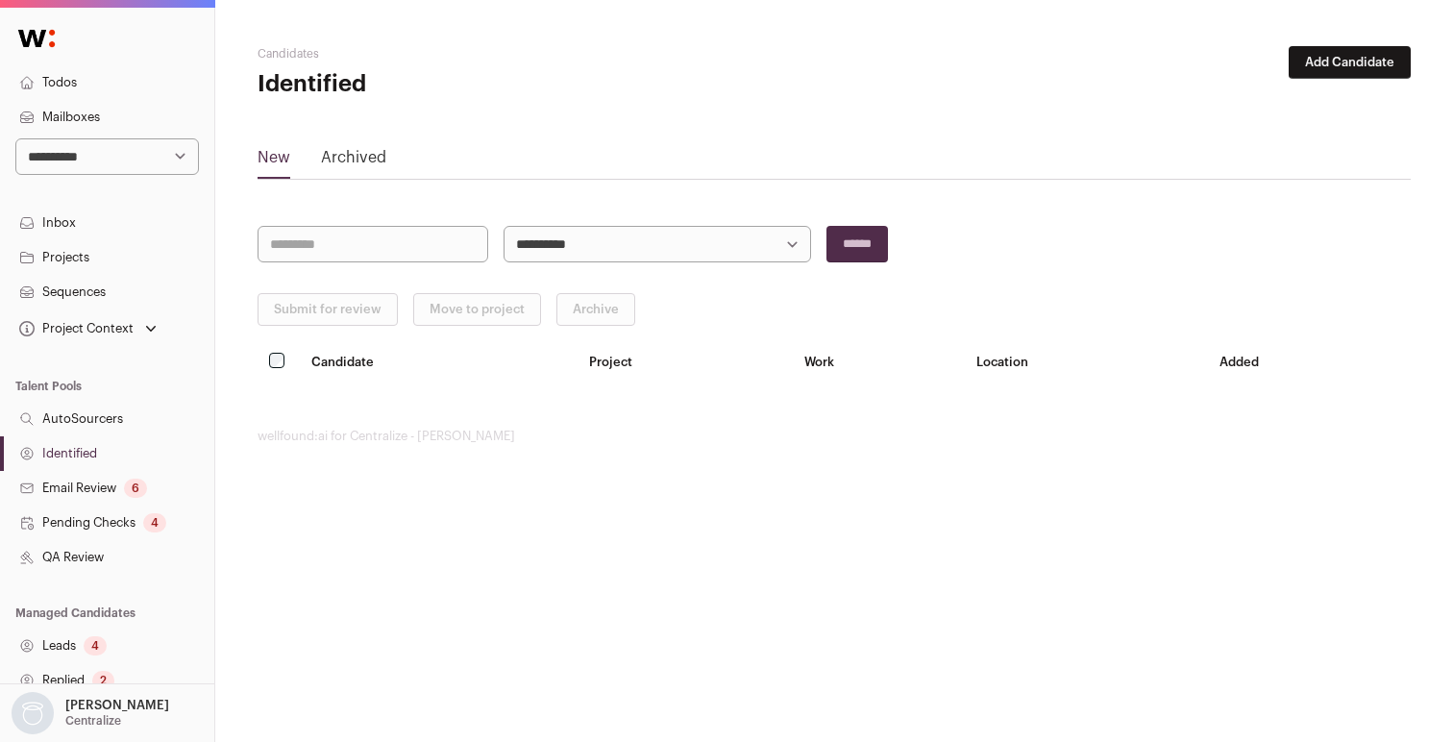
click at [89, 410] on link "AutoSourcers" at bounding box center [107, 419] width 214 height 35
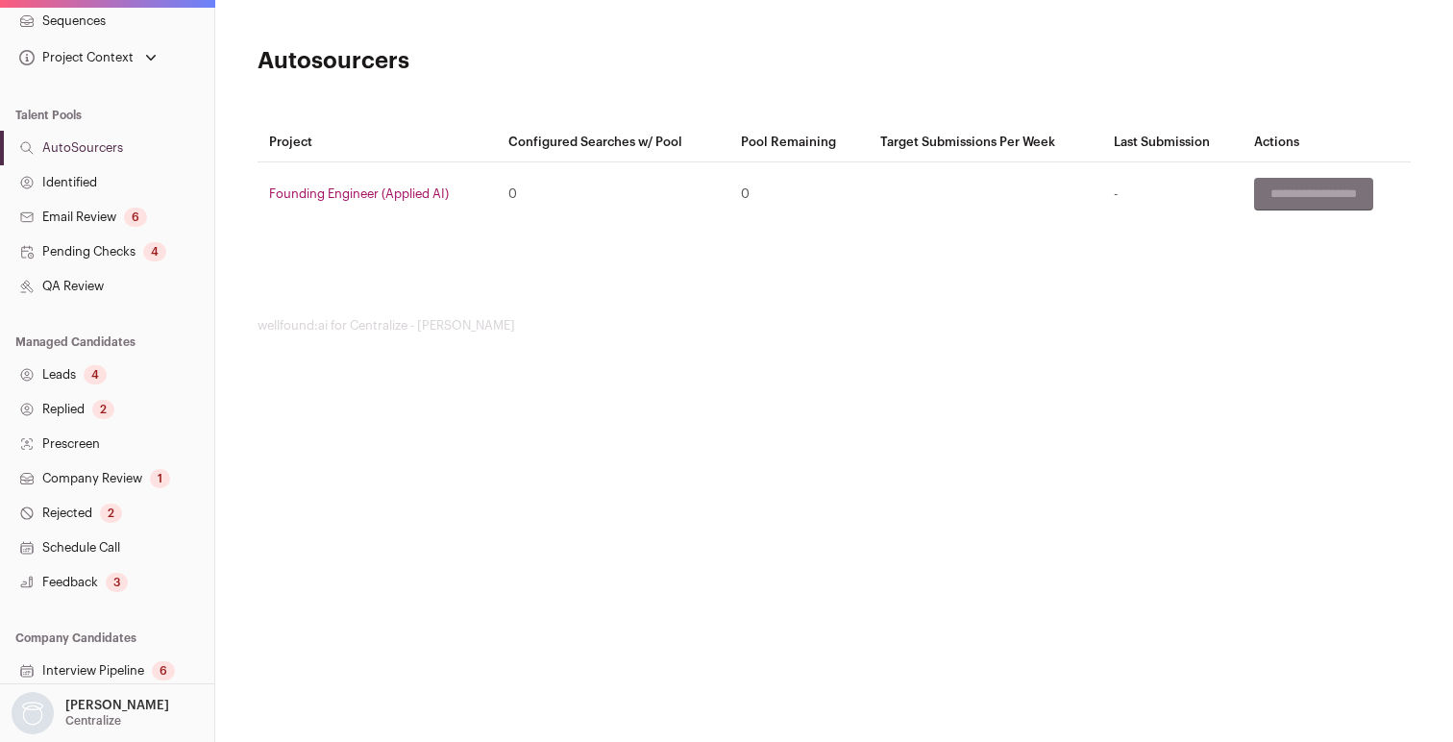
scroll to position [287, 0]
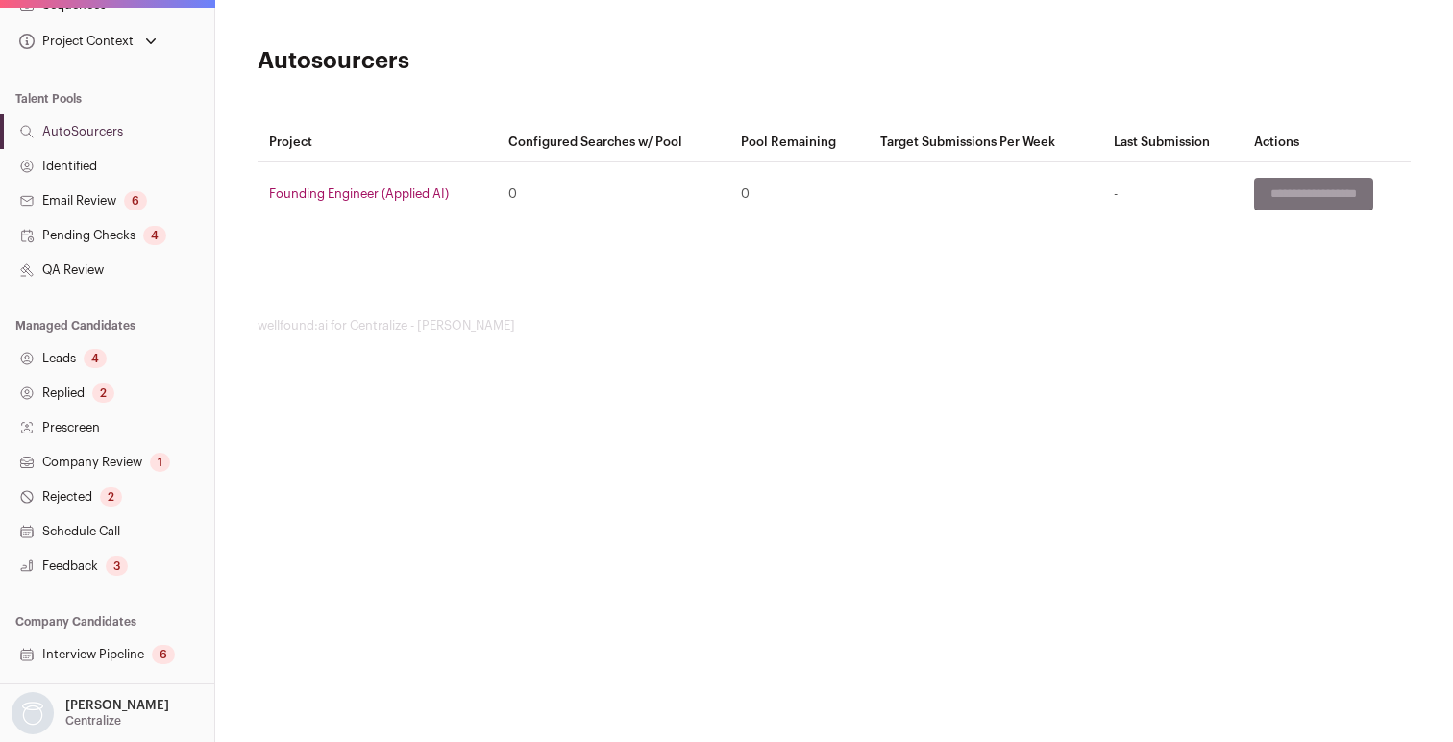
click at [55, 345] on link "Leads 4" at bounding box center [107, 358] width 214 height 35
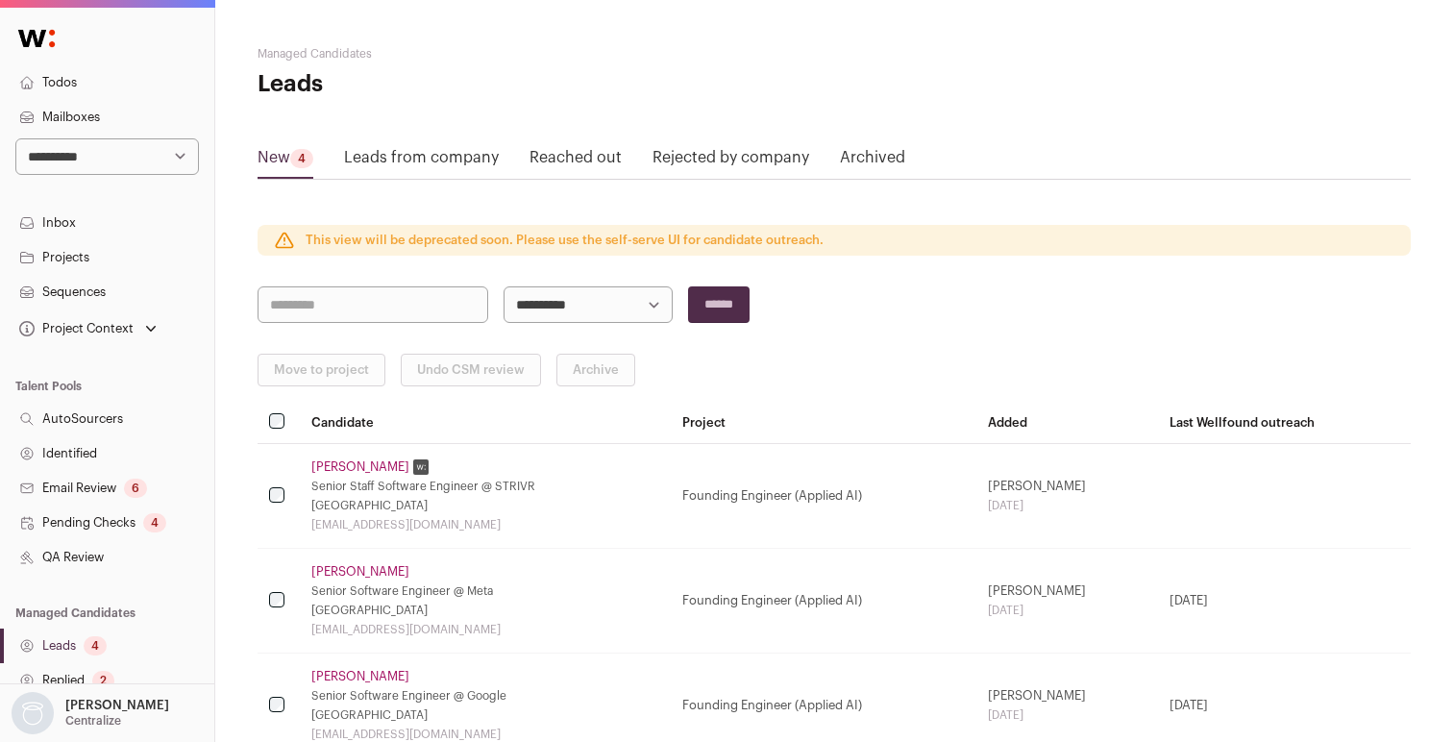
click at [105, 151] on select "**********" at bounding box center [107, 156] width 184 height 37
select select "*****"
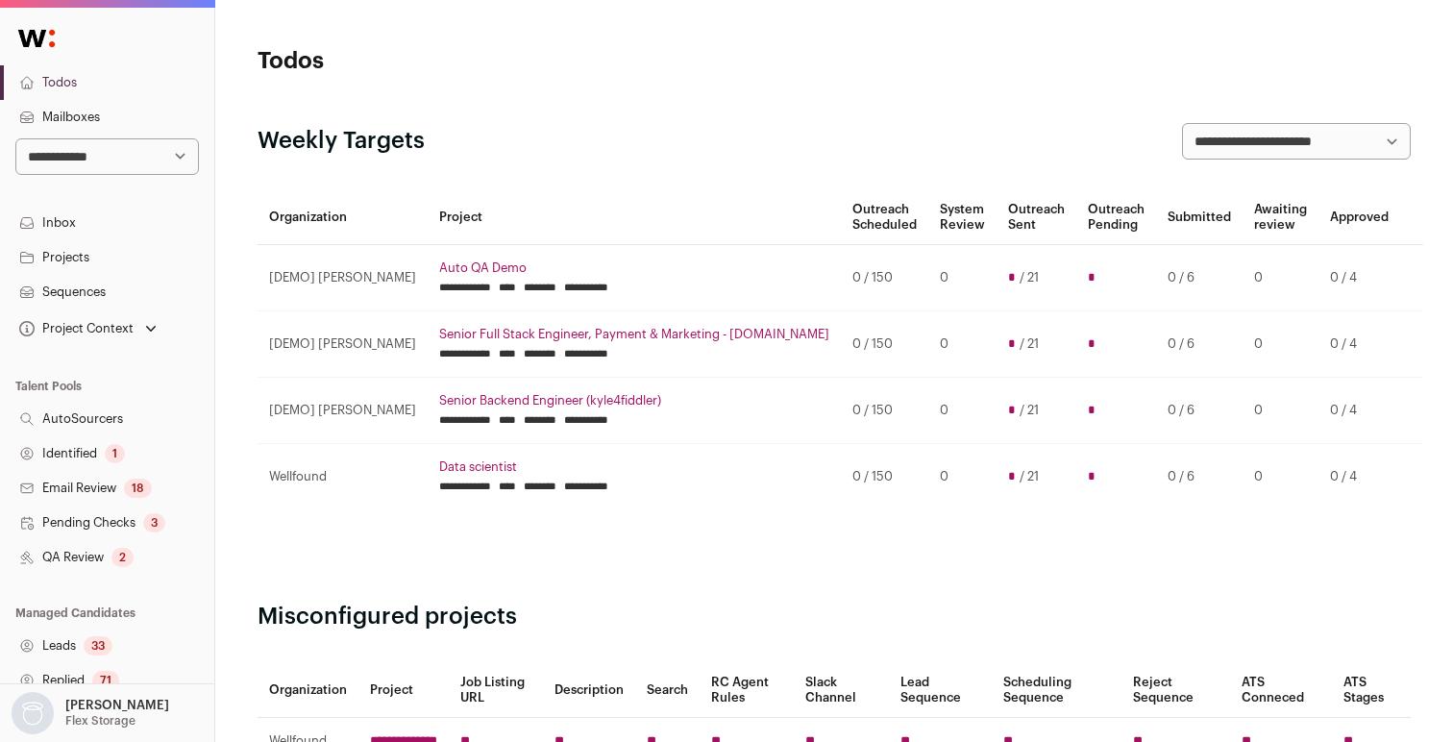
click at [153, 158] on select "**********" at bounding box center [107, 156] width 184 height 37
select select "*"
click at [161, 161] on select "**********" at bounding box center [107, 156] width 184 height 37
select select "*****"
click at [79, 258] on link "Projects" at bounding box center [107, 257] width 214 height 35
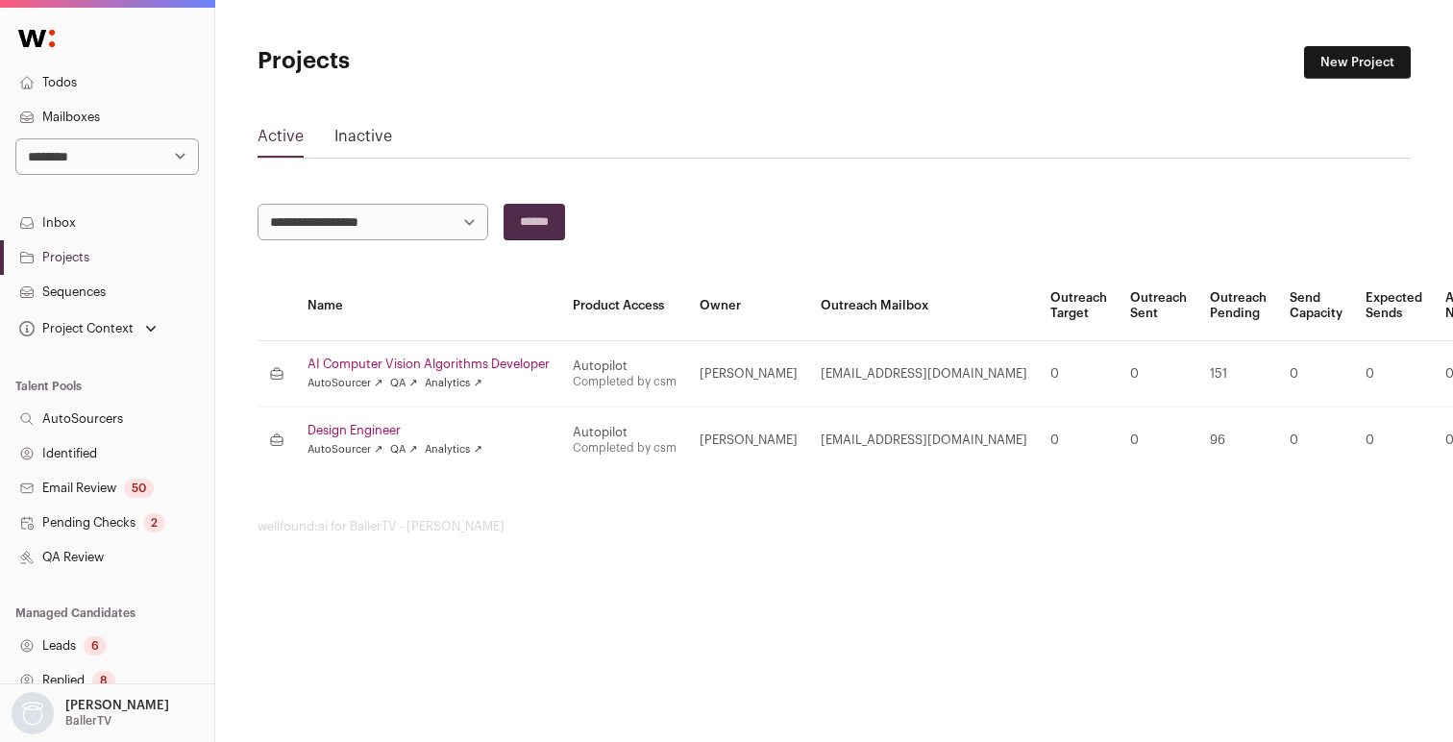
click at [169, 152] on select "**********" at bounding box center [107, 156] width 184 height 37
select select "*****"
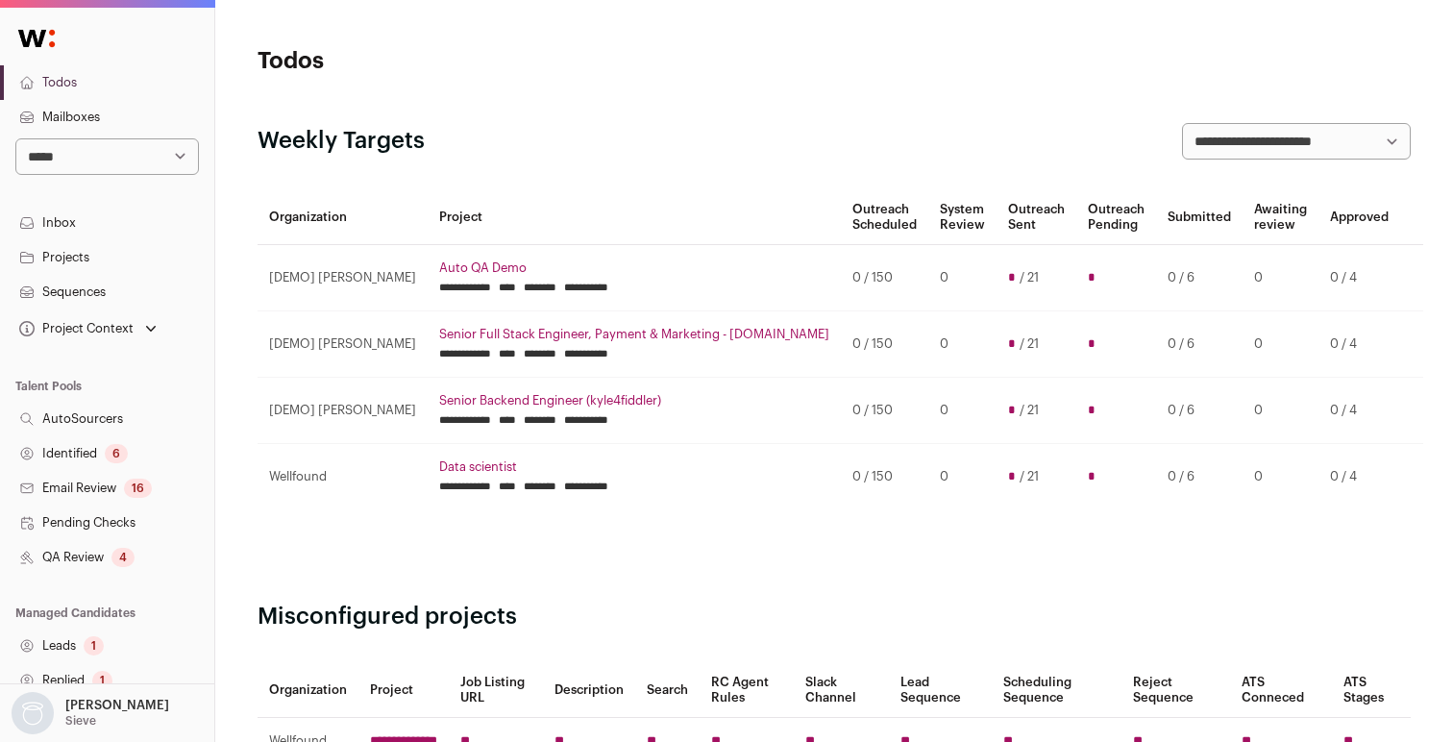
click at [86, 261] on link "Projects" at bounding box center [107, 257] width 214 height 35
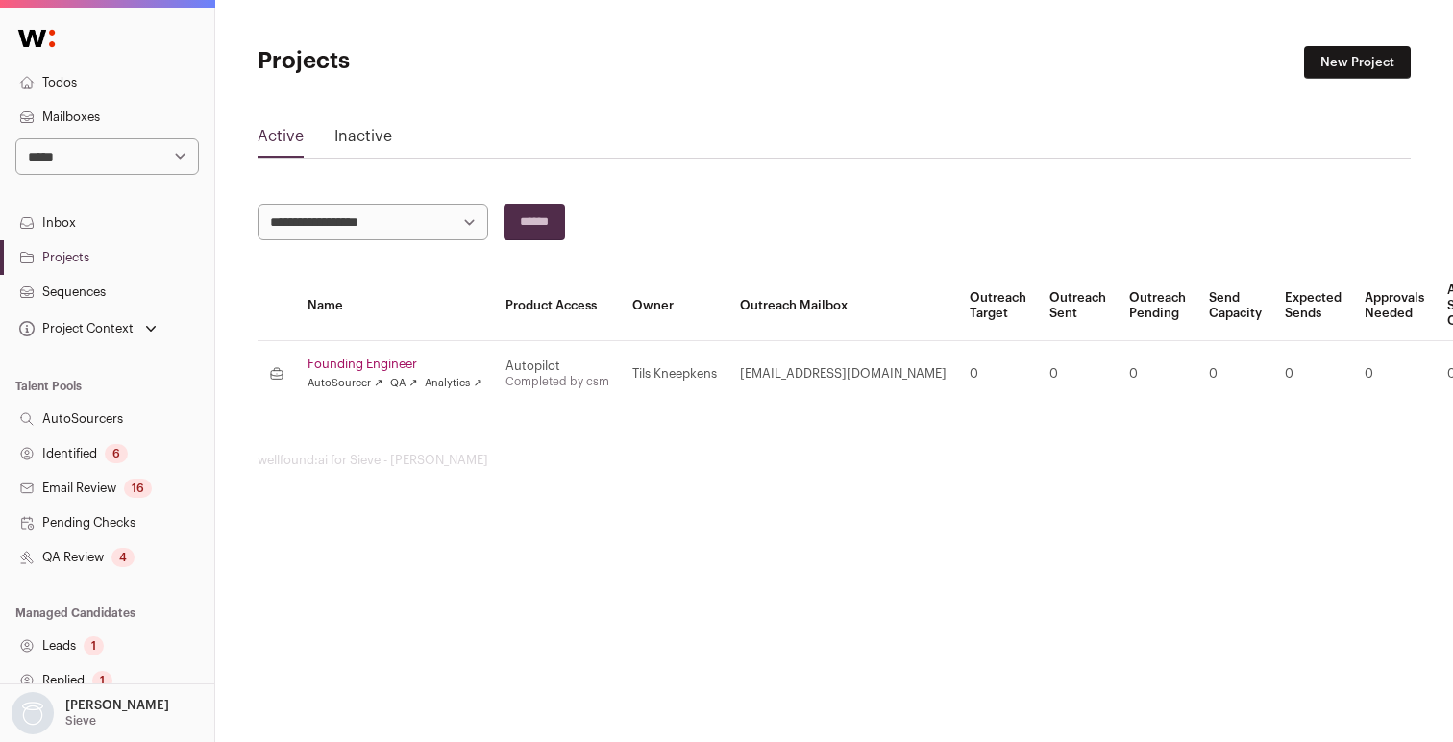
click at [65, 147] on select "**********" at bounding box center [107, 156] width 184 height 37
select select "***"
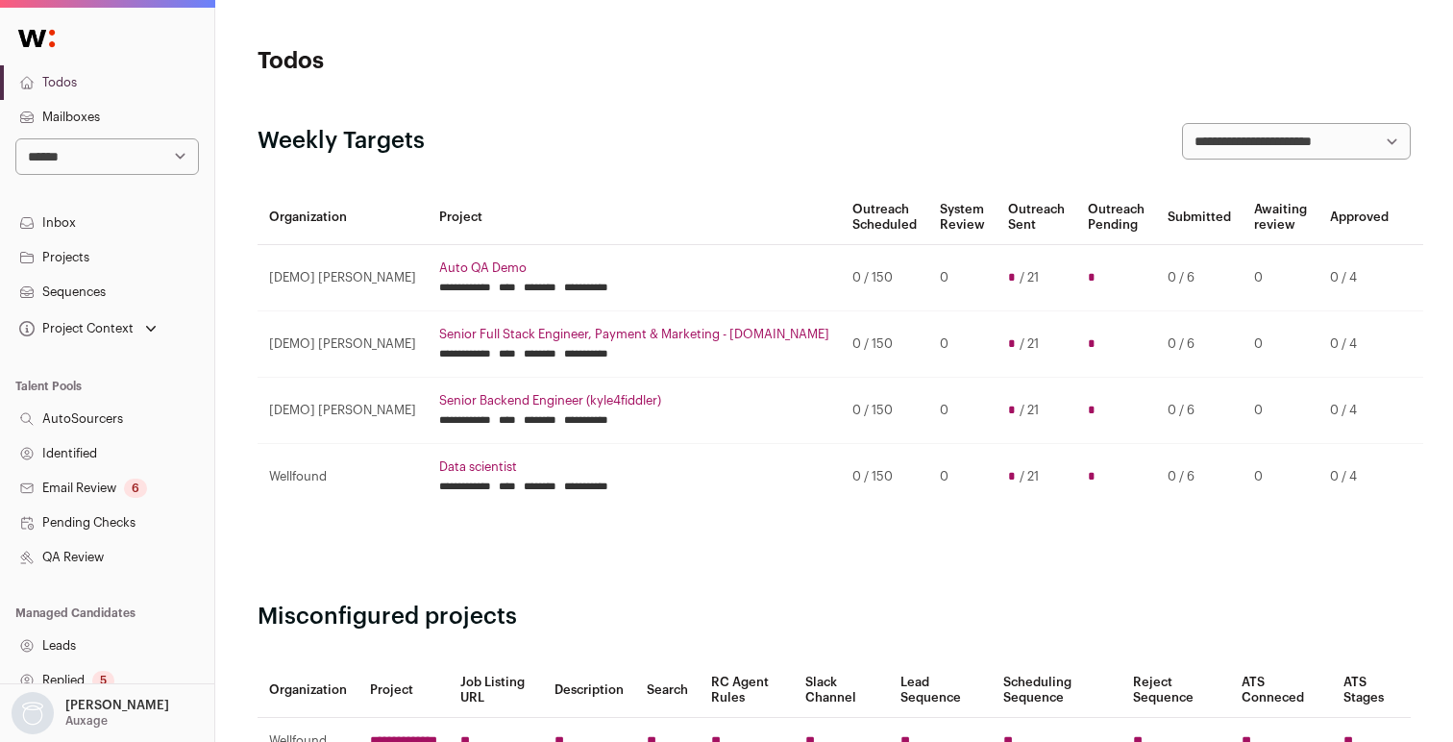
click at [68, 257] on link "Projects" at bounding box center [107, 257] width 214 height 35
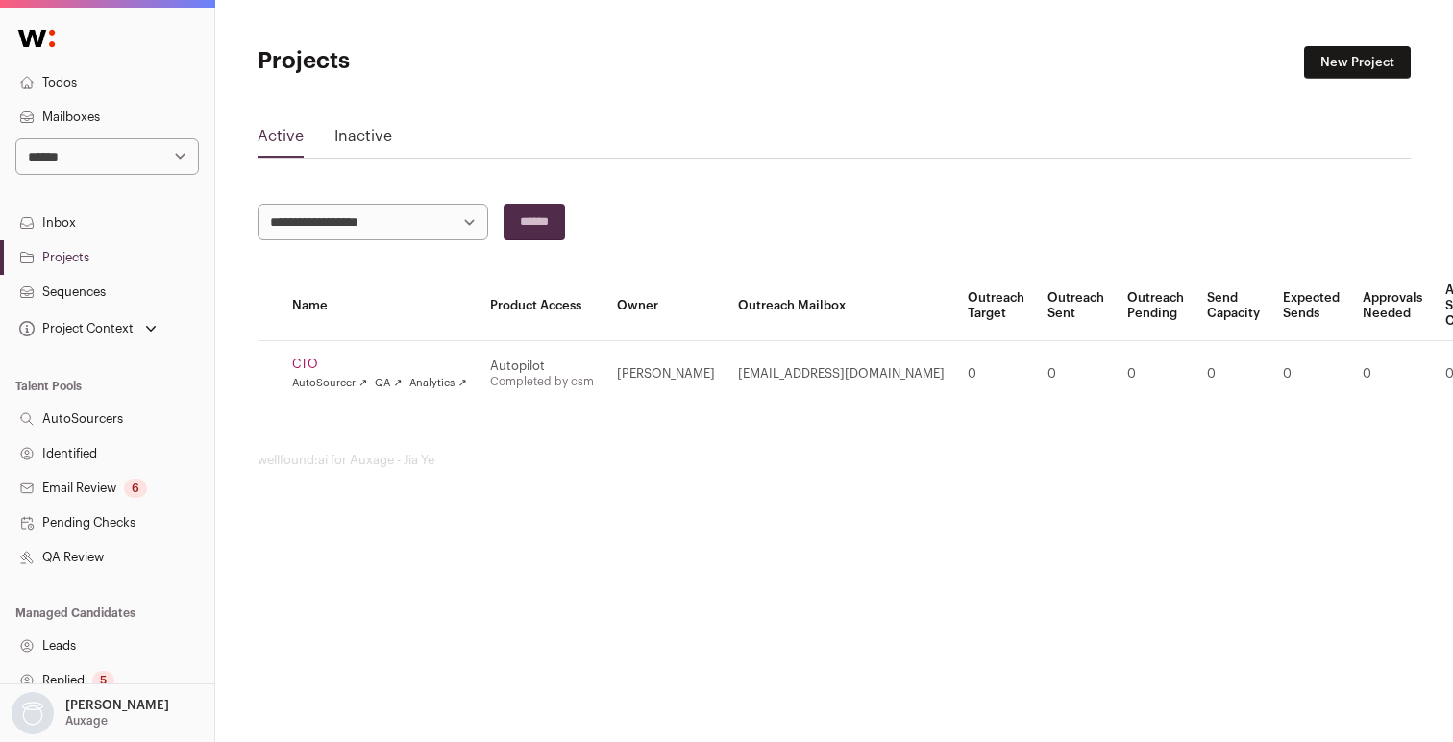
click at [302, 370] on link "CTO" at bounding box center [379, 363] width 175 height 15
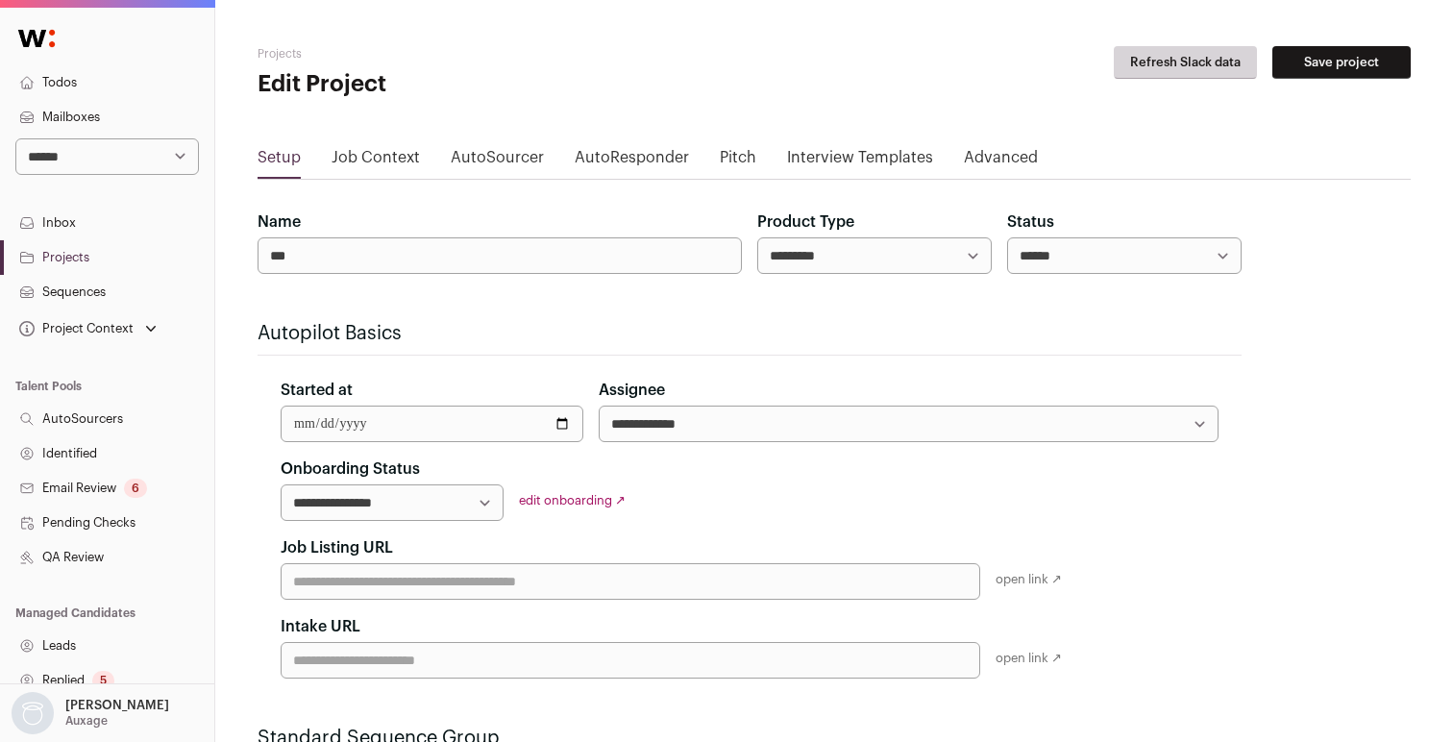
click at [387, 154] on link "Job Context" at bounding box center [376, 161] width 88 height 31
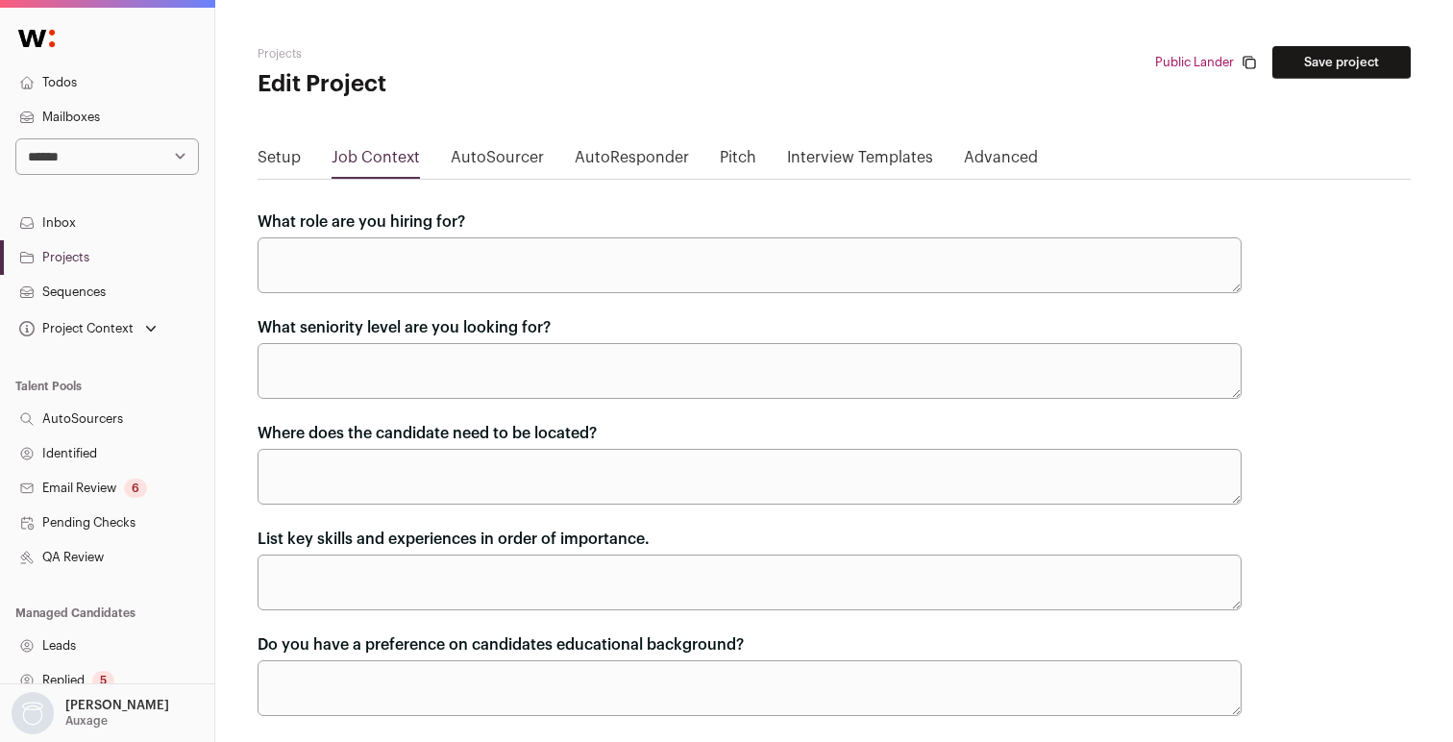
click at [507, 159] on link "AutoSourcer" at bounding box center [497, 161] width 93 height 31
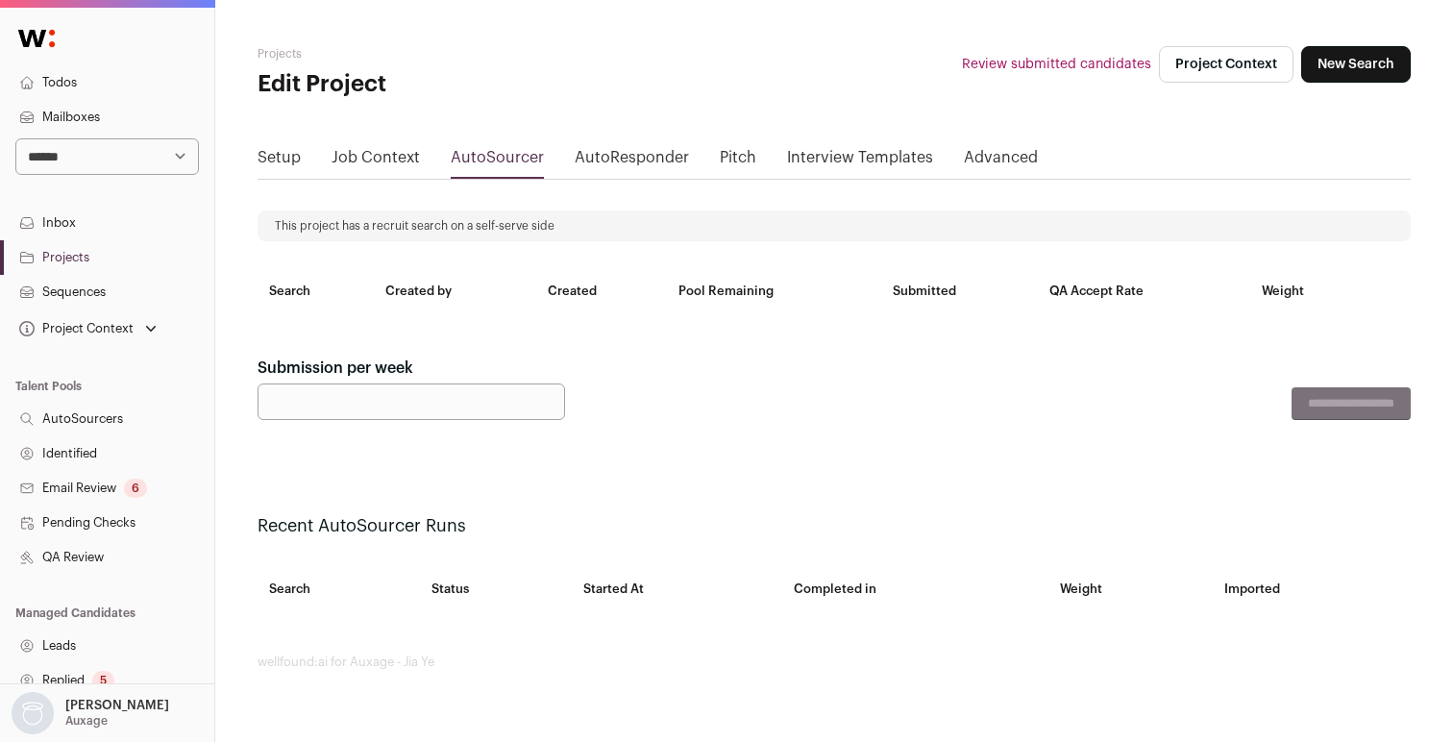
click at [634, 156] on link "AutoResponder" at bounding box center [632, 161] width 114 height 31
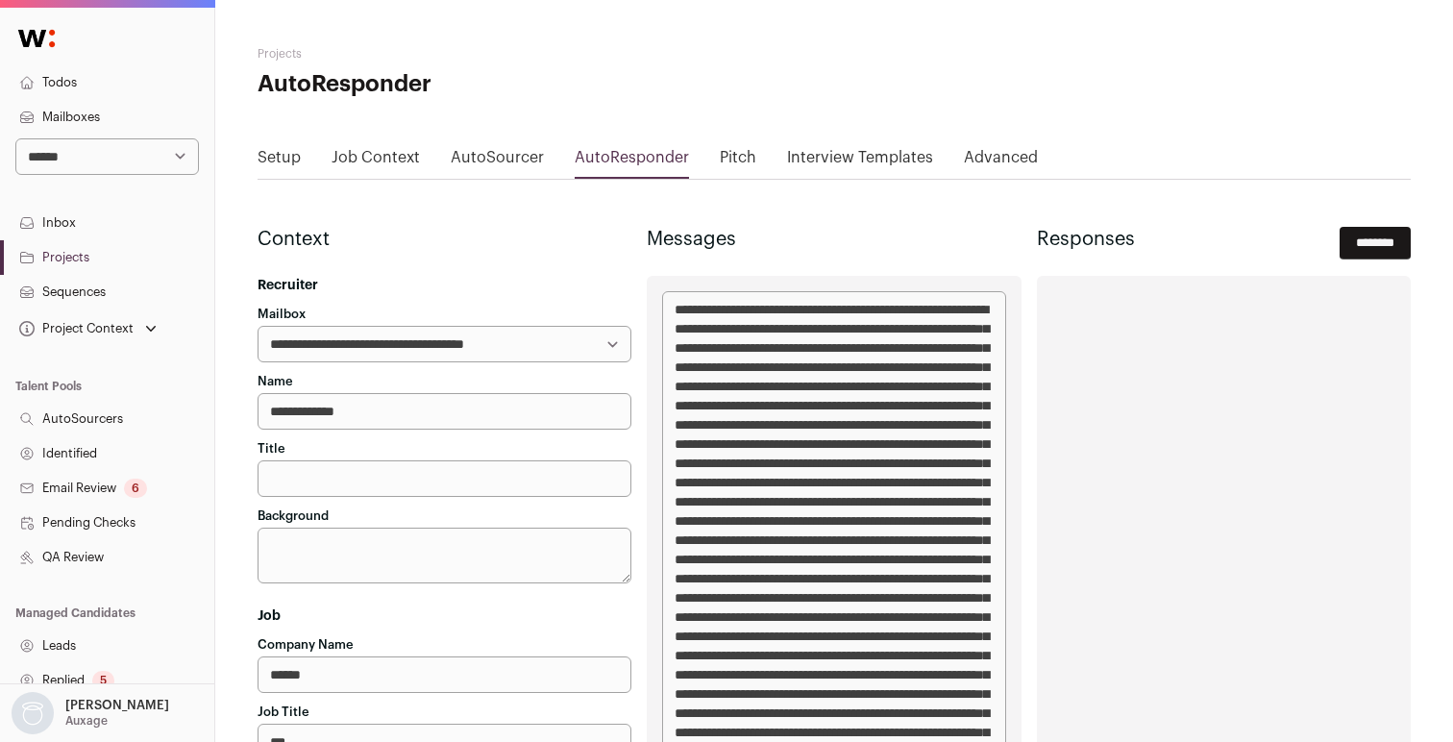
click at [732, 155] on link "Pitch" at bounding box center [738, 161] width 37 height 31
click at [805, 157] on link "Interview Templates" at bounding box center [860, 161] width 146 height 31
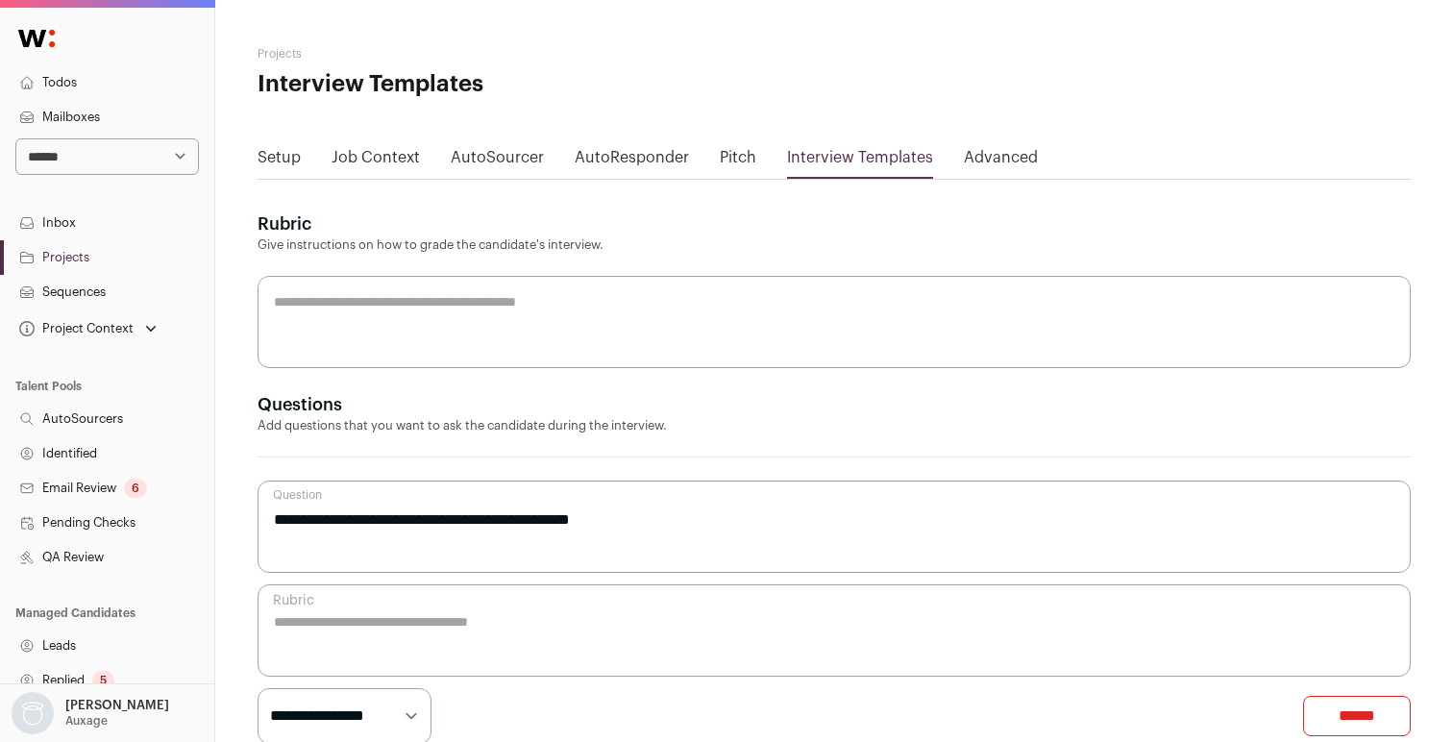
click at [92, 159] on select "**********" at bounding box center [107, 156] width 184 height 37
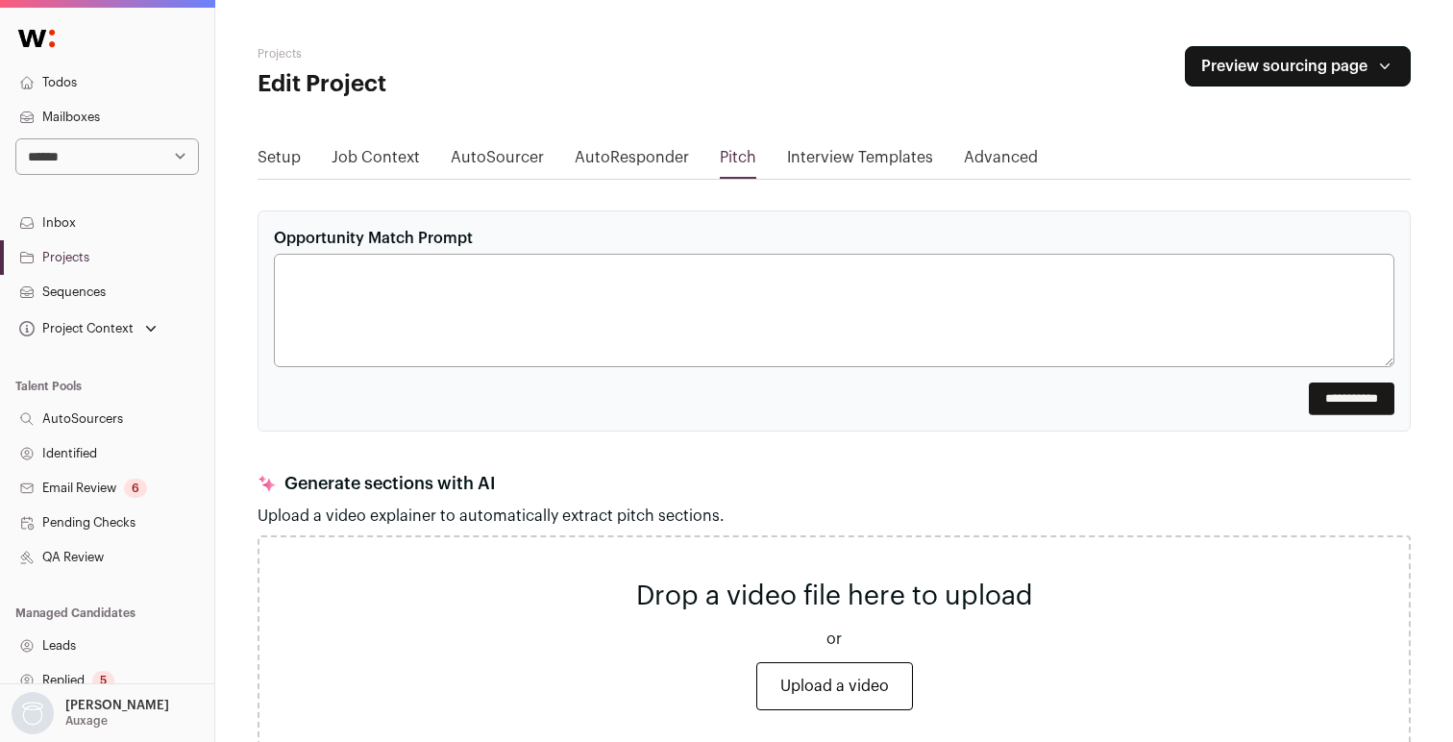
click at [97, 158] on select "**********" at bounding box center [107, 156] width 184 height 37
select select "*****"
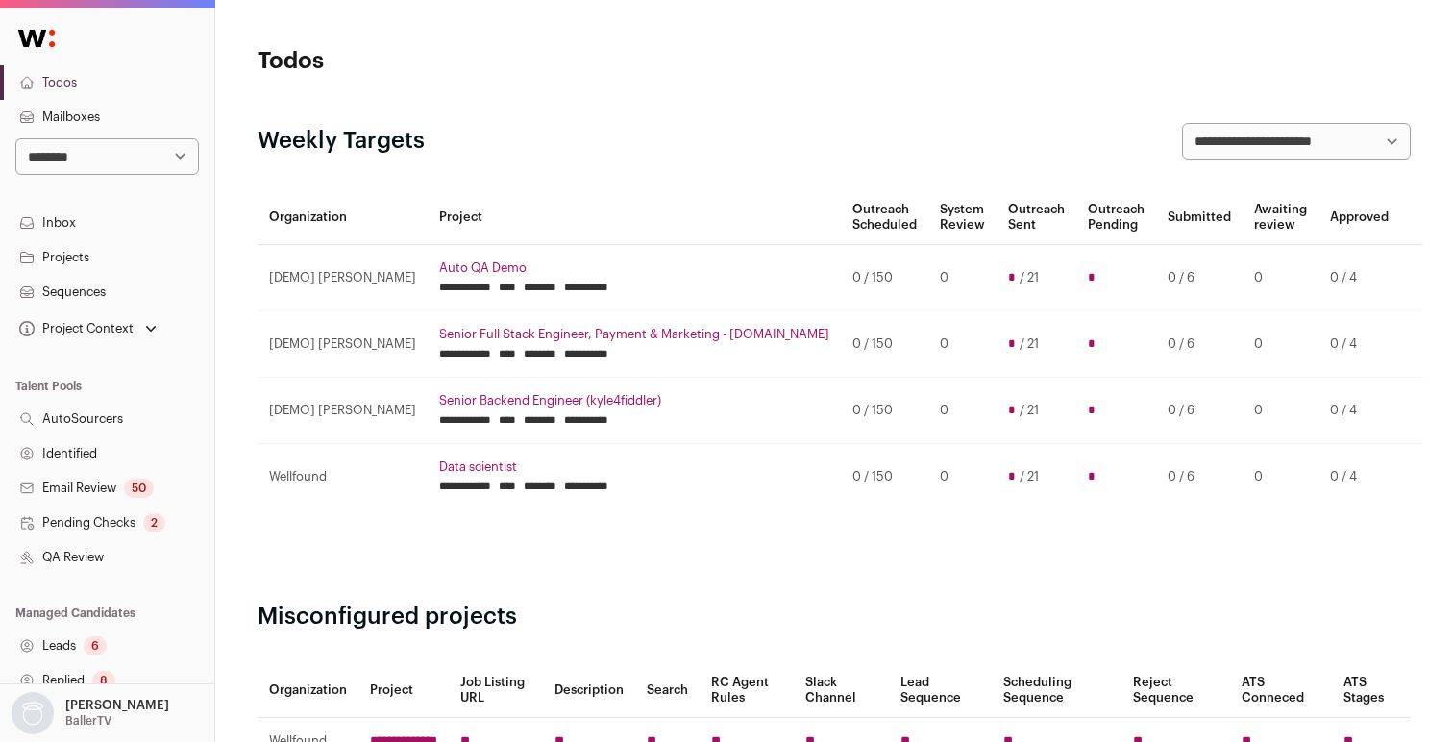
click at [60, 256] on link "Projects" at bounding box center [107, 257] width 214 height 35
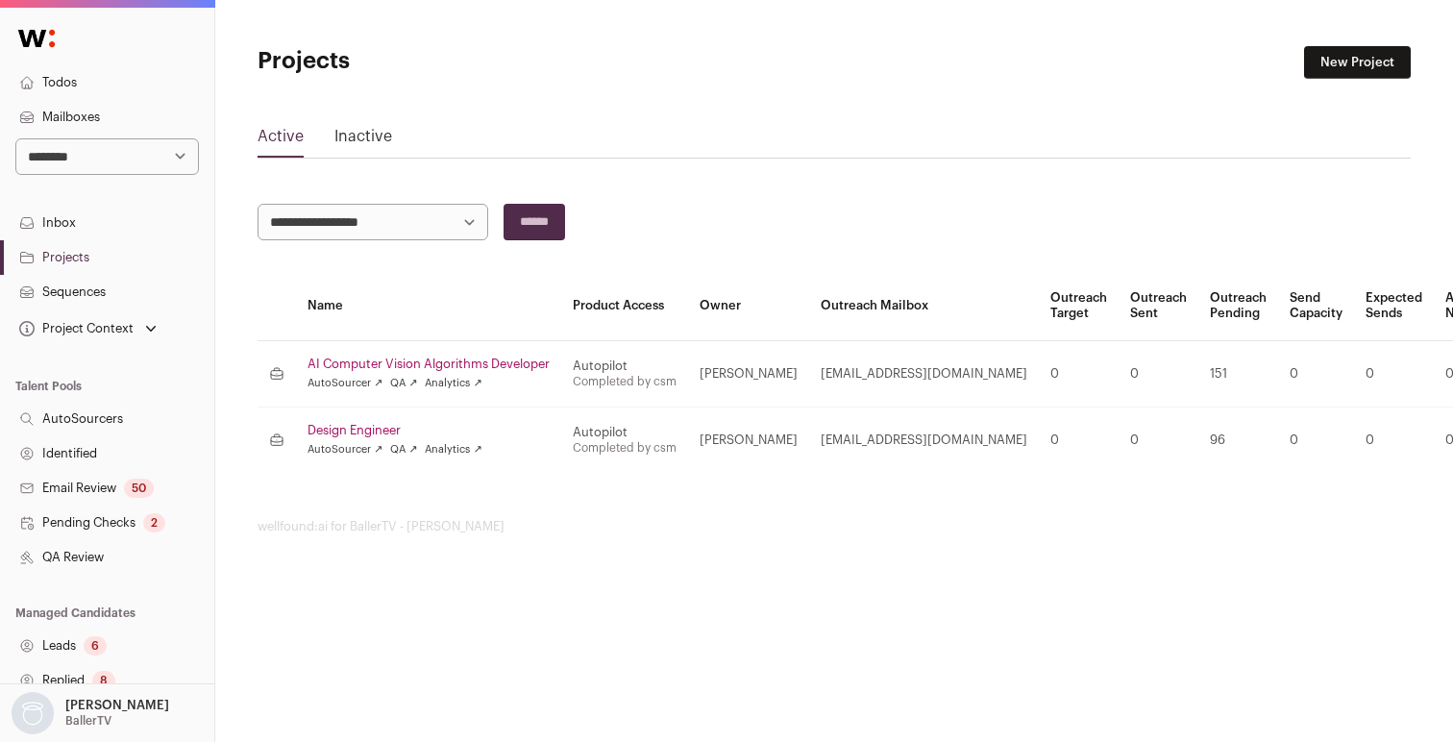
click at [135, 150] on select "**********" at bounding box center [107, 156] width 184 height 37
select select "****"
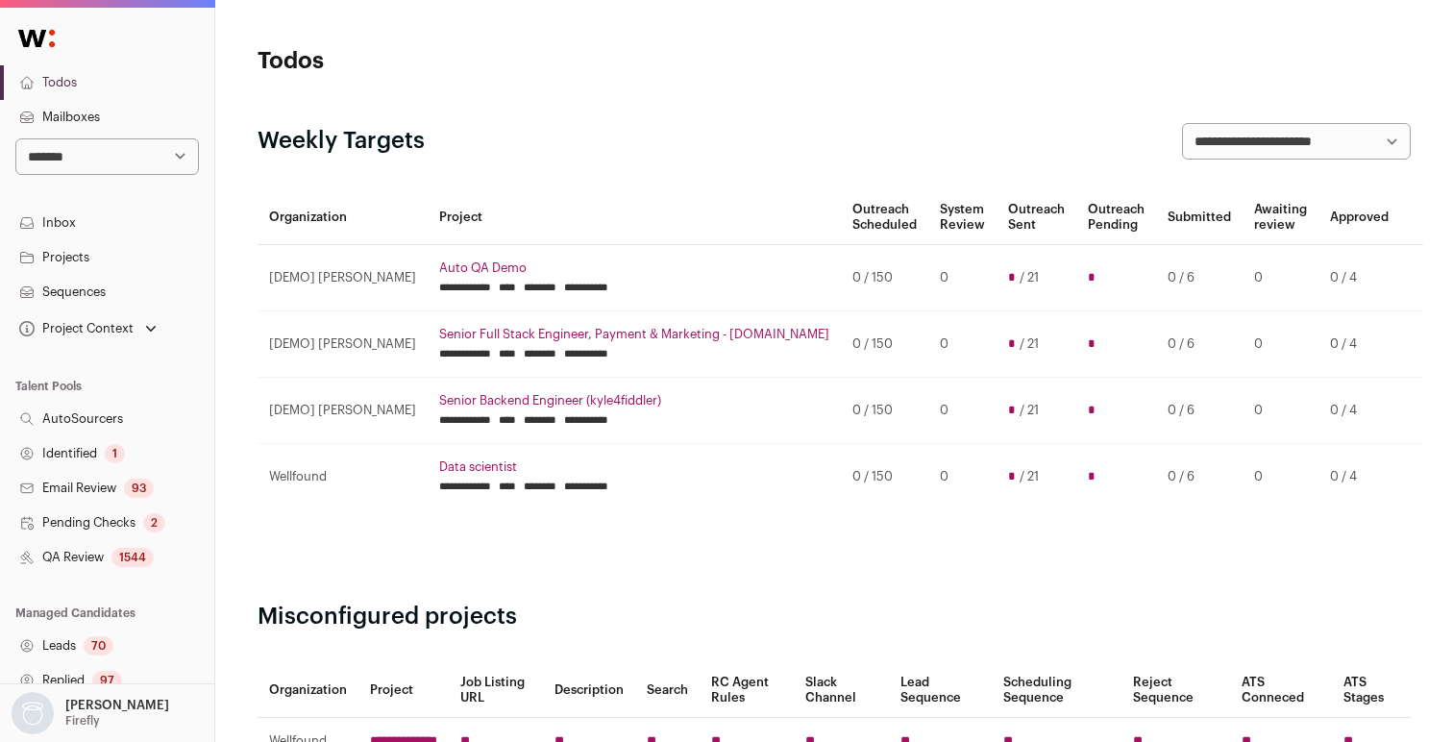
click at [61, 258] on link "Projects" at bounding box center [107, 257] width 214 height 35
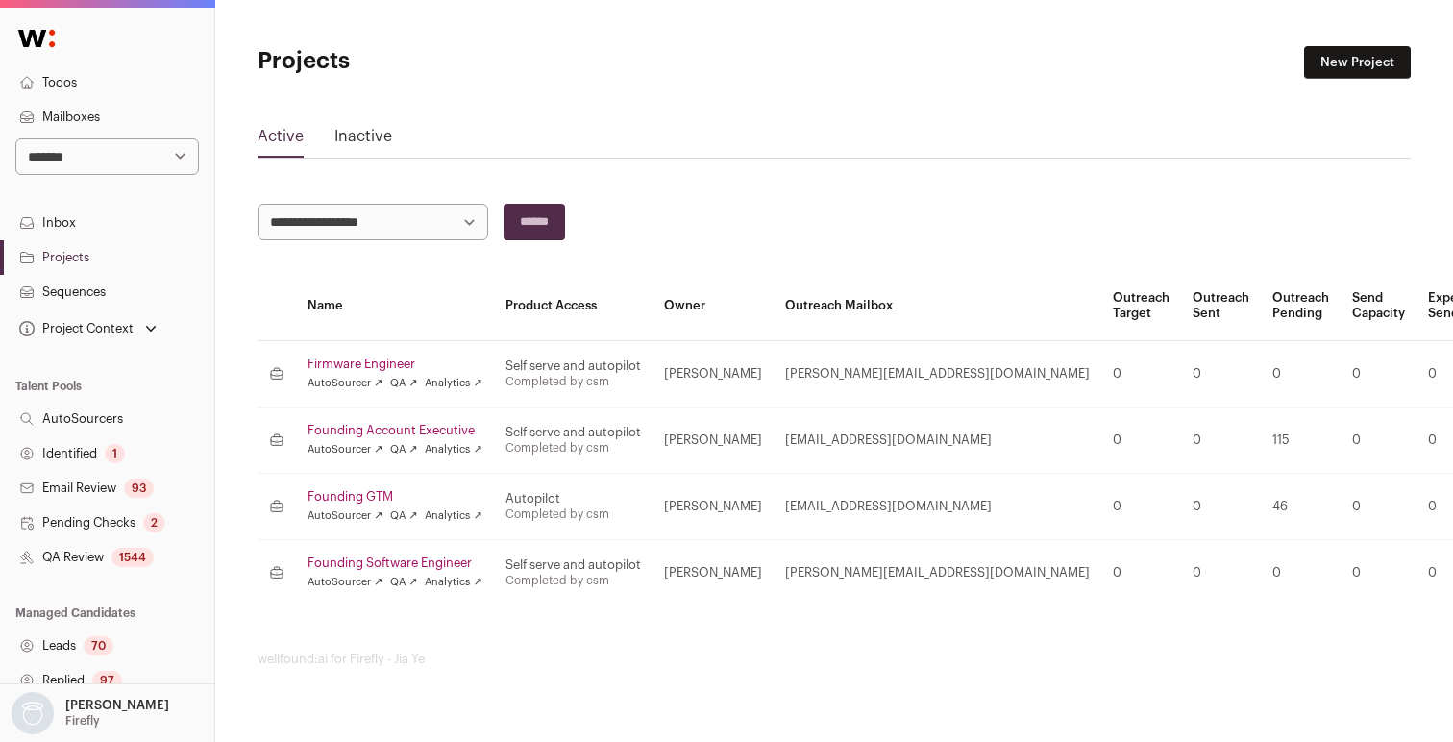
click at [69, 254] on link "Projects" at bounding box center [107, 257] width 214 height 35
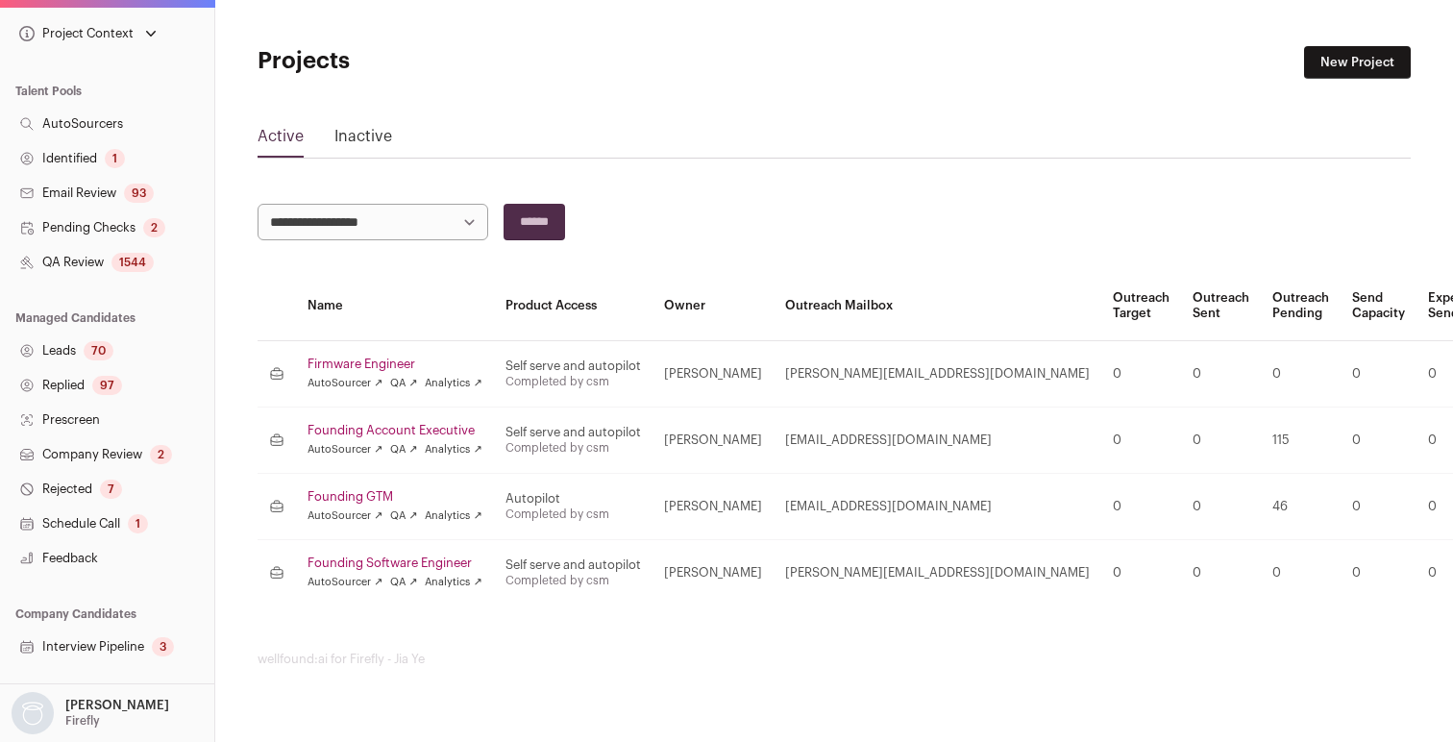
scroll to position [303, 0]
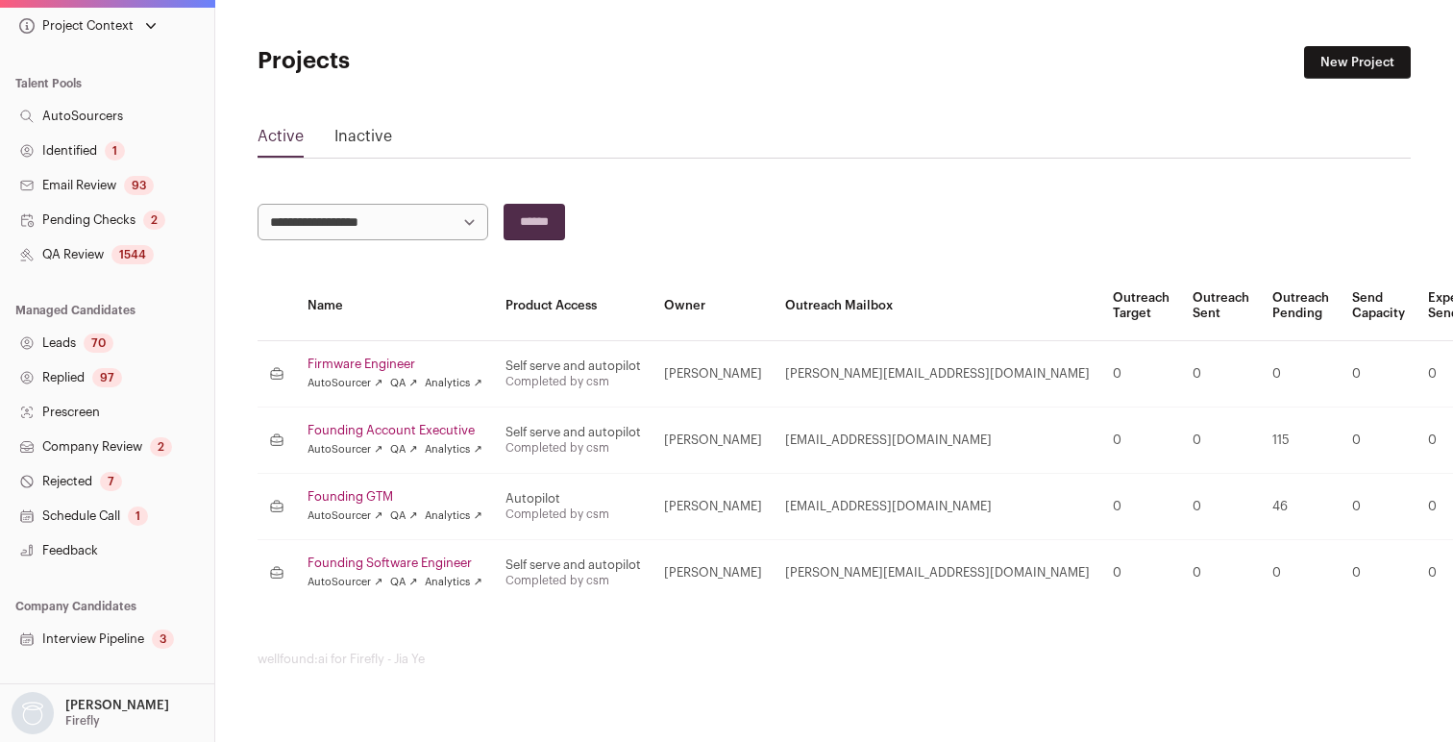
click at [101, 31] on div "Project Context" at bounding box center [74, 25] width 118 height 15
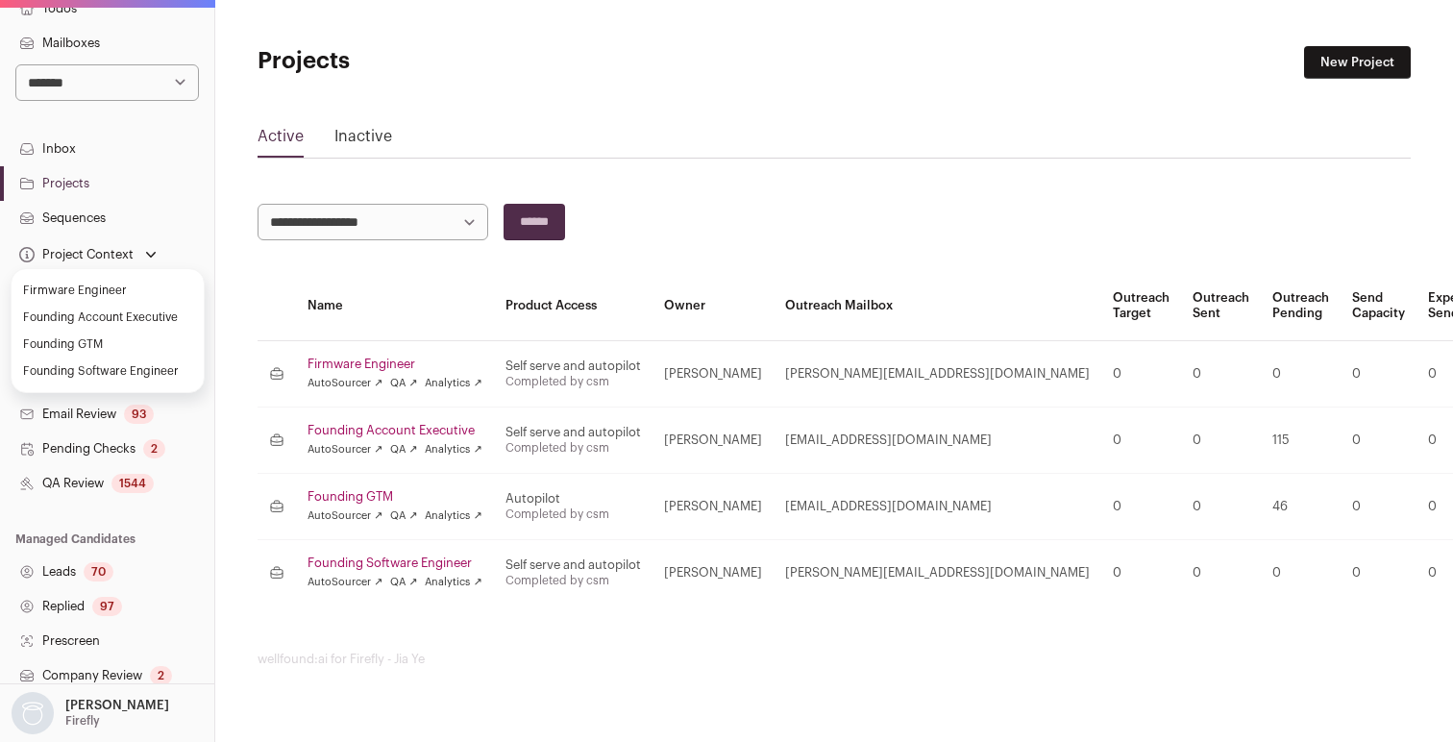
scroll to position [52, 0]
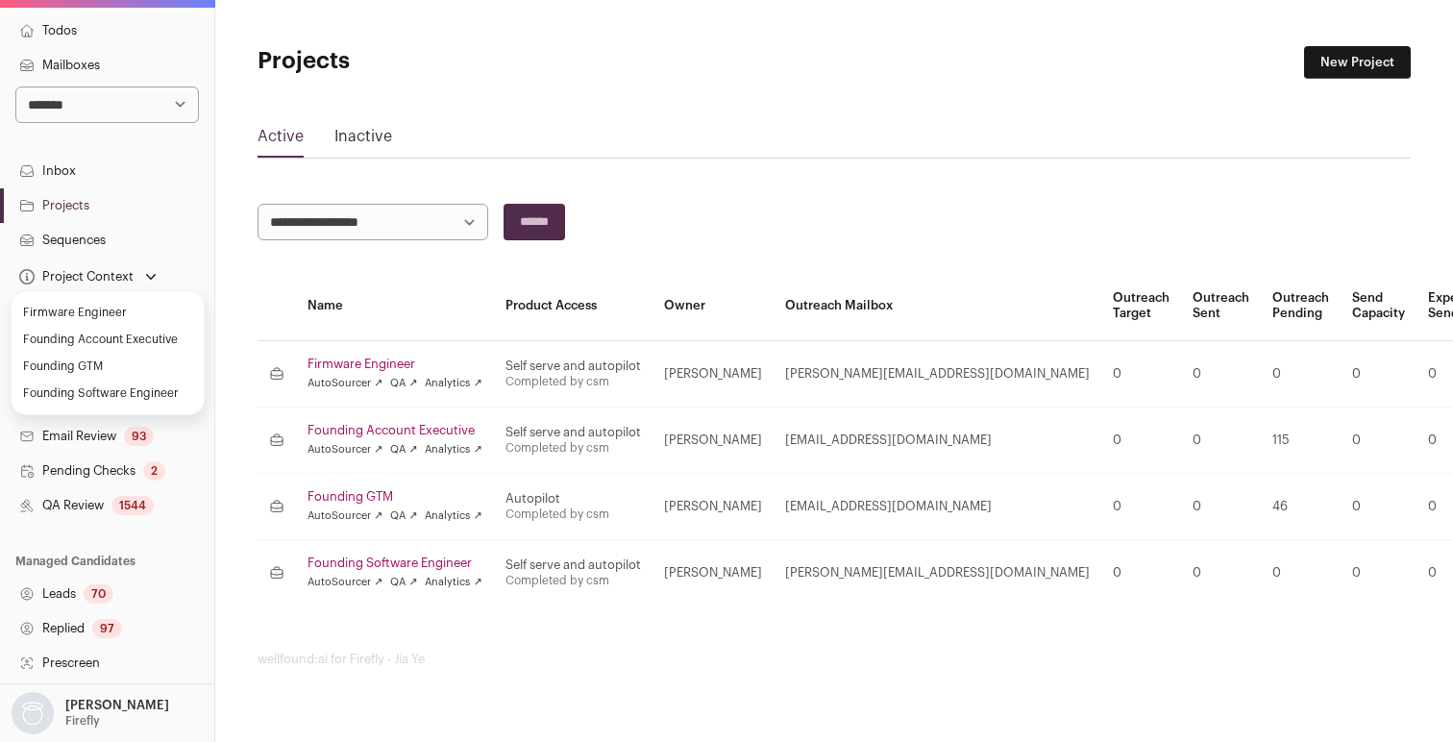
click at [278, 123] on main "**********" at bounding box center [834, 356] width 1153 height 713
click at [130, 114] on select "**********" at bounding box center [107, 104] width 184 height 37
select select "*****"
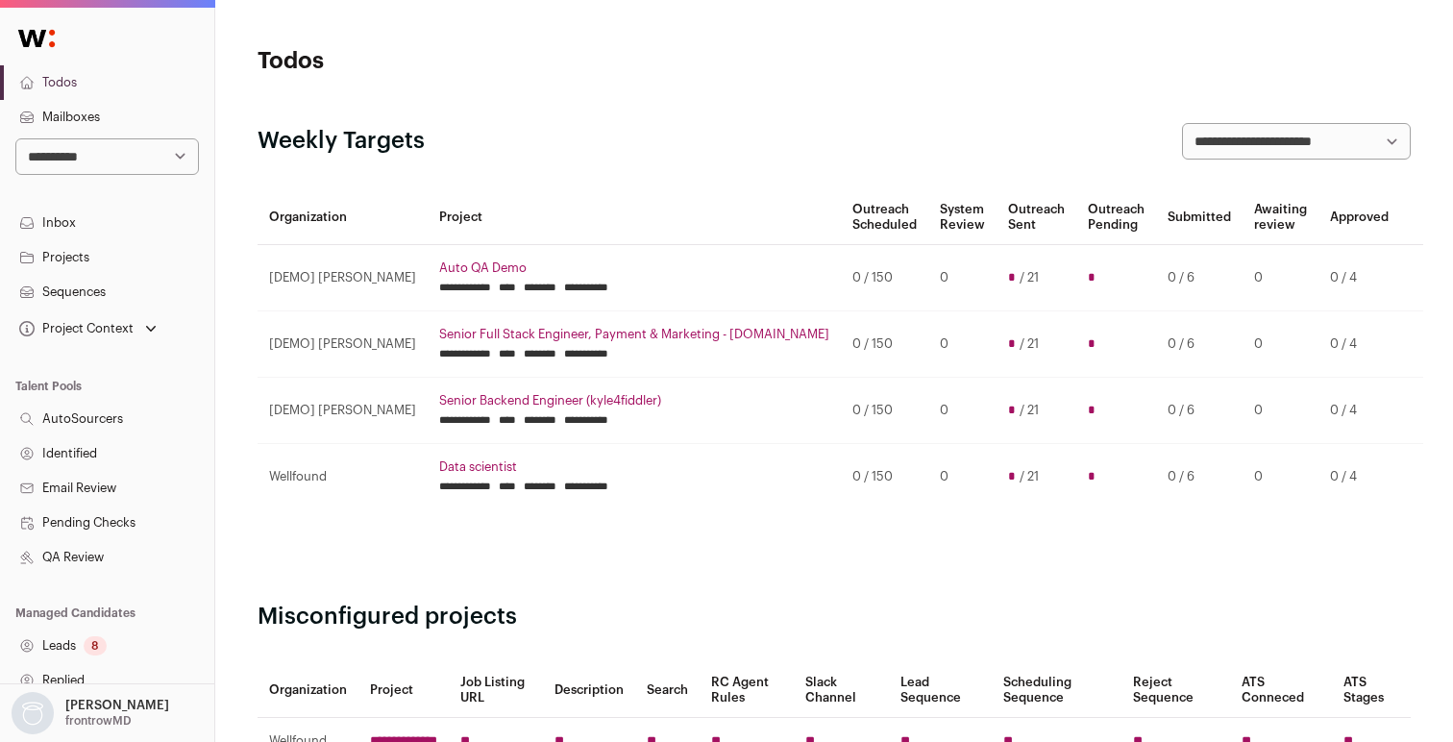
click at [82, 263] on link "Projects" at bounding box center [107, 257] width 214 height 35
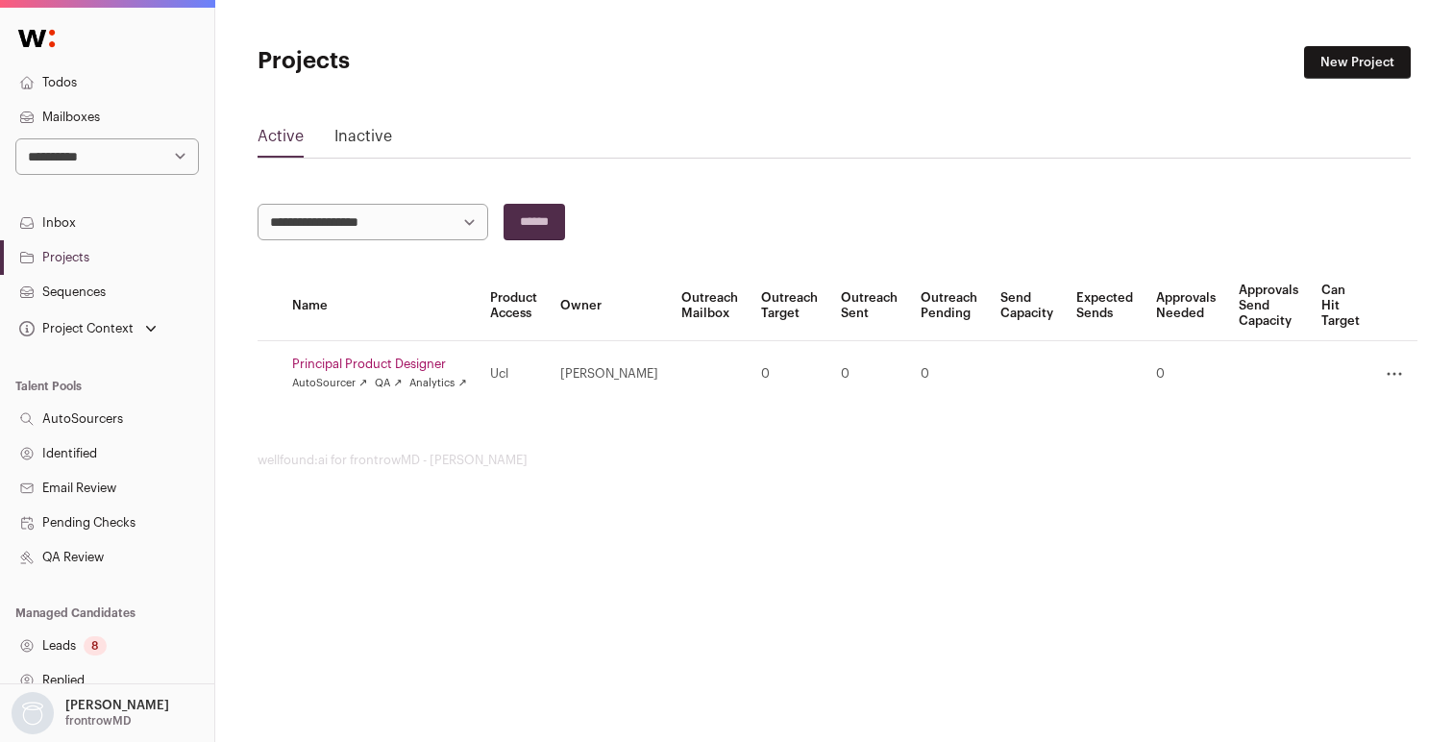
click at [395, 368] on link "Principal Product Designer" at bounding box center [379, 363] width 175 height 15
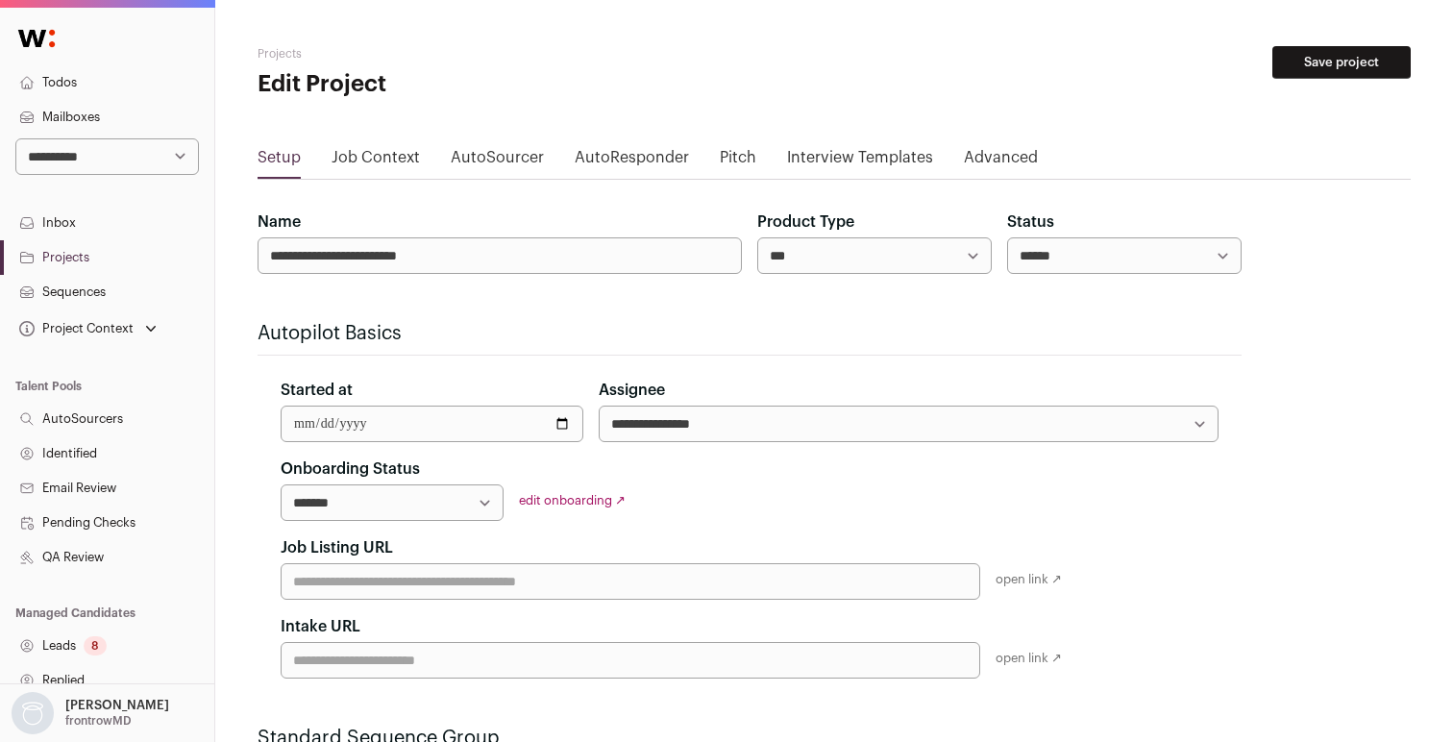
click at [70, 251] on link "Projects" at bounding box center [107, 257] width 214 height 35
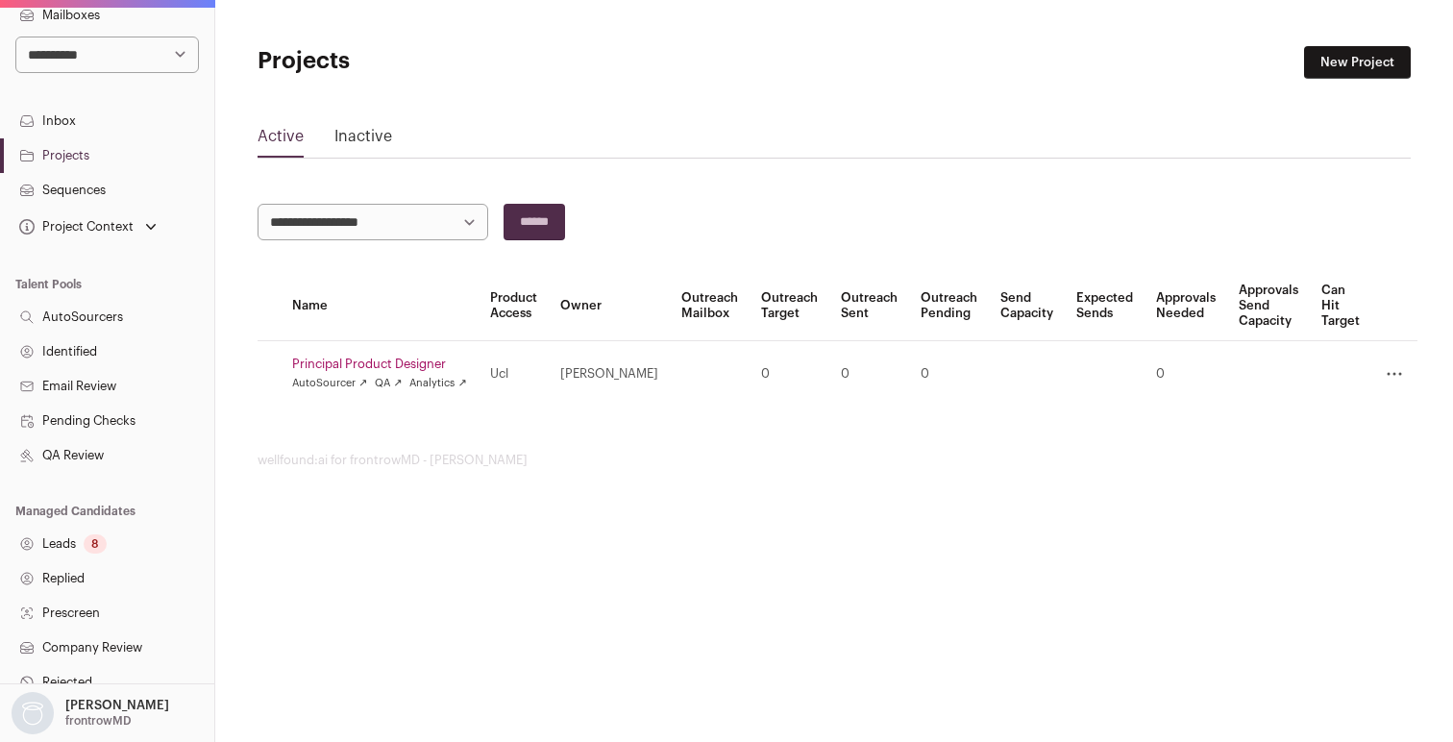
scroll to position [364, 0]
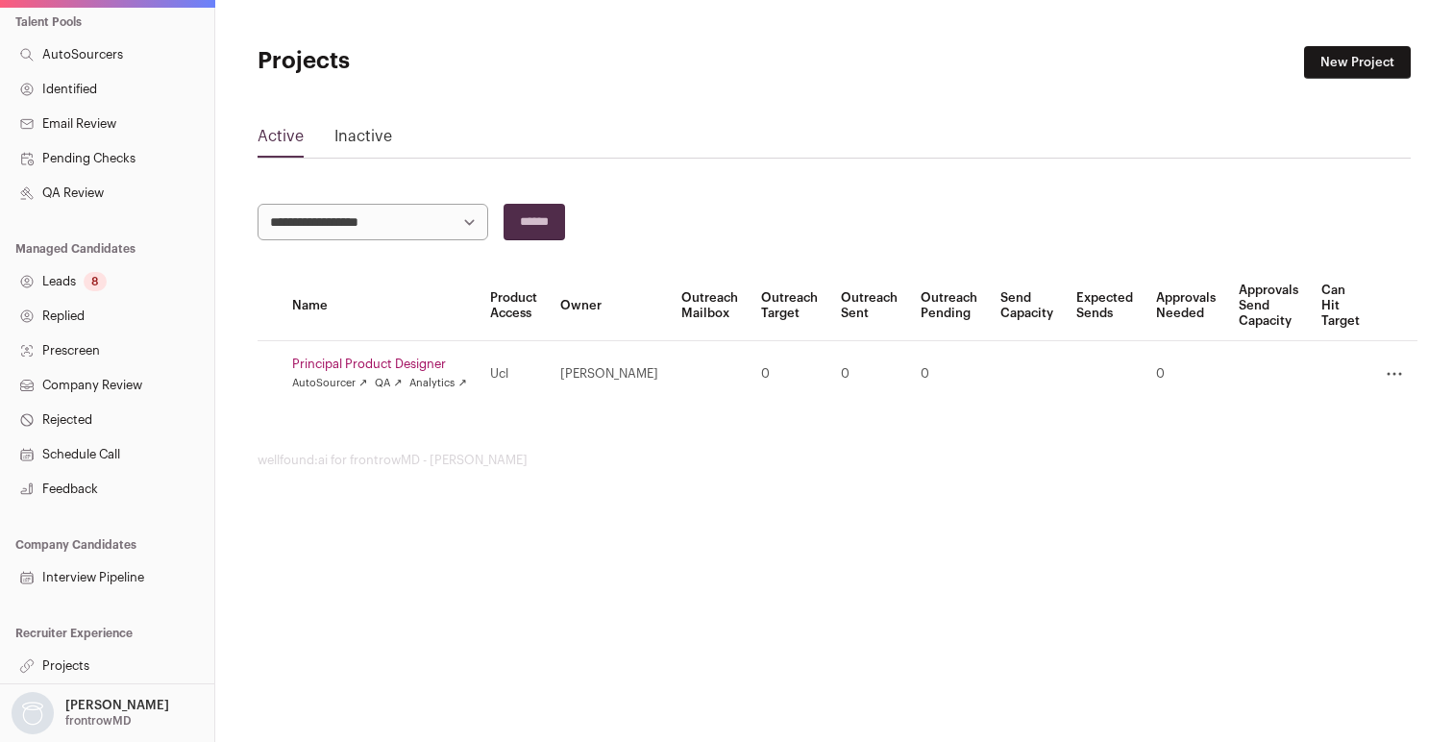
click at [70, 667] on link "Projects" at bounding box center [107, 666] width 214 height 35
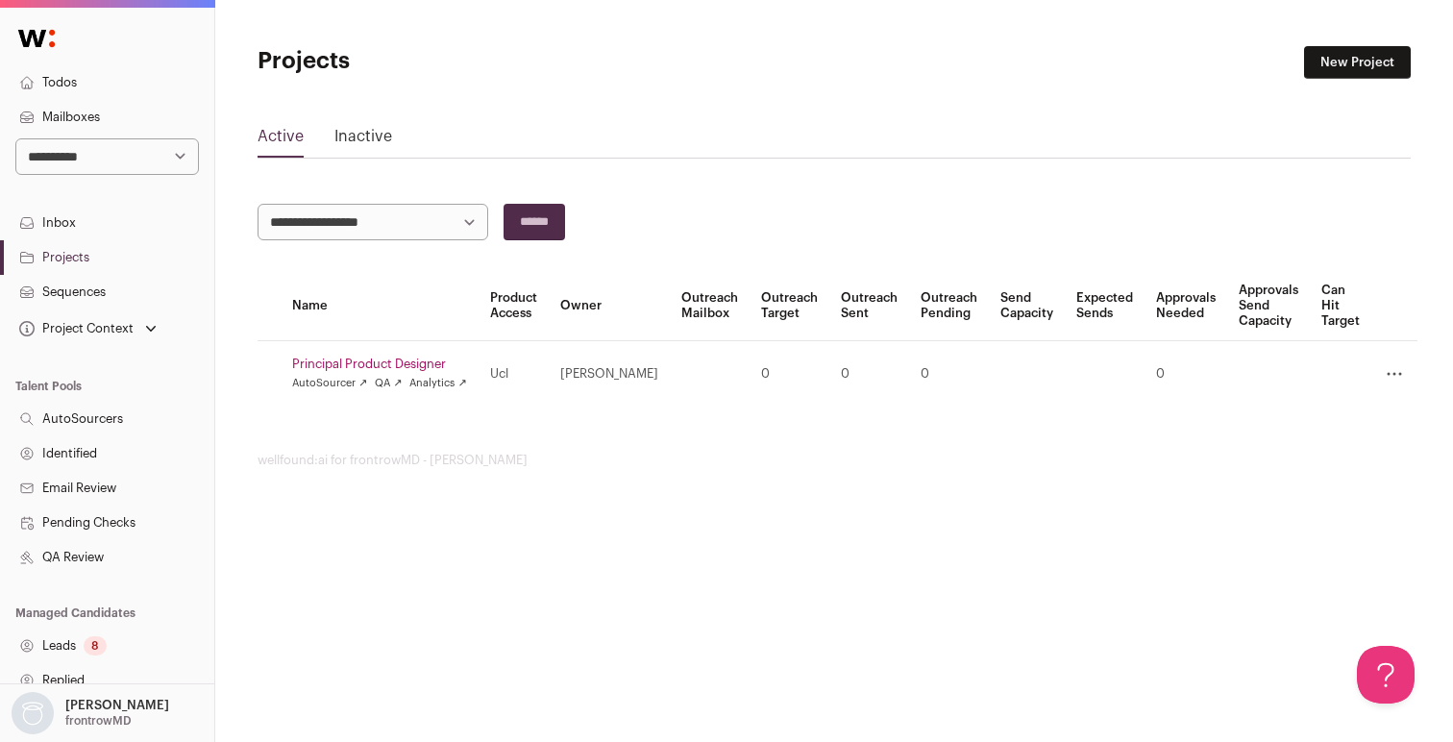
click at [101, 155] on select "**********" at bounding box center [107, 156] width 184 height 37
select select "***"
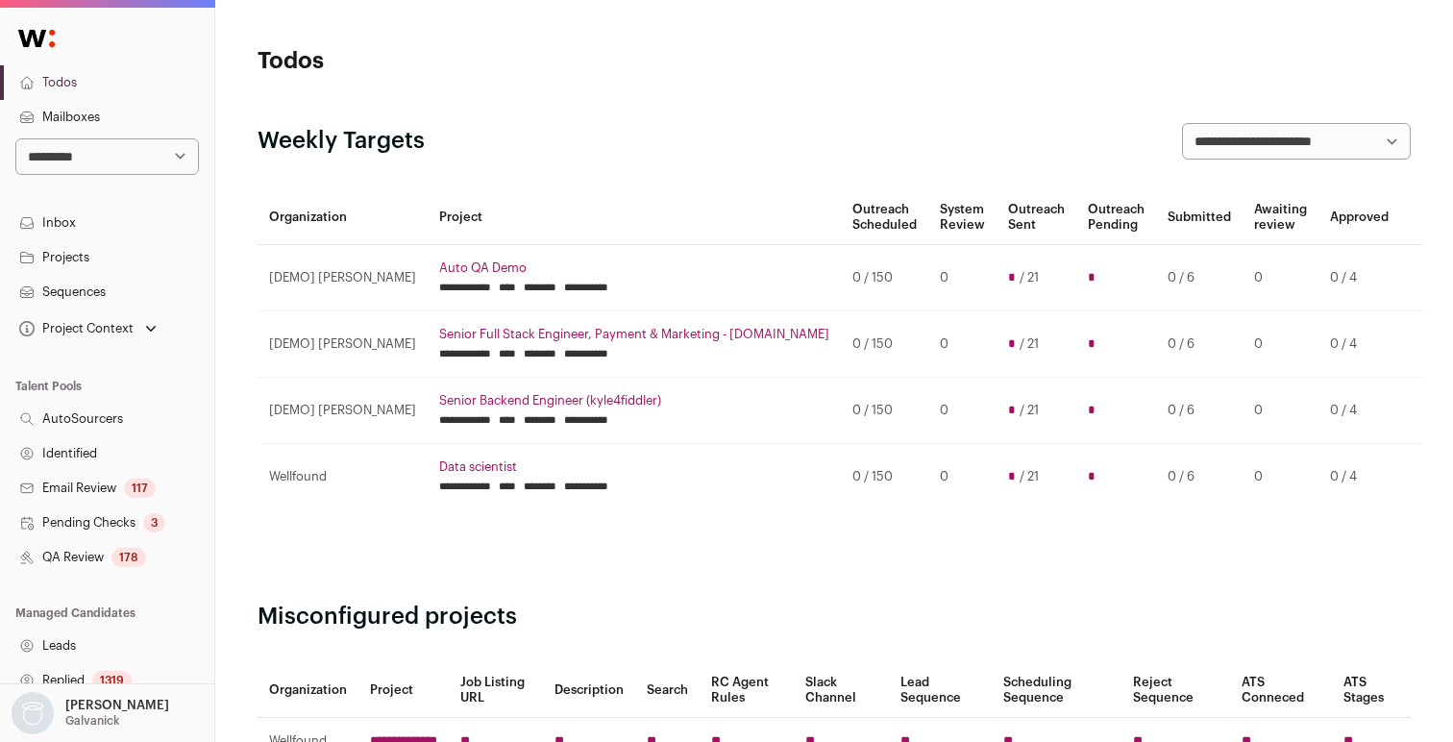
click at [61, 253] on link "Projects" at bounding box center [107, 257] width 214 height 35
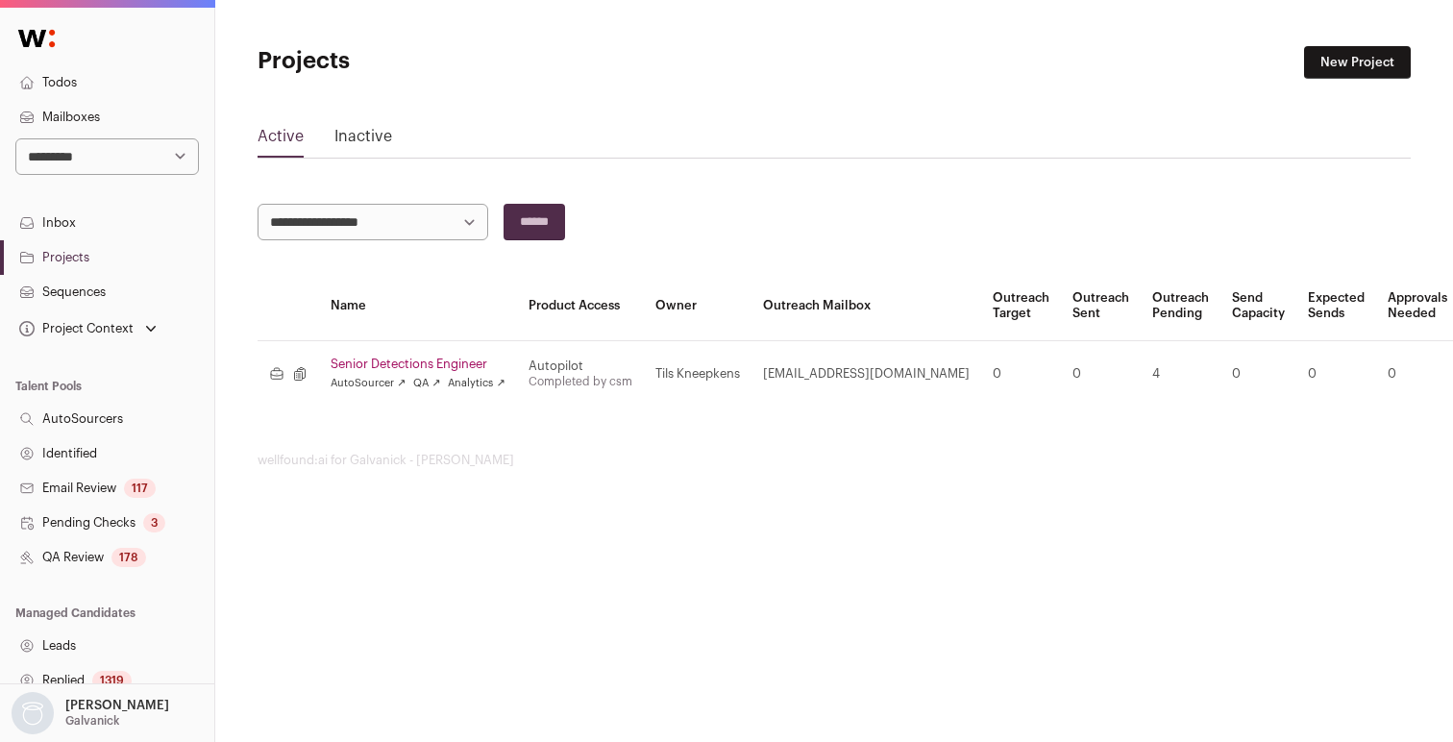
click at [110, 150] on select "**********" at bounding box center [107, 156] width 184 height 37
select select "***"
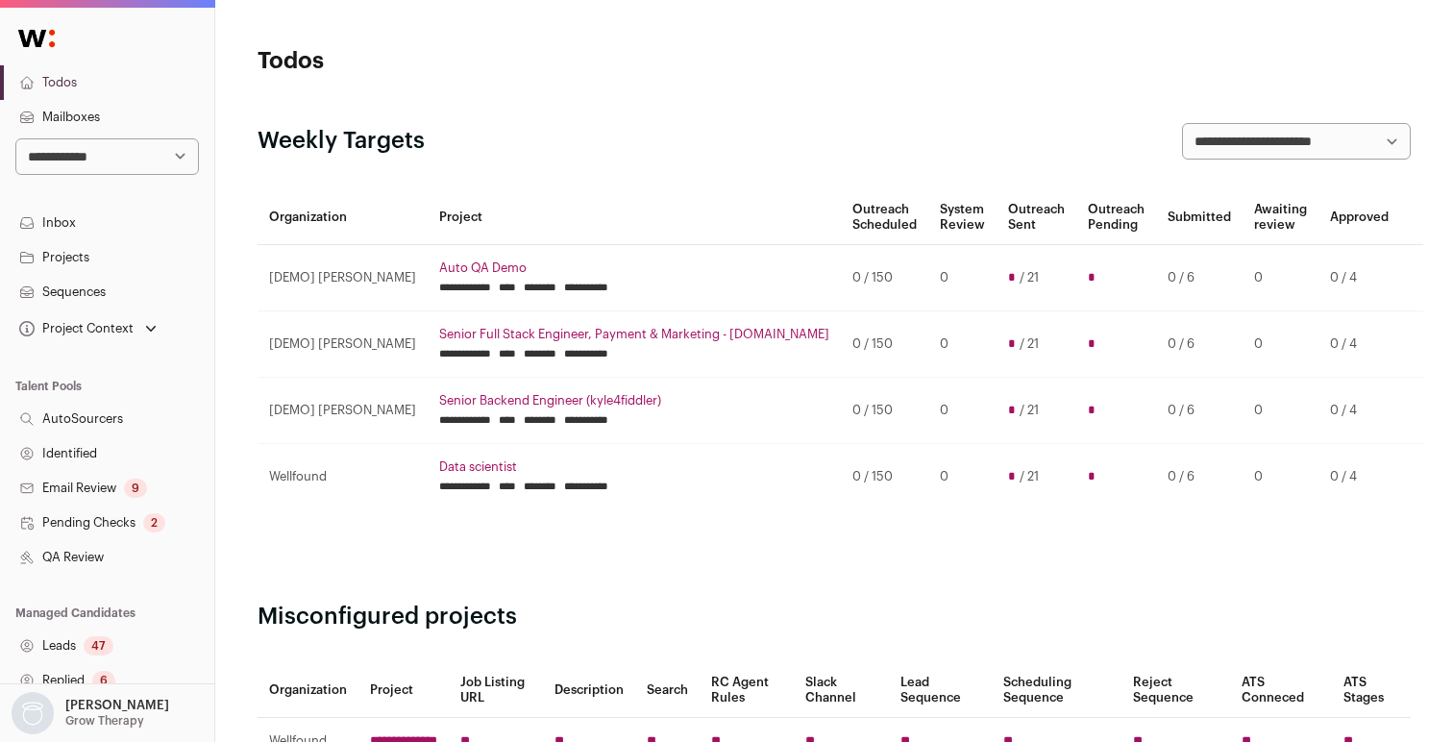
click at [75, 256] on link "Projects" at bounding box center [107, 257] width 214 height 35
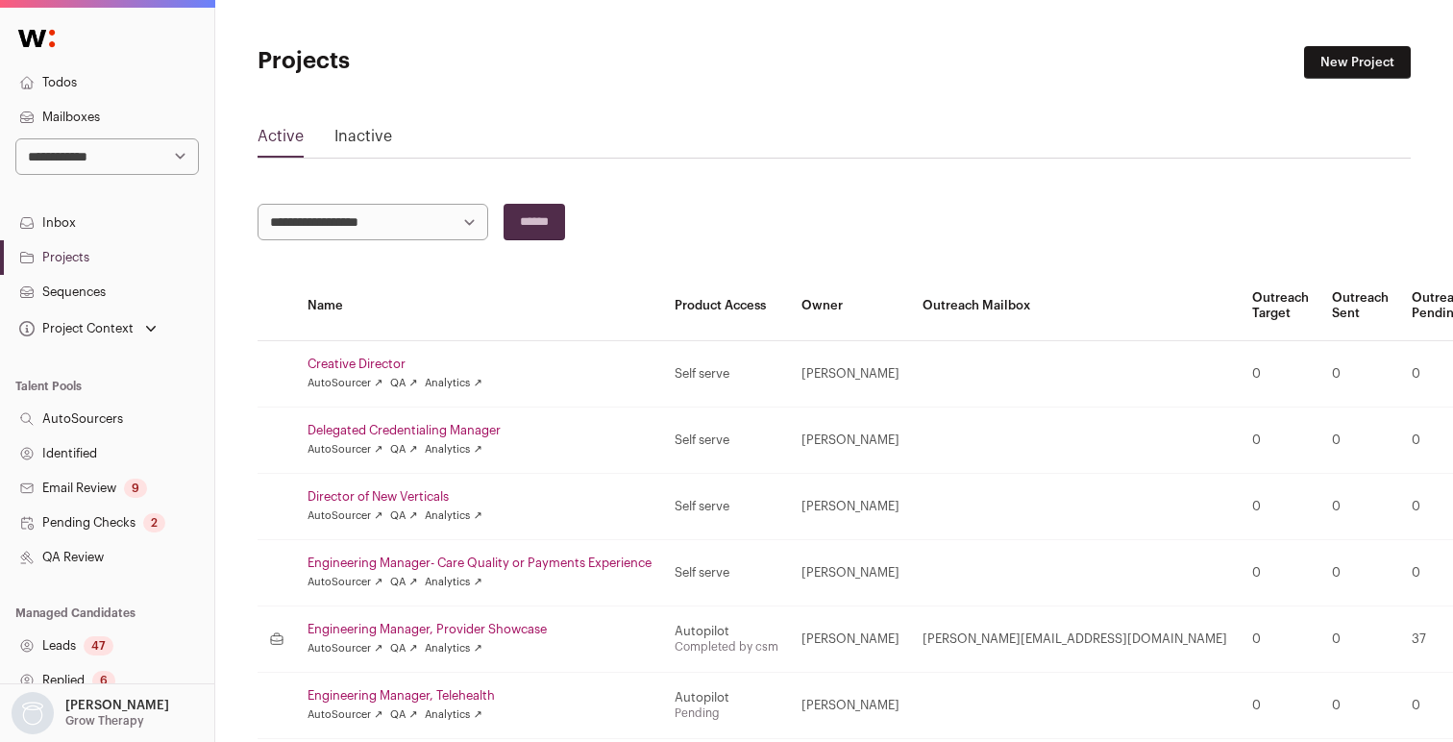
click at [119, 160] on select "**********" at bounding box center [107, 156] width 184 height 37
select select "*****"
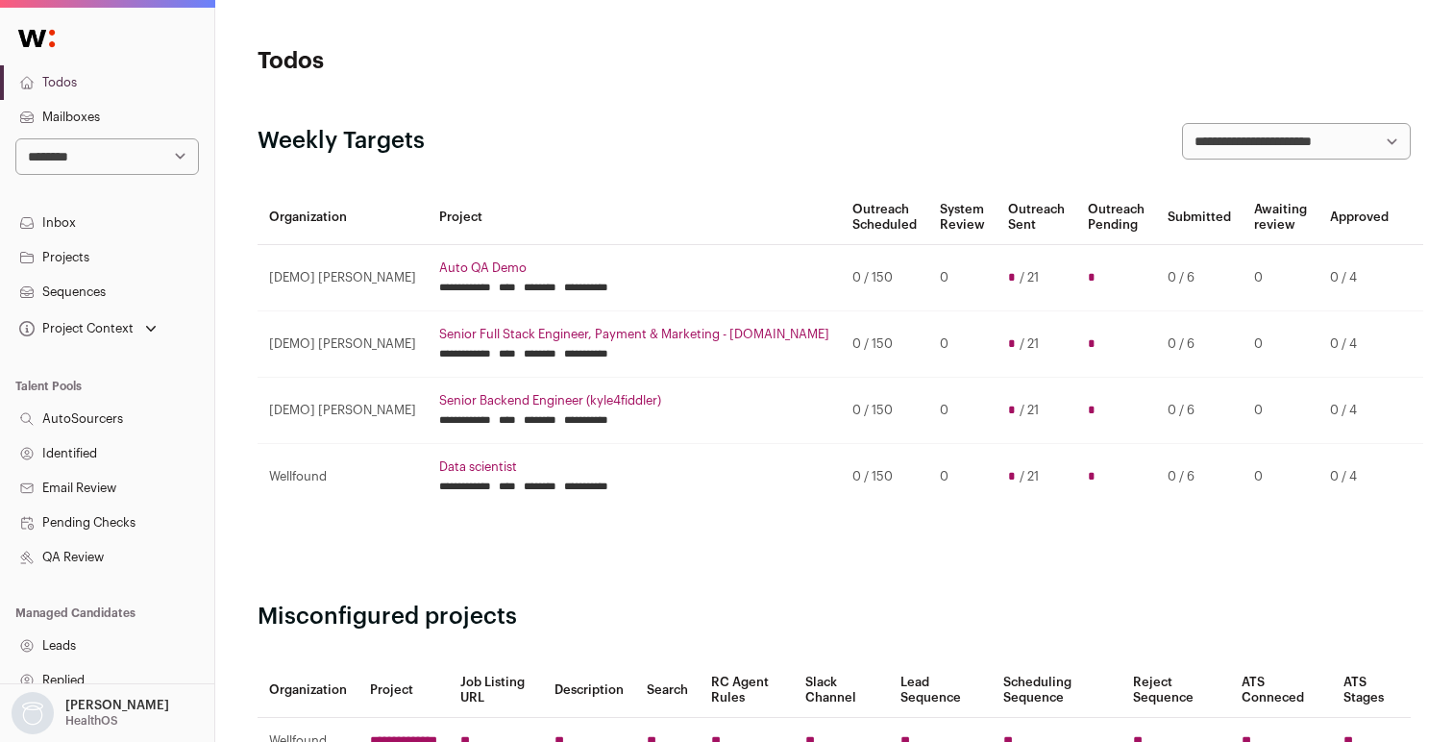
click at [74, 255] on link "Projects" at bounding box center [107, 257] width 214 height 35
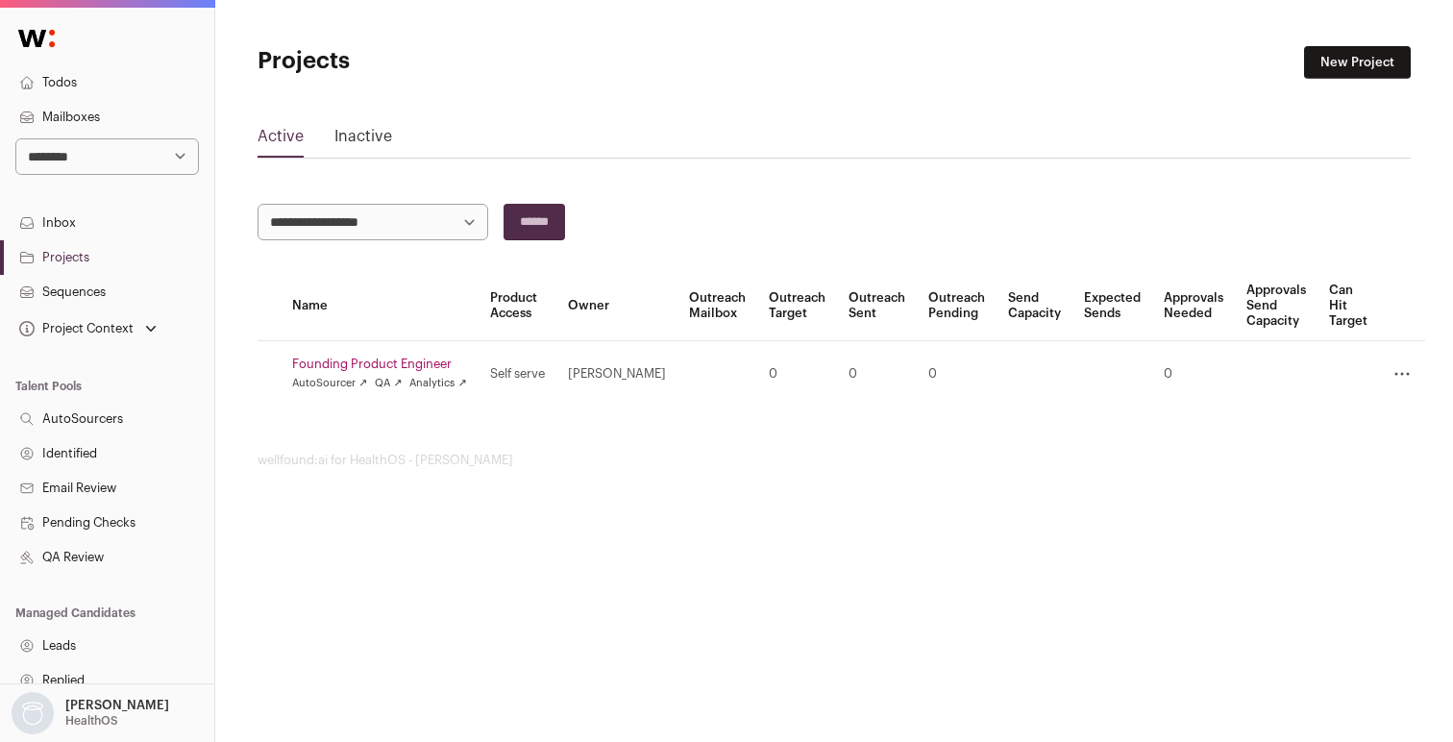
click at [377, 364] on link "Founding Product Engineer" at bounding box center [379, 363] width 175 height 15
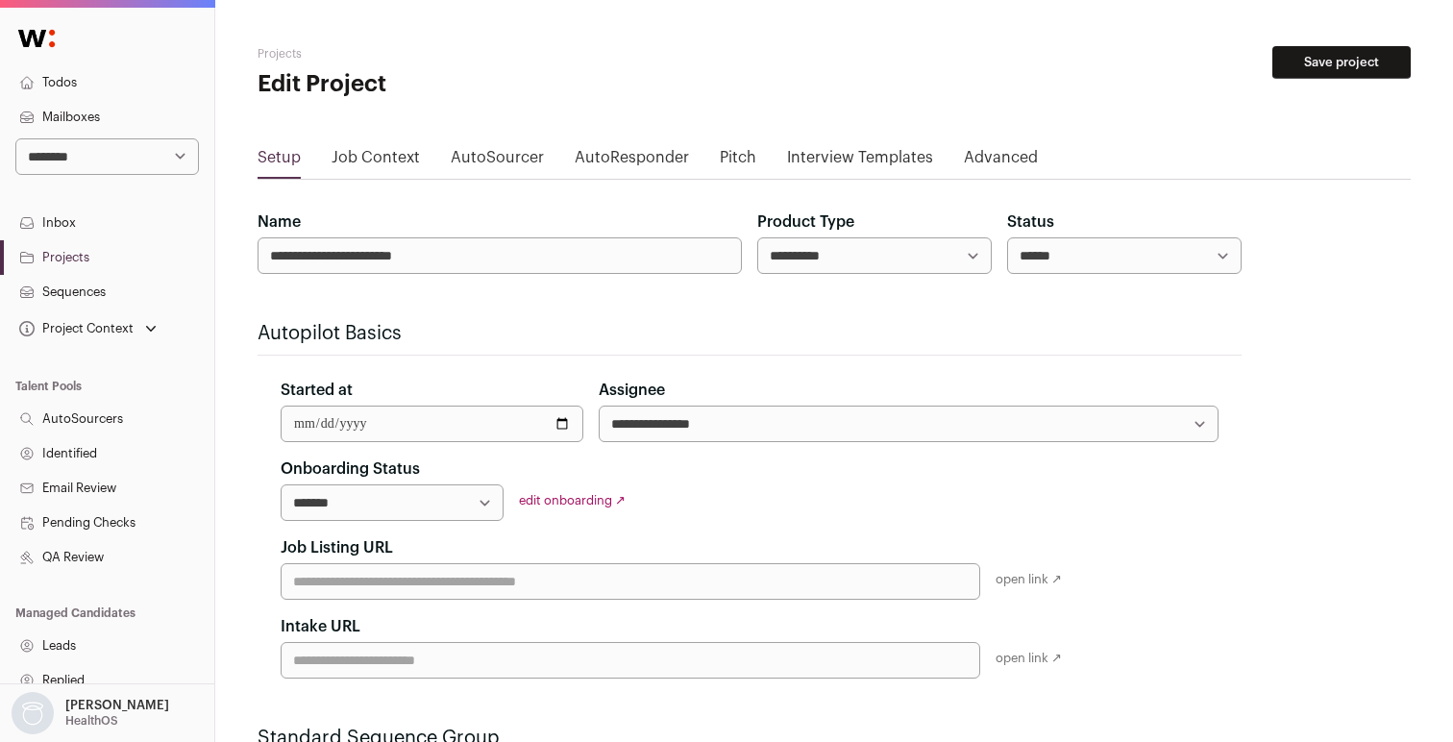
click at [367, 164] on link "Job Context" at bounding box center [376, 161] width 88 height 31
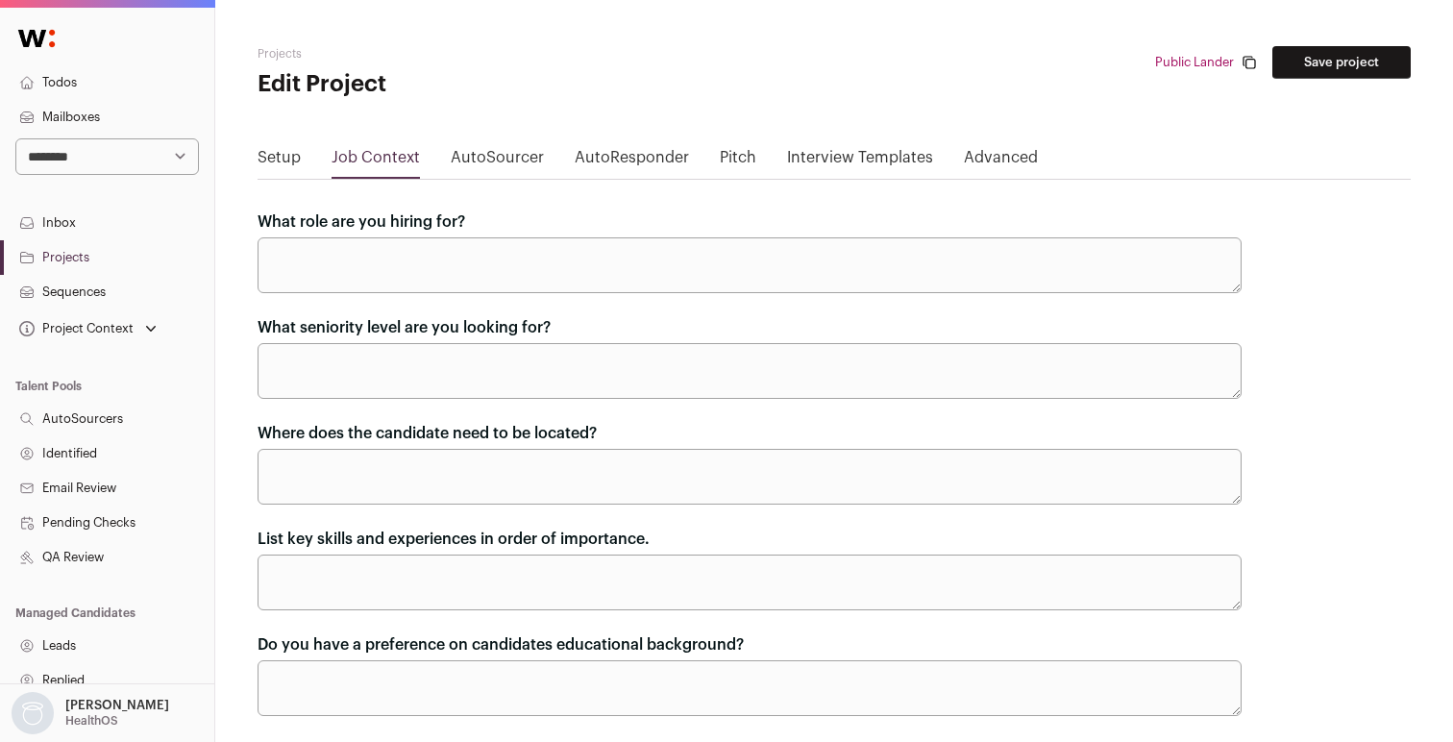
click at [490, 163] on link "AutoSourcer" at bounding box center [497, 161] width 93 height 31
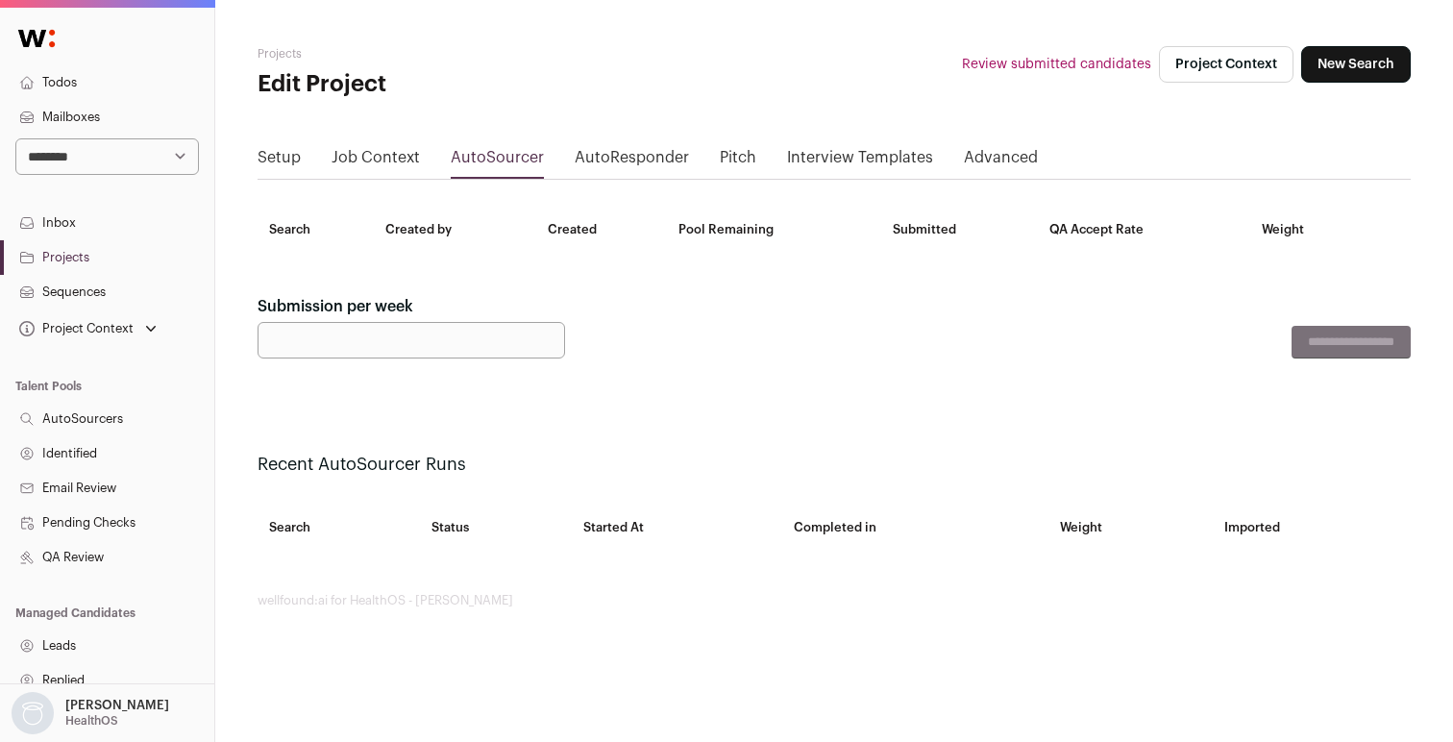
click at [618, 161] on link "AutoResponder" at bounding box center [632, 161] width 114 height 31
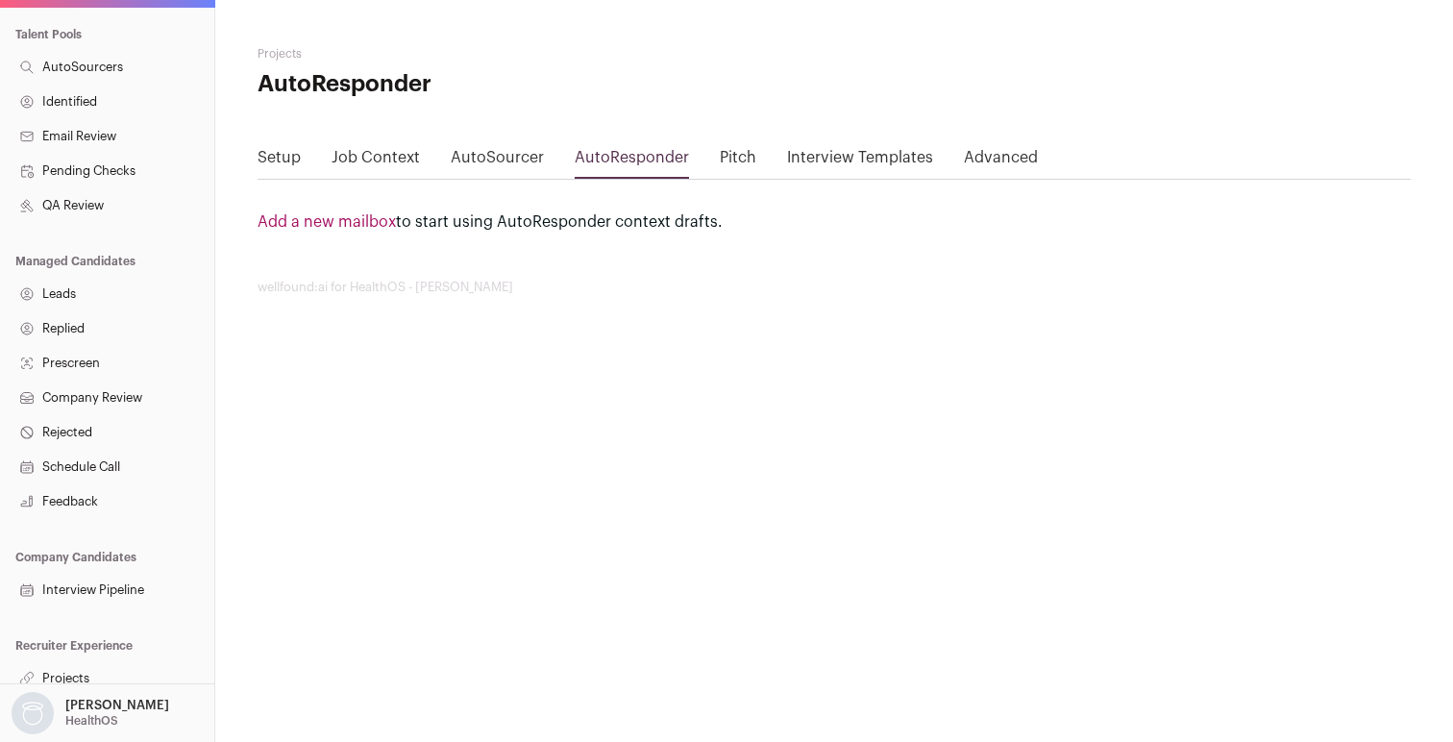
scroll to position [364, 0]
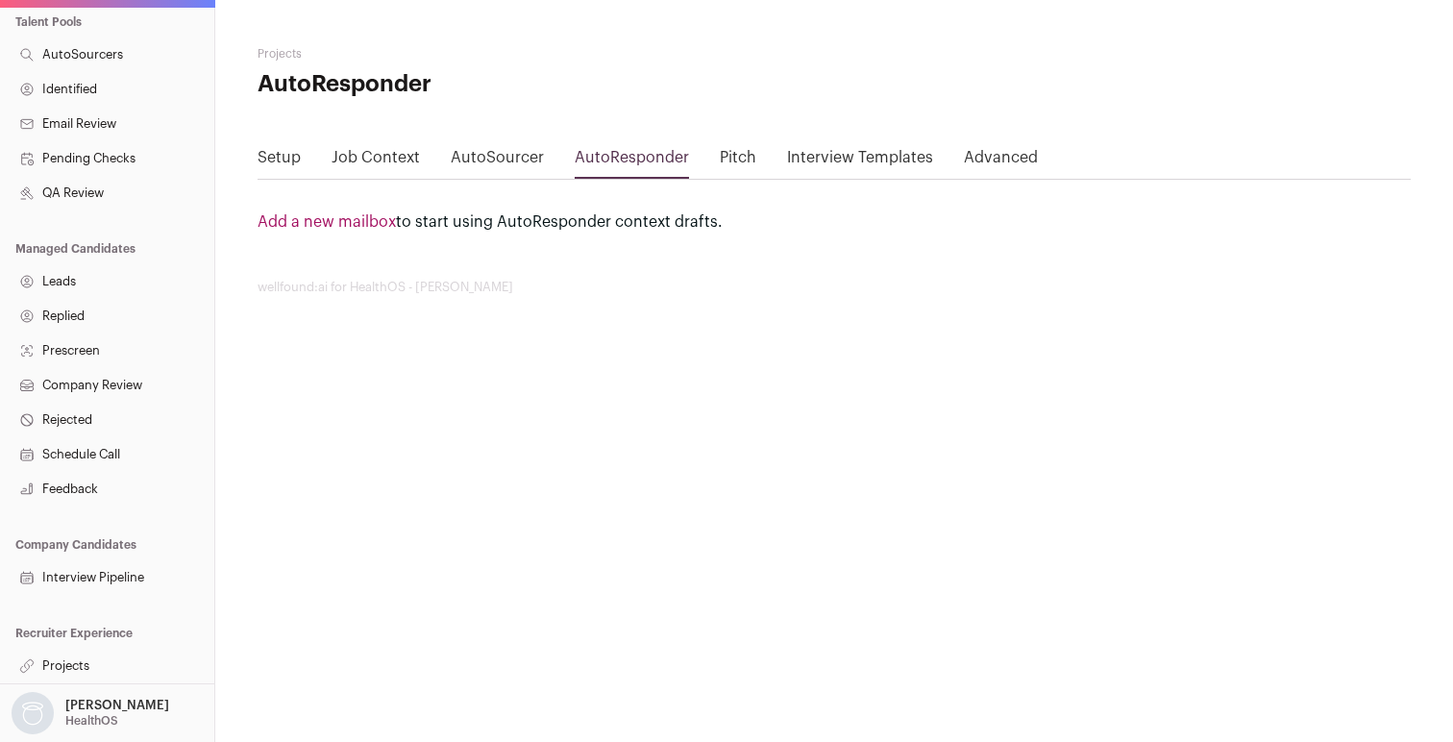
click at [73, 671] on link "Projects" at bounding box center [107, 666] width 214 height 35
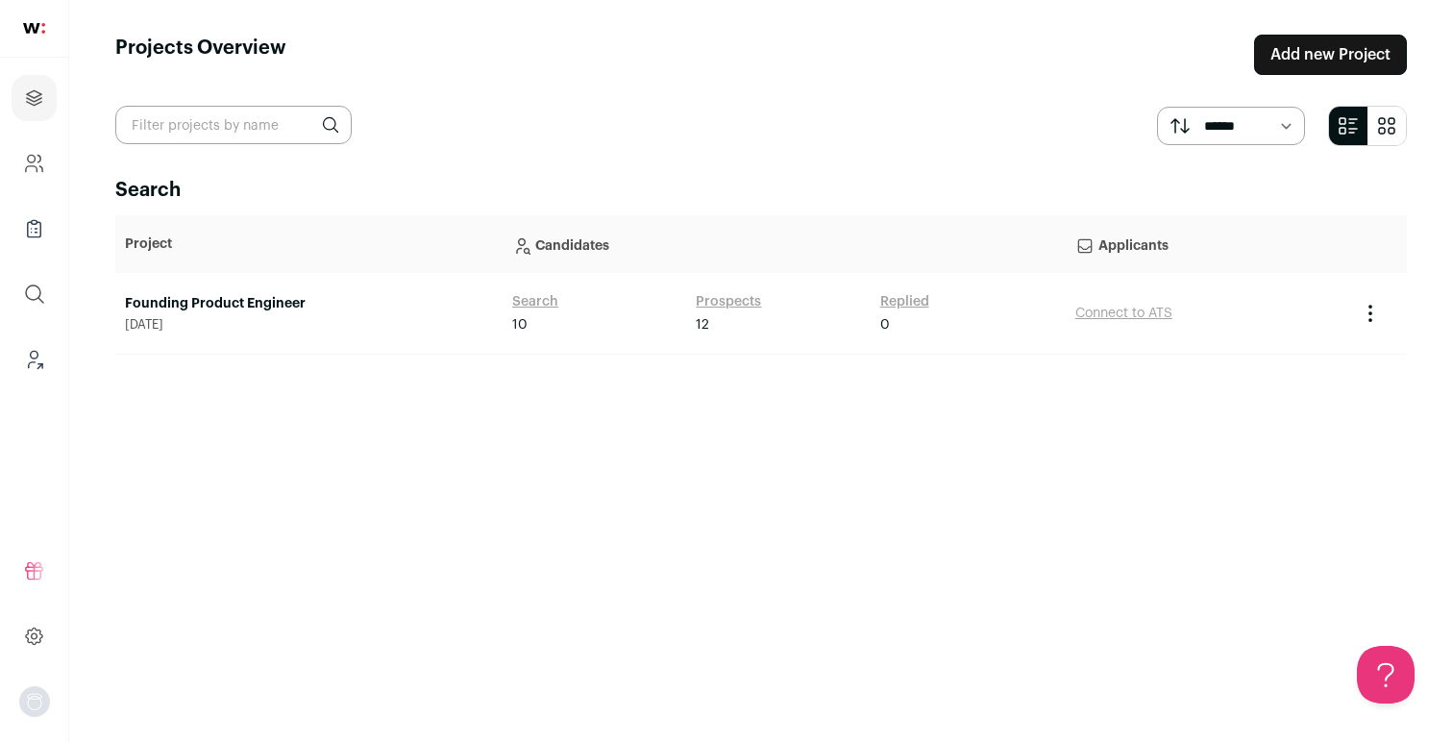
click at [195, 306] on link "Founding Product Engineer" at bounding box center [309, 303] width 368 height 19
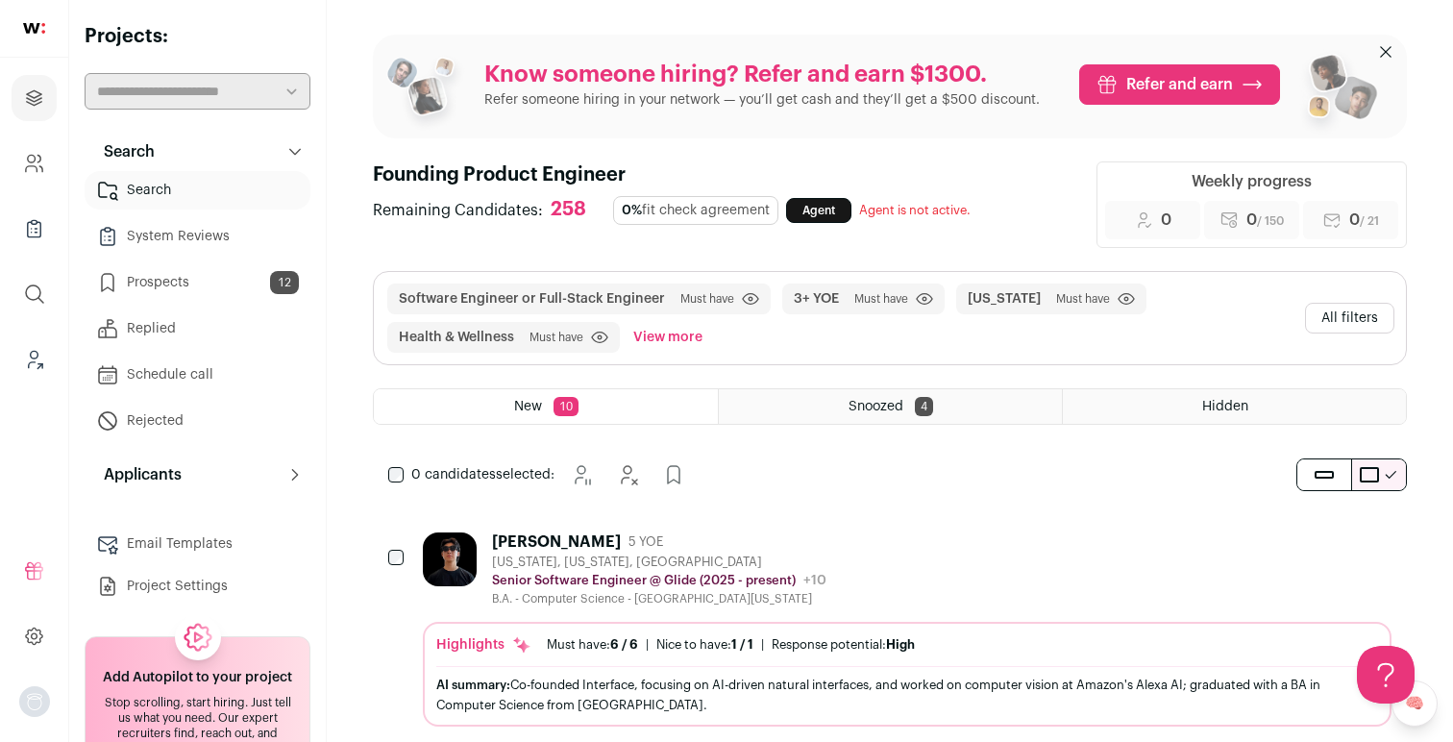
click at [1341, 318] on button "All filters" at bounding box center [1349, 318] width 89 height 31
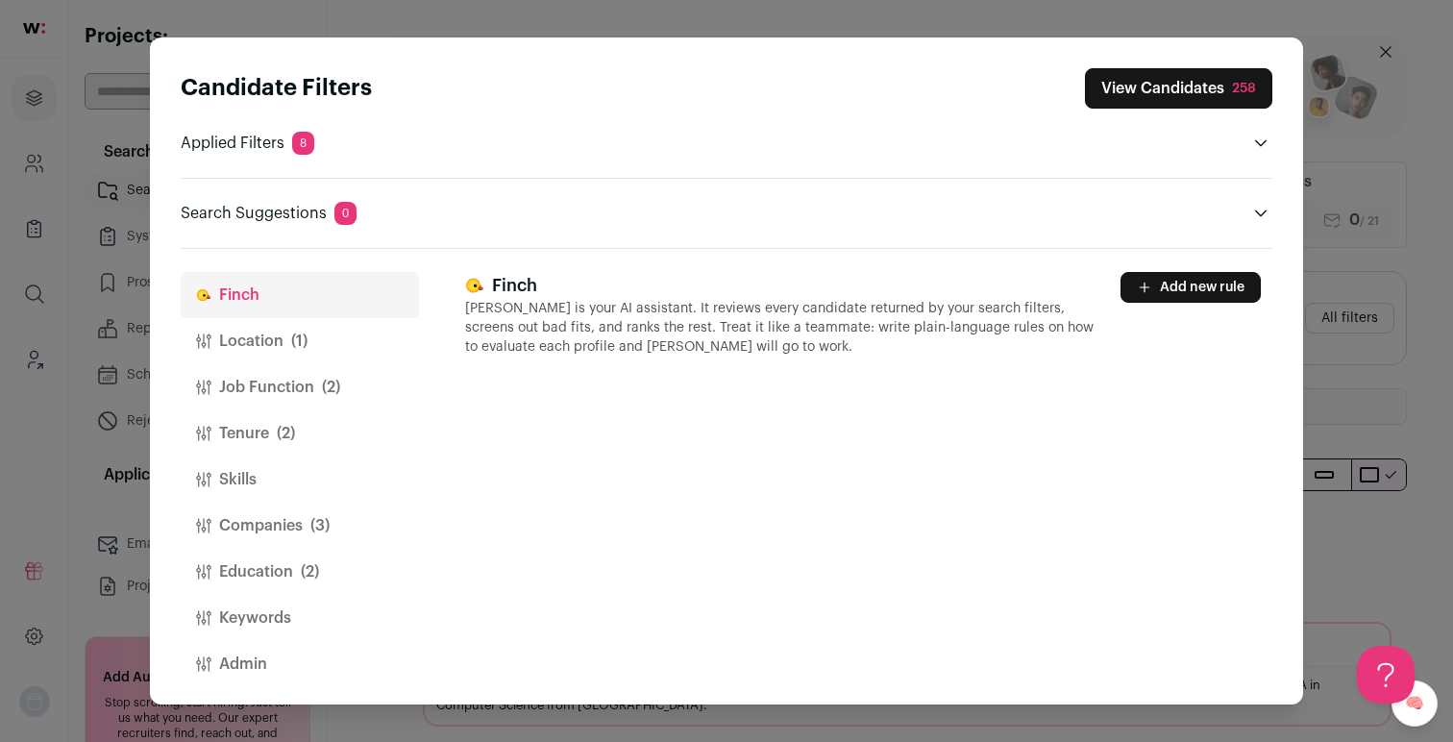
scroll to position [5, 0]
click at [268, 514] on button "Companies (3)" at bounding box center [300, 521] width 238 height 46
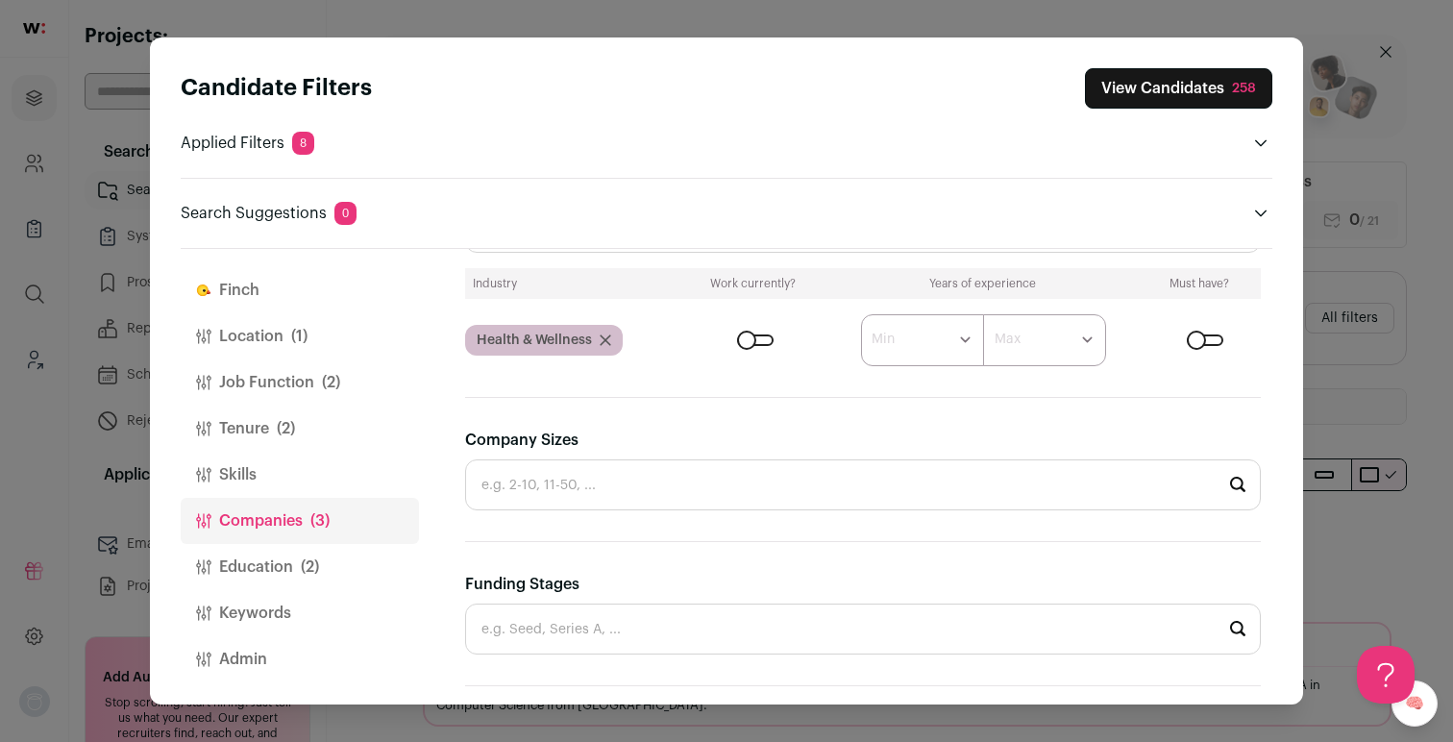
scroll to position [920, 0]
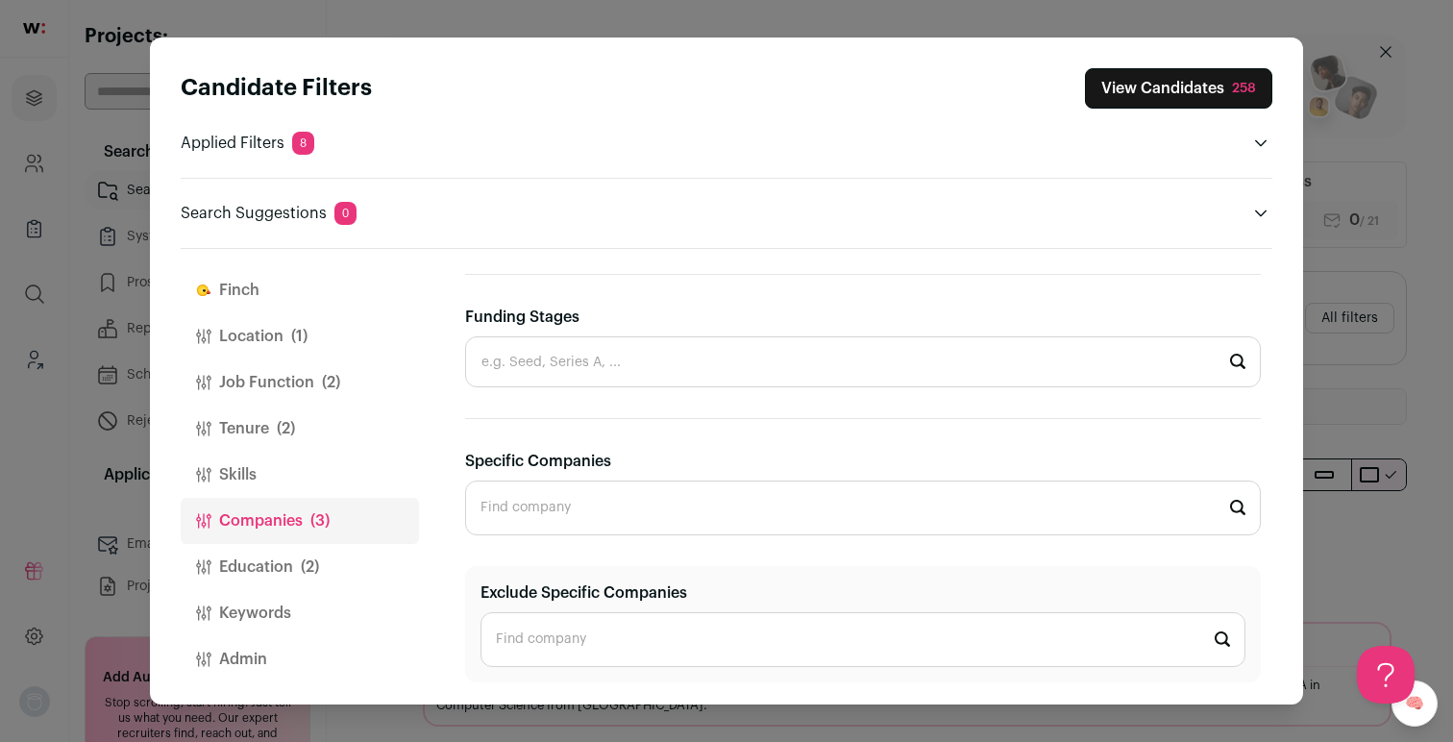
click at [247, 477] on button "Skills" at bounding box center [300, 475] width 238 height 46
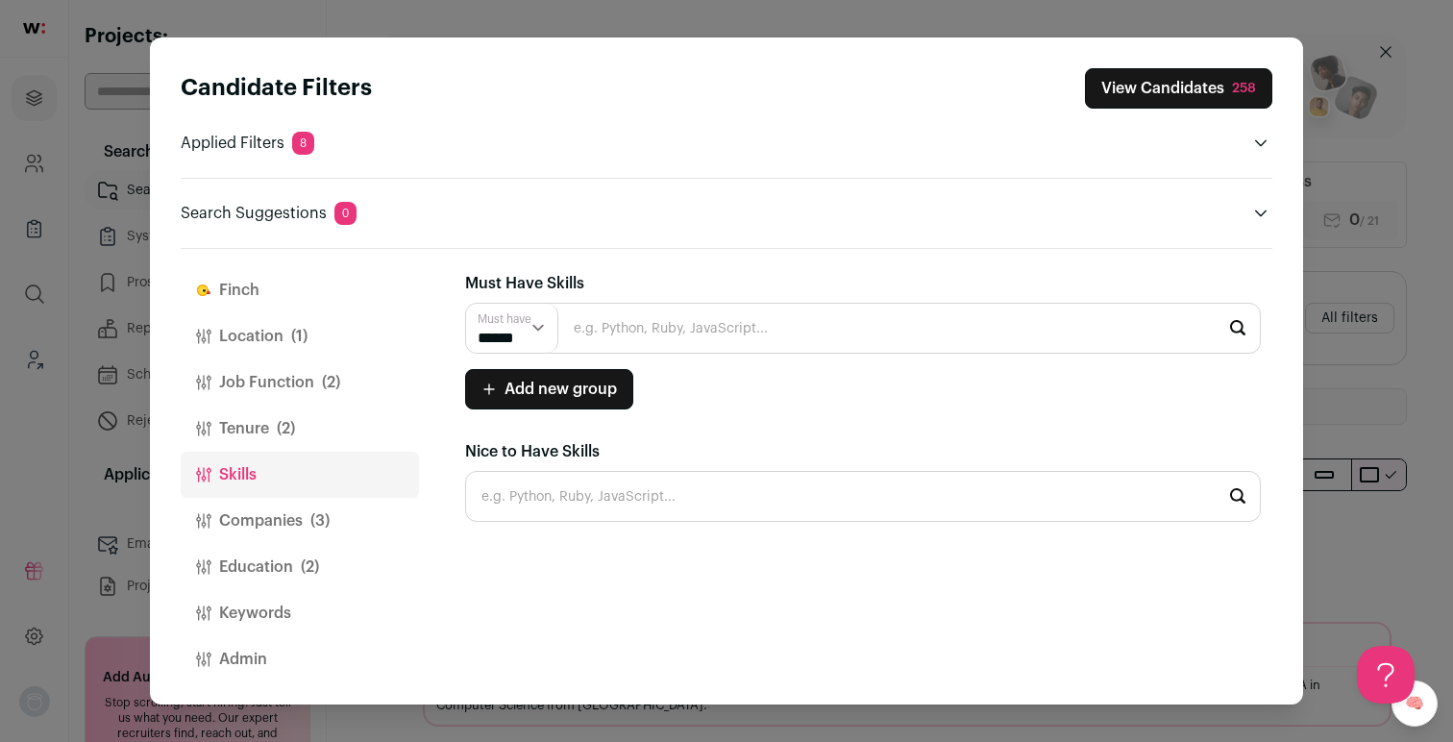
click at [257, 518] on button "Companies (3)" at bounding box center [300, 521] width 238 height 46
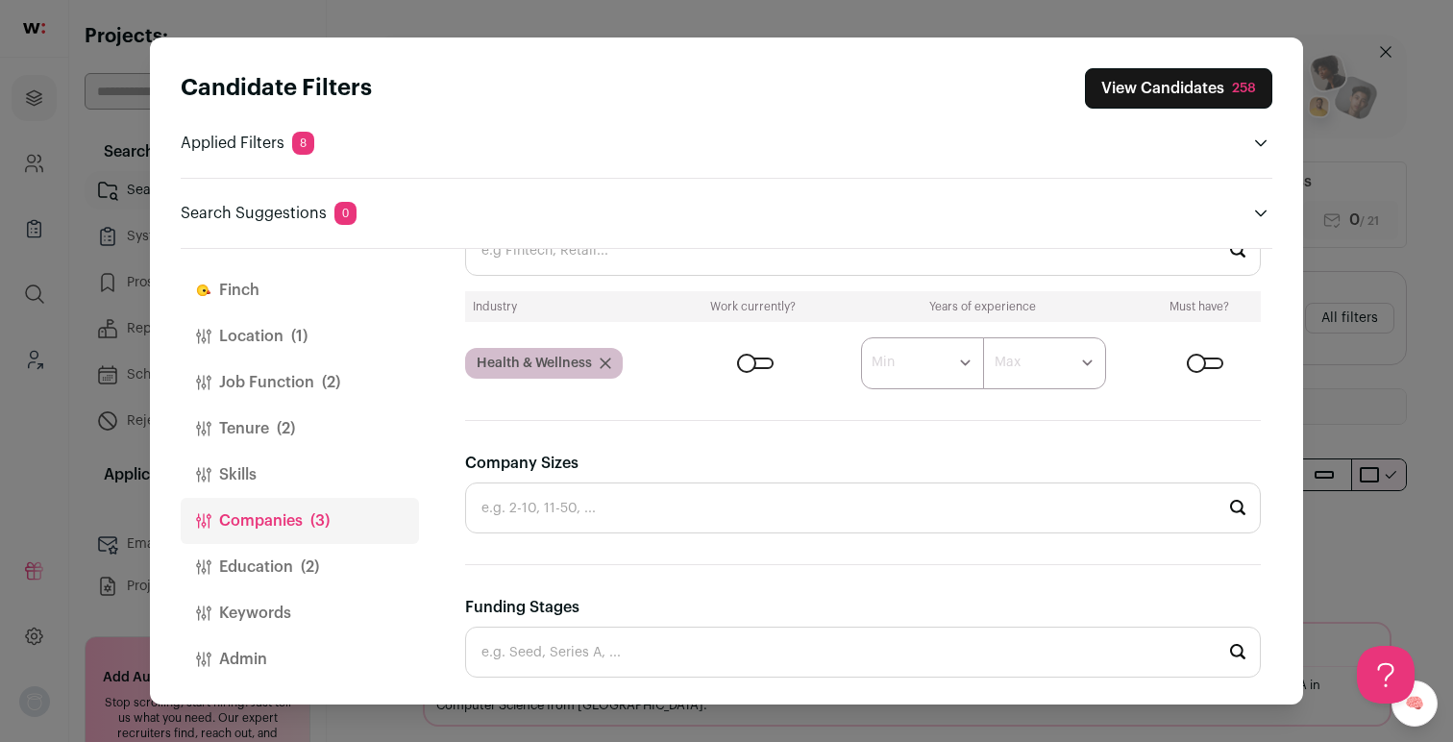
scroll to position [504, 0]
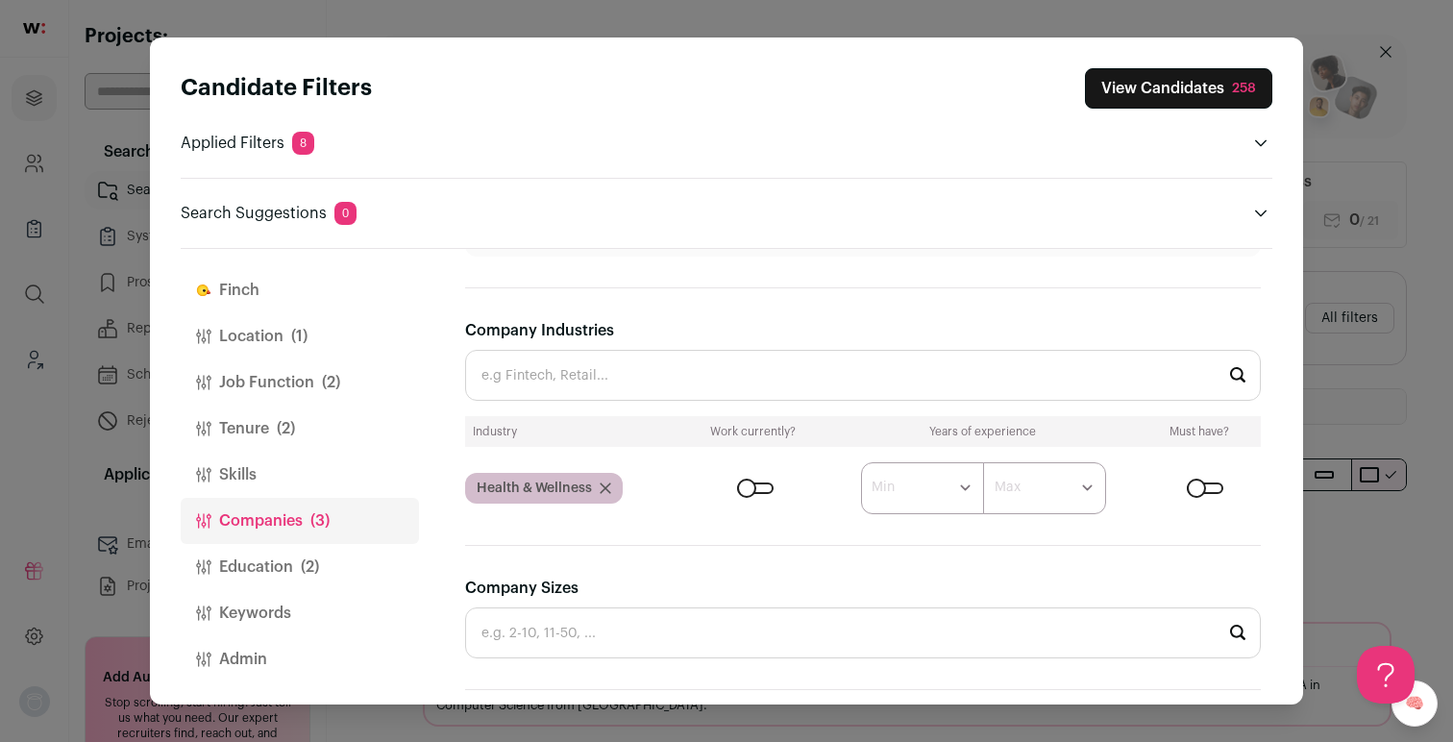
click at [701, 13] on div "Candidate Filters View Candidates 258 Applied Filters 8 Software Engineer or Fu…" at bounding box center [726, 371] width 1453 height 742
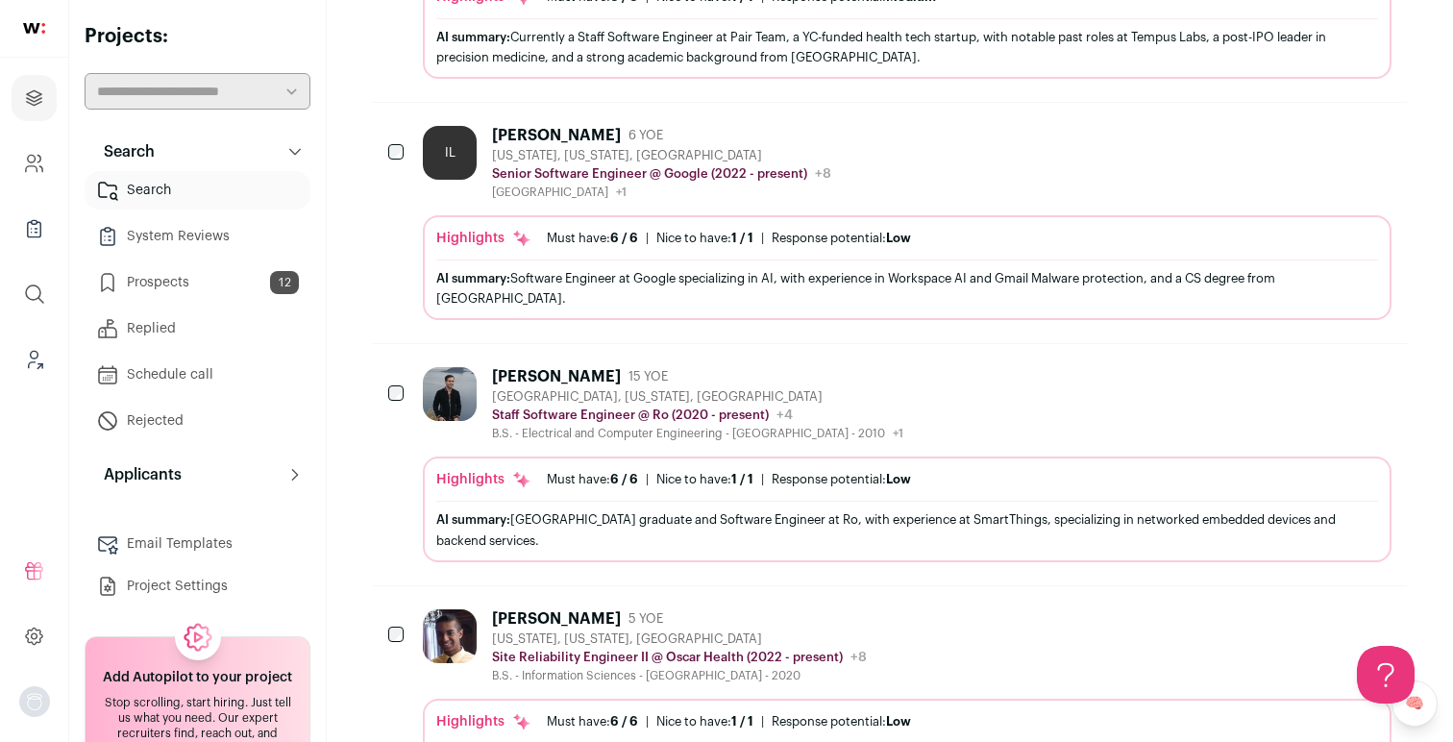
scroll to position [2277, 0]
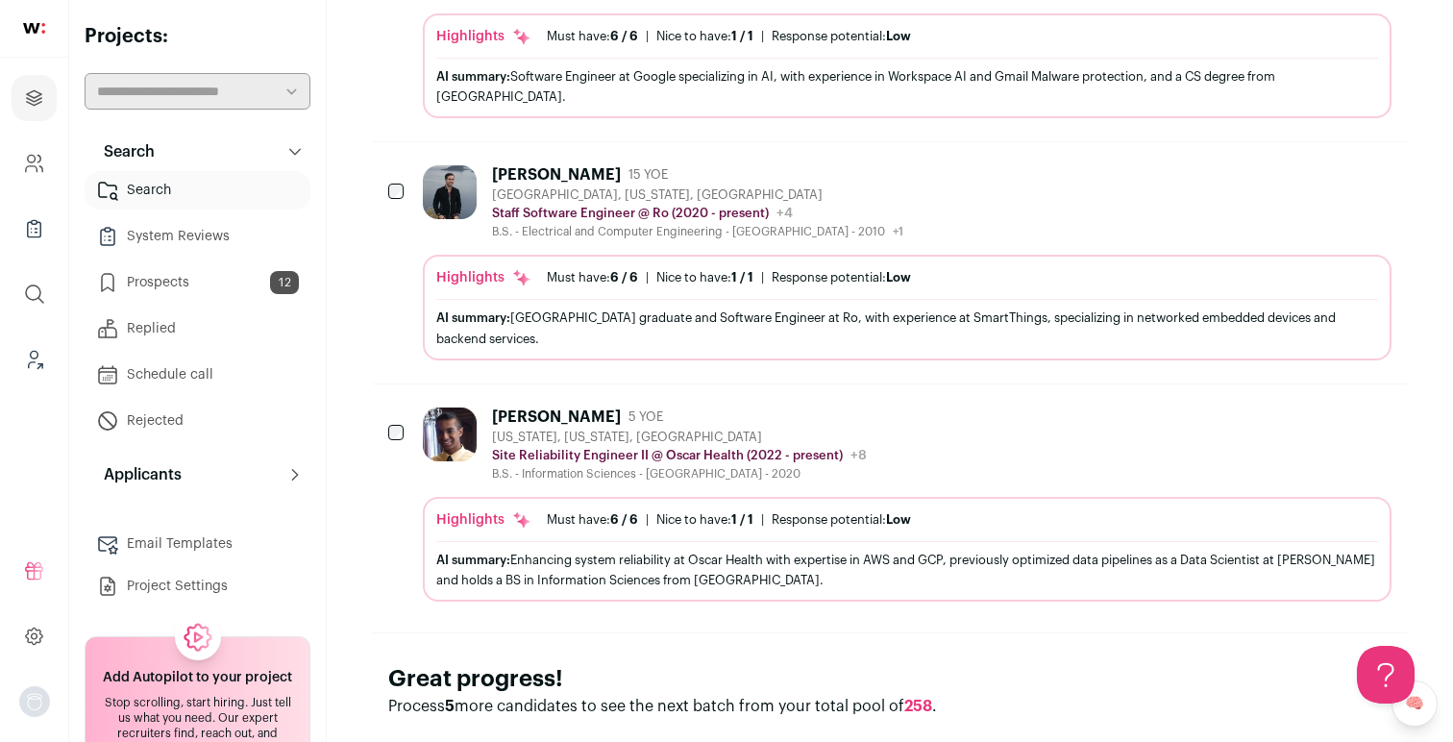
click at [1061, 695] on p "Process 5 more candidates to see the next batch from your total pool of 258 ." at bounding box center [889, 706] width 1003 height 23
click at [951, 634] on div "Great progress! Process 5 more candidates to see the next batch from your total…" at bounding box center [890, 690] width 1034 height 116
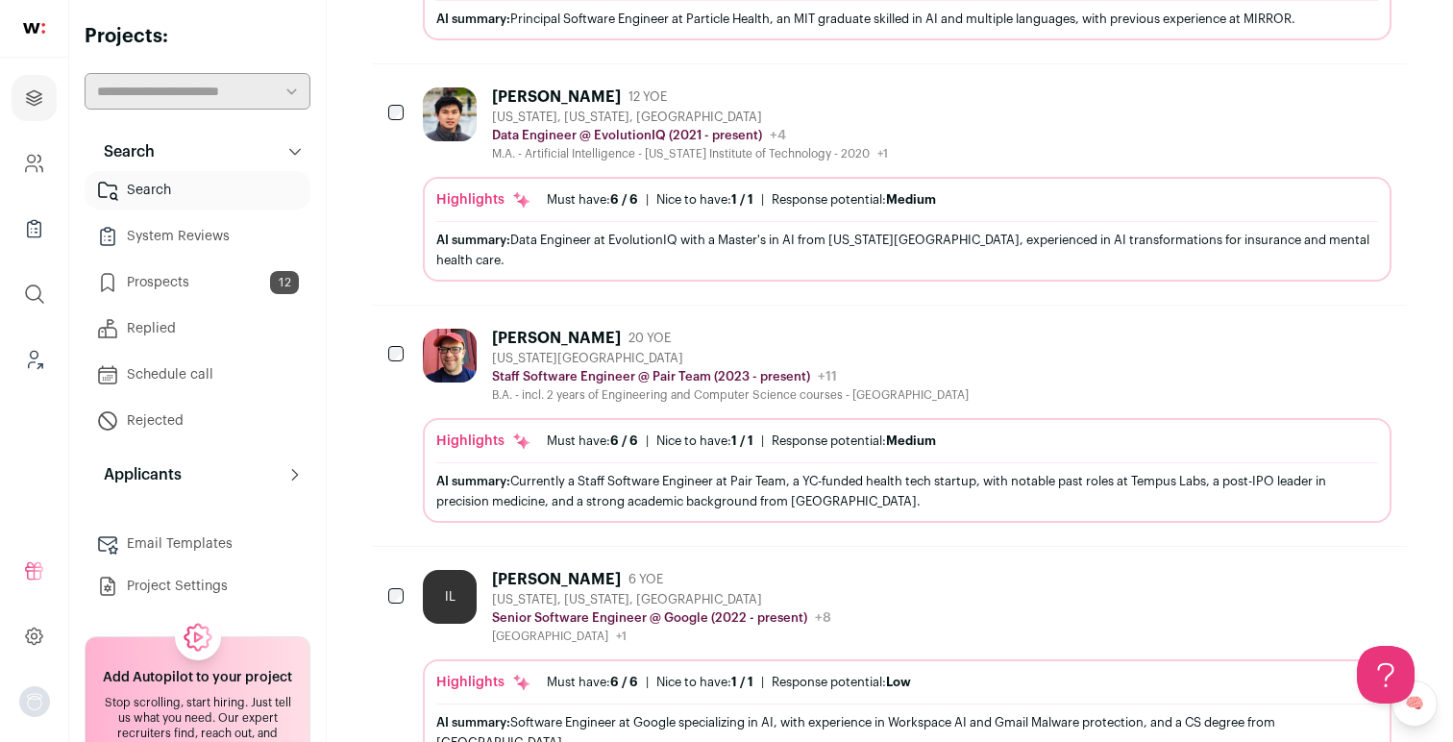
scroll to position [1278, 0]
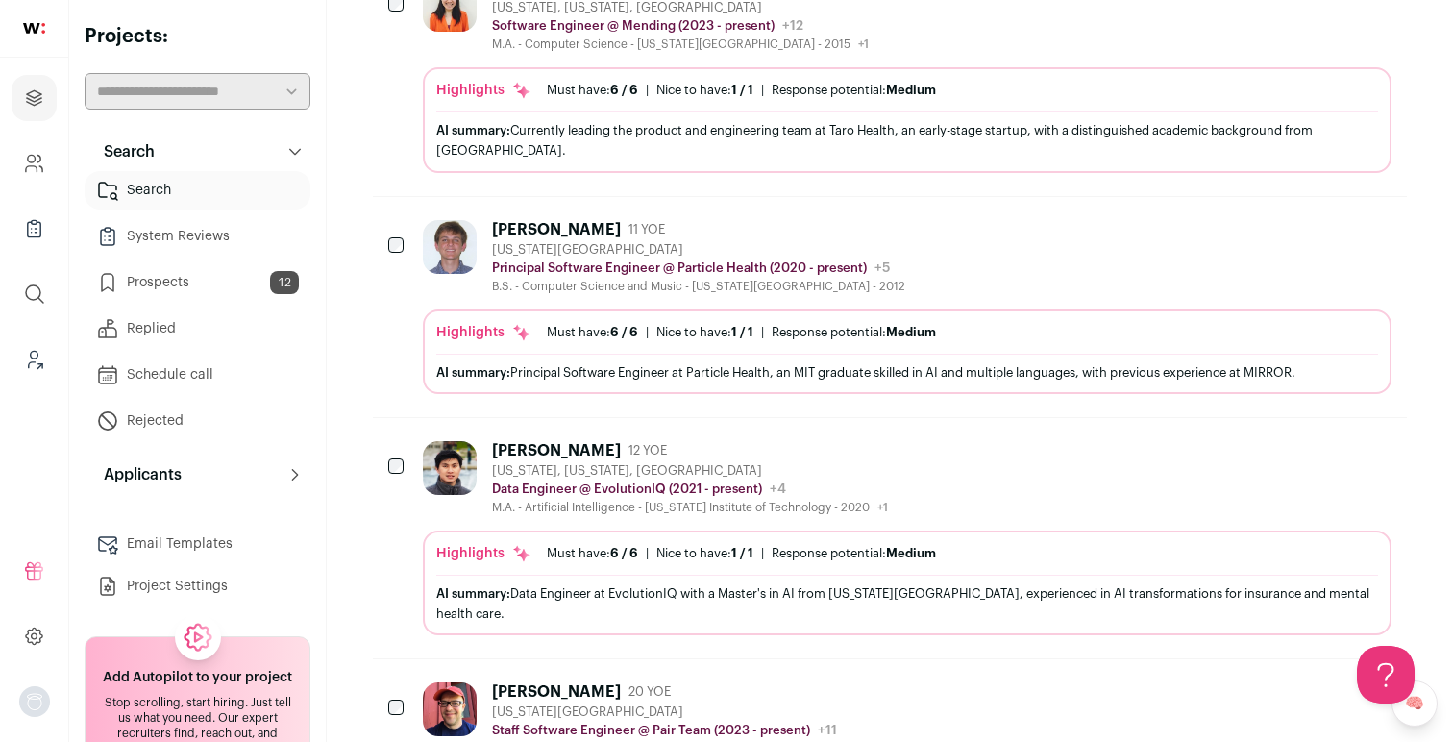
click at [381, 552] on div "[PERSON_NAME] 12 YOE [US_STATE], [US_STATE], [GEOGRAPHIC_DATA] Data Engineer @ …" at bounding box center [890, 538] width 1034 height 240
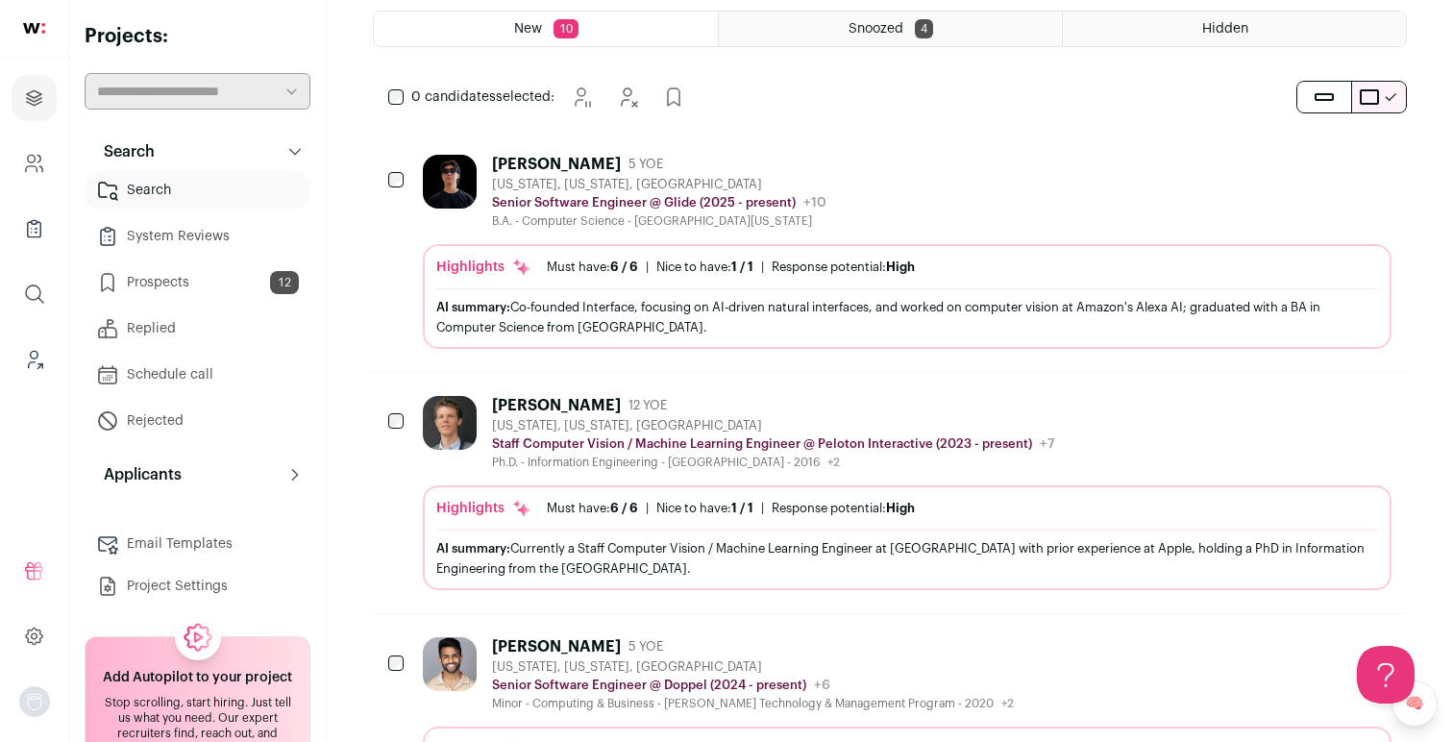
scroll to position [37, 0]
